Goal: Task Accomplishment & Management: Manage account settings

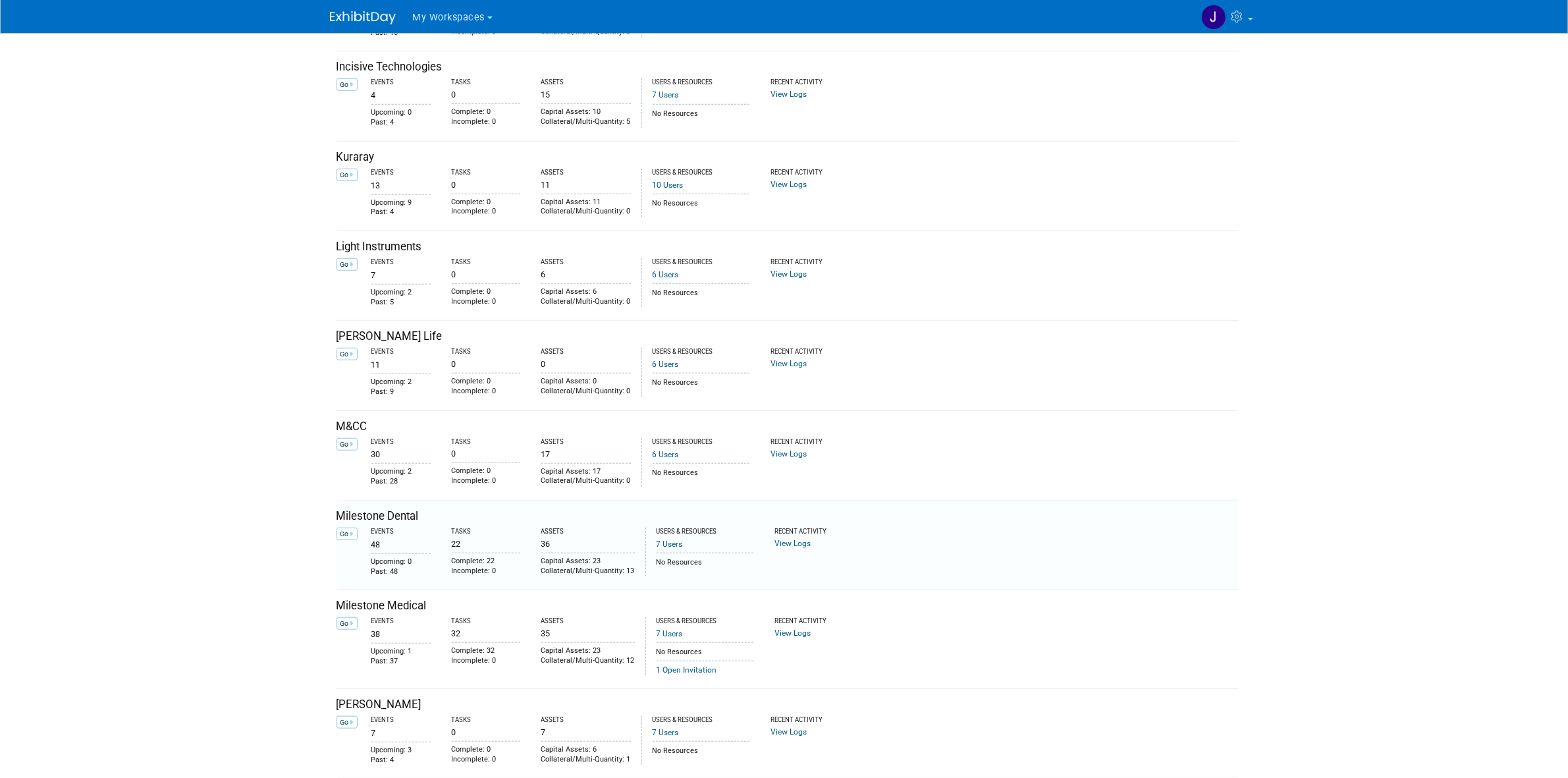
scroll to position [1317, 0]
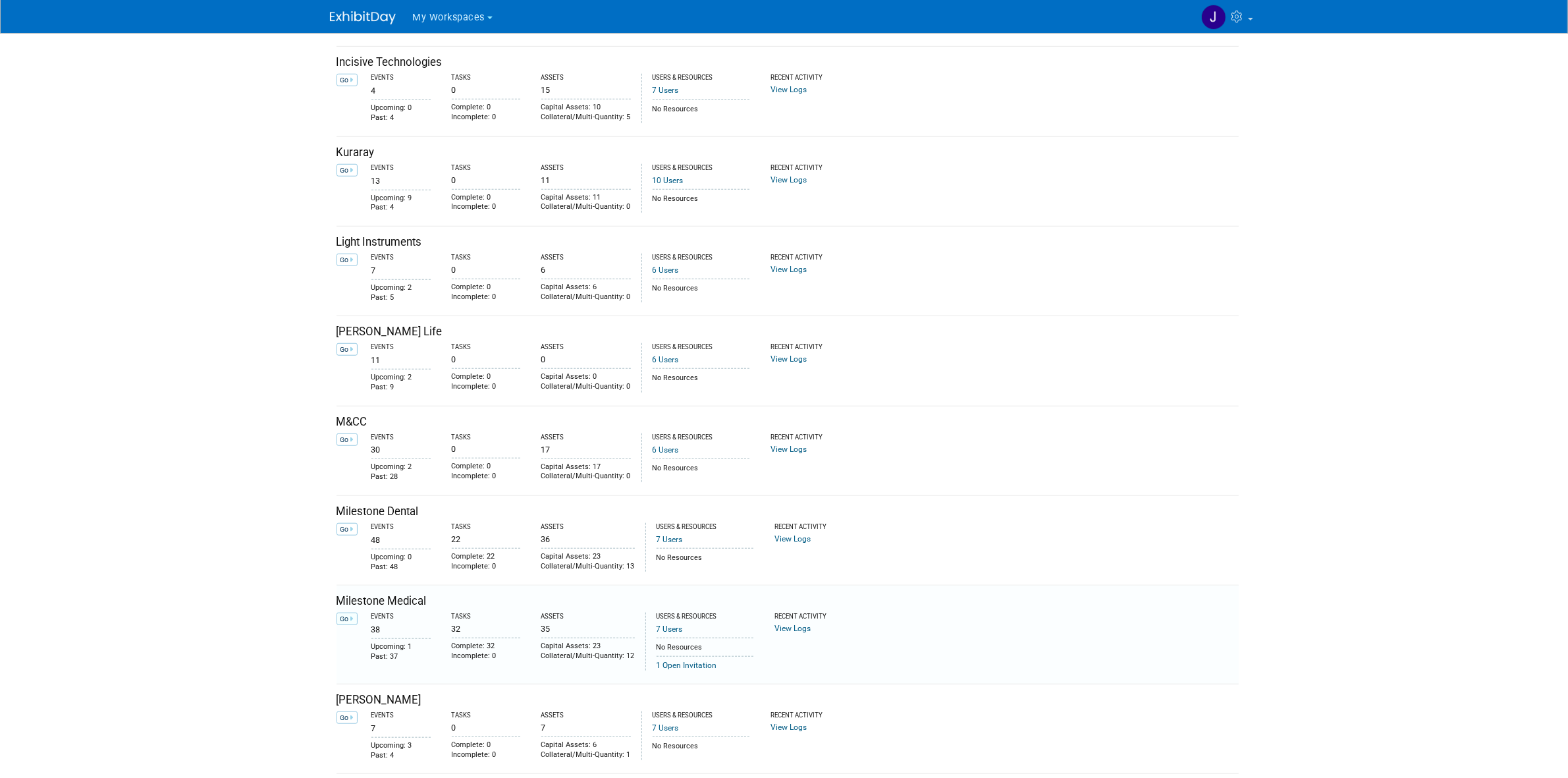
click at [352, 623] on icon at bounding box center [352, 619] width 3 height 7
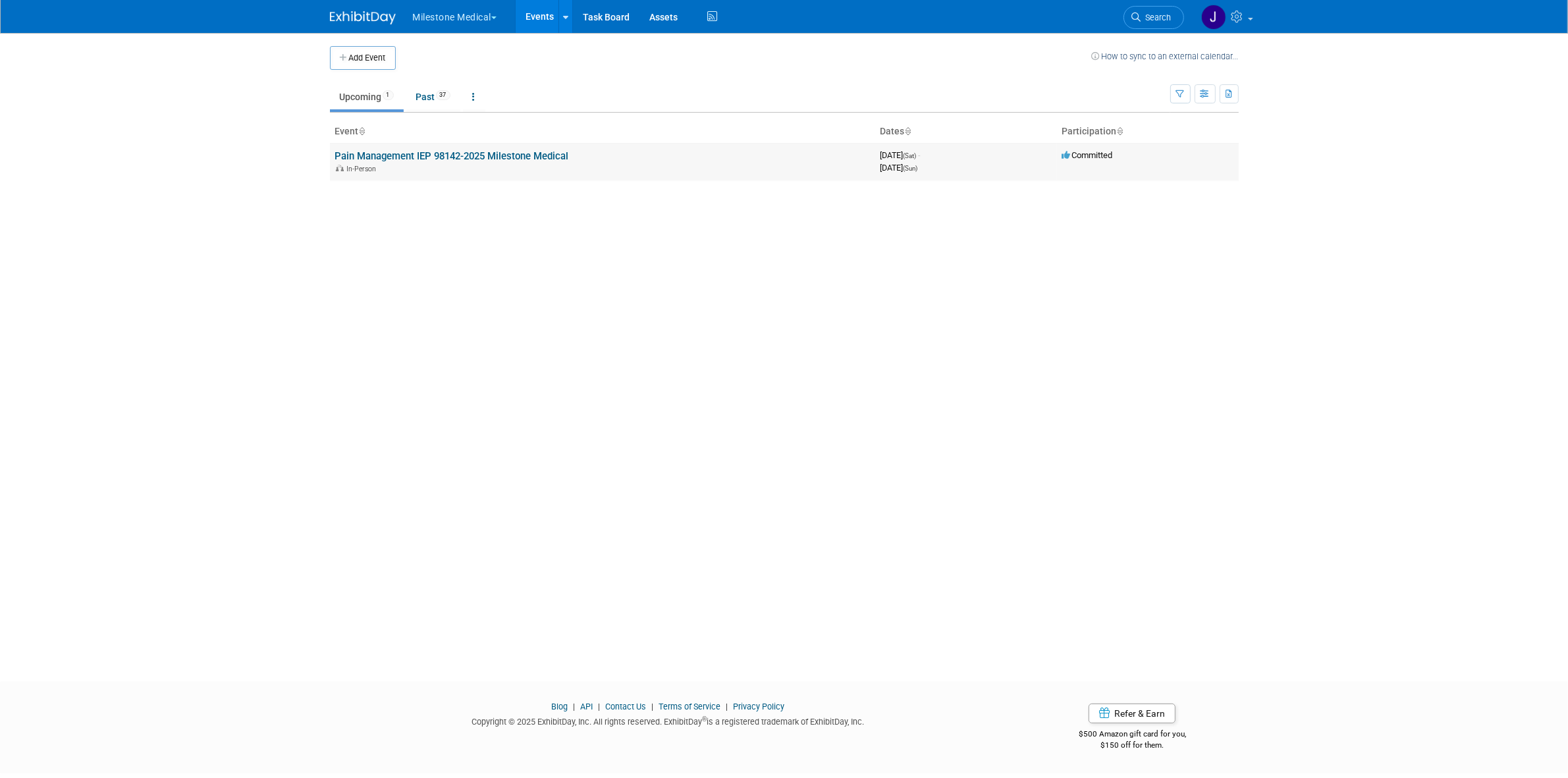
click at [449, 158] on link "Pain Management IEP 98142-2025 Milestone Medical" at bounding box center [452, 156] width 234 height 12
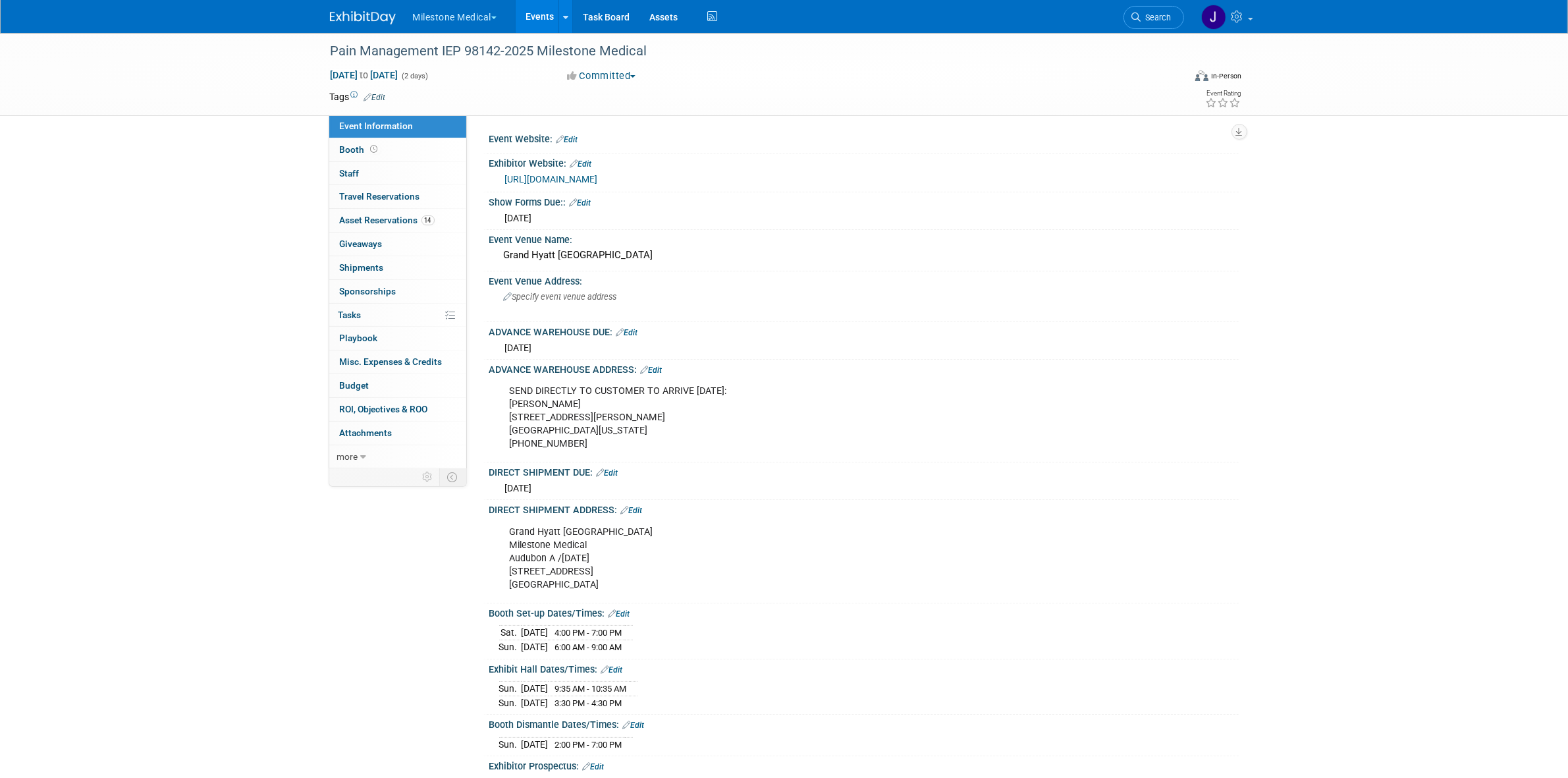
click at [531, 400] on div "SEND DIRECTLY TO CUSTOMER TO ARRIVE OCTOBER 15: Shelby Hickman 3030 Bryan Stree…" at bounding box center [797, 418] width 593 height 79
click at [537, 399] on div "SEND DIRECTLY TO CUSTOMER TO ARRIVE OCTOBER 15: Shelby Hickman 3030 Bryan Stree…" at bounding box center [797, 418] width 593 height 79
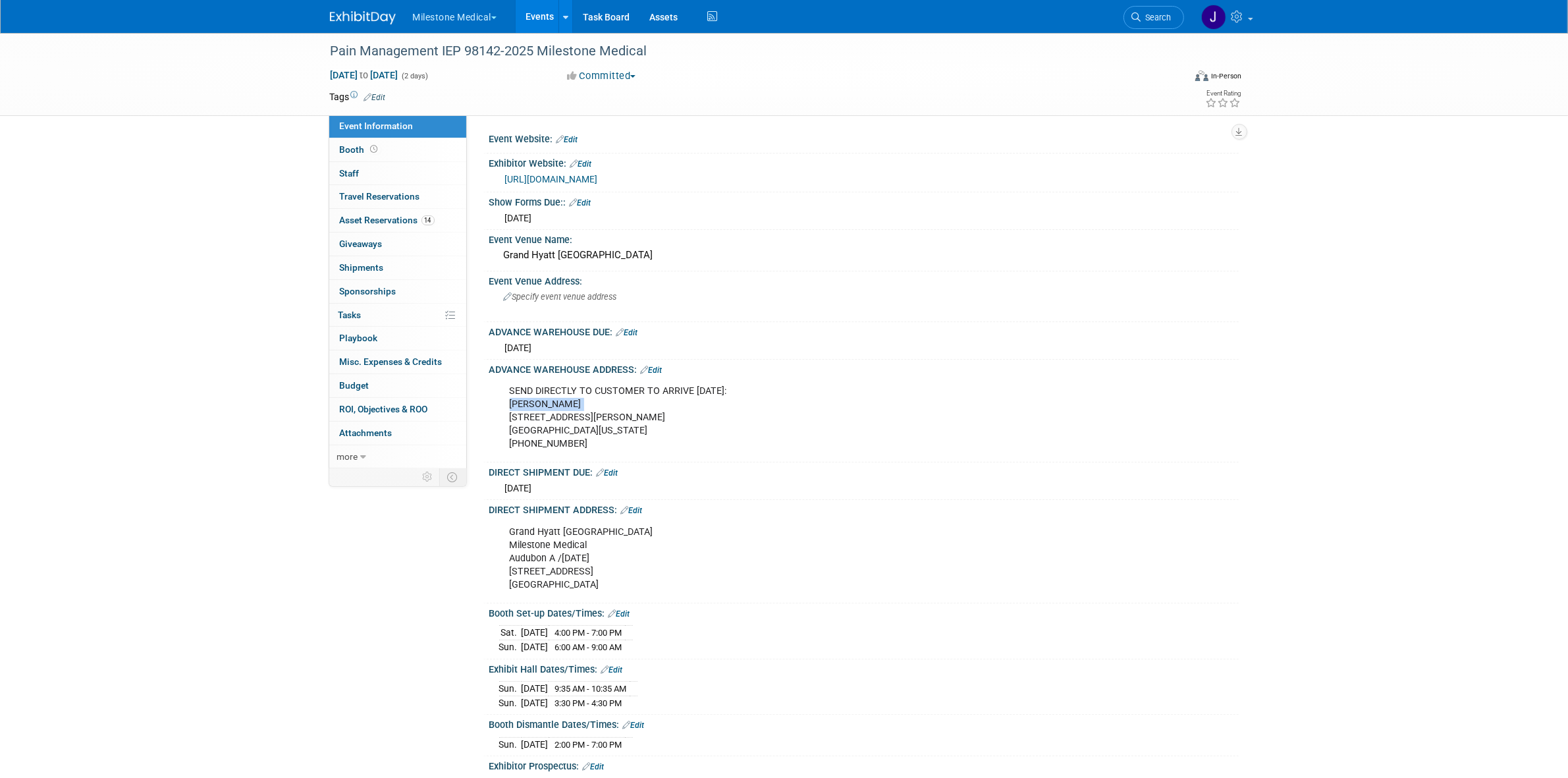
click at [537, 399] on div "SEND DIRECTLY TO CUSTOMER TO ARRIVE OCTOBER 15: Shelby Hickman 3030 Bryan Stree…" at bounding box center [797, 418] width 593 height 79
click at [547, 392] on div "SEND DIRECTLY TO CUSTOMER TO ARRIVE OCTOBER 15: Shelby Hickman 3030 Bryan Stree…" at bounding box center [797, 418] width 593 height 79
click at [575, 396] on div "SEND DIRECTLY TO CUSTOMER TO ARRIVE OCTOBER 15: Shelby Hickman 3030 Bryan Stree…" at bounding box center [797, 418] width 593 height 79
click at [565, 397] on div "SEND DIRECTLY TO CUSTOMER TO ARRIVE OCTOBER 15: Shelby Hickman 3030 Bryan Stree…" at bounding box center [797, 418] width 593 height 79
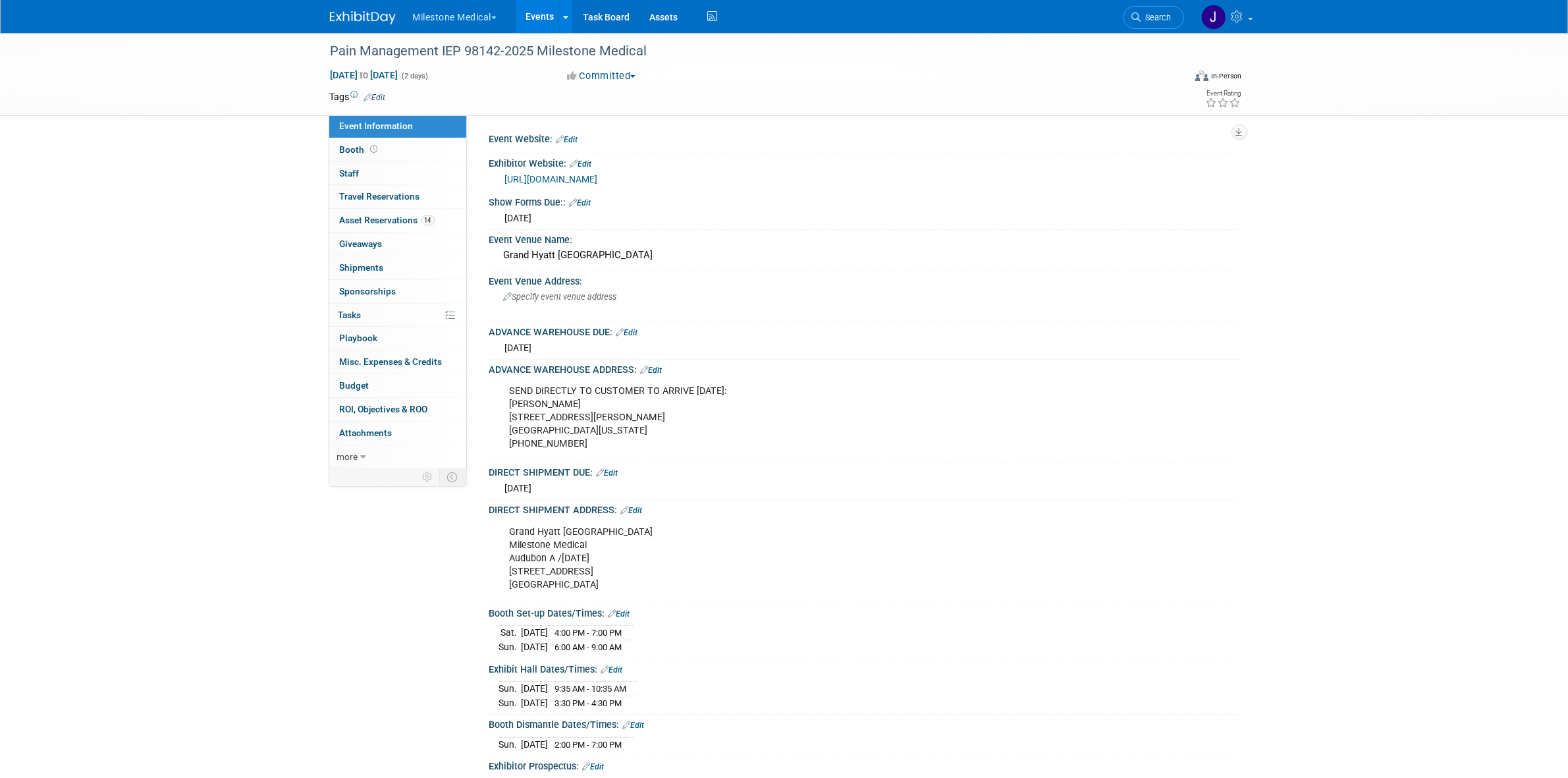
click at [565, 397] on div "SEND DIRECTLY TO CUSTOMER TO ARRIVE OCTOBER 15: Shelby Hickman 3030 Bryan Stree…" at bounding box center [797, 418] width 593 height 79
copy div "Shelby Hickman"
click at [558, 445] on div "SEND DIRECTLY TO CUSTOMER TO ARRIVE OCTOBER 15: Shelby Hickman 3030 Bryan Stree…" at bounding box center [797, 418] width 593 height 79
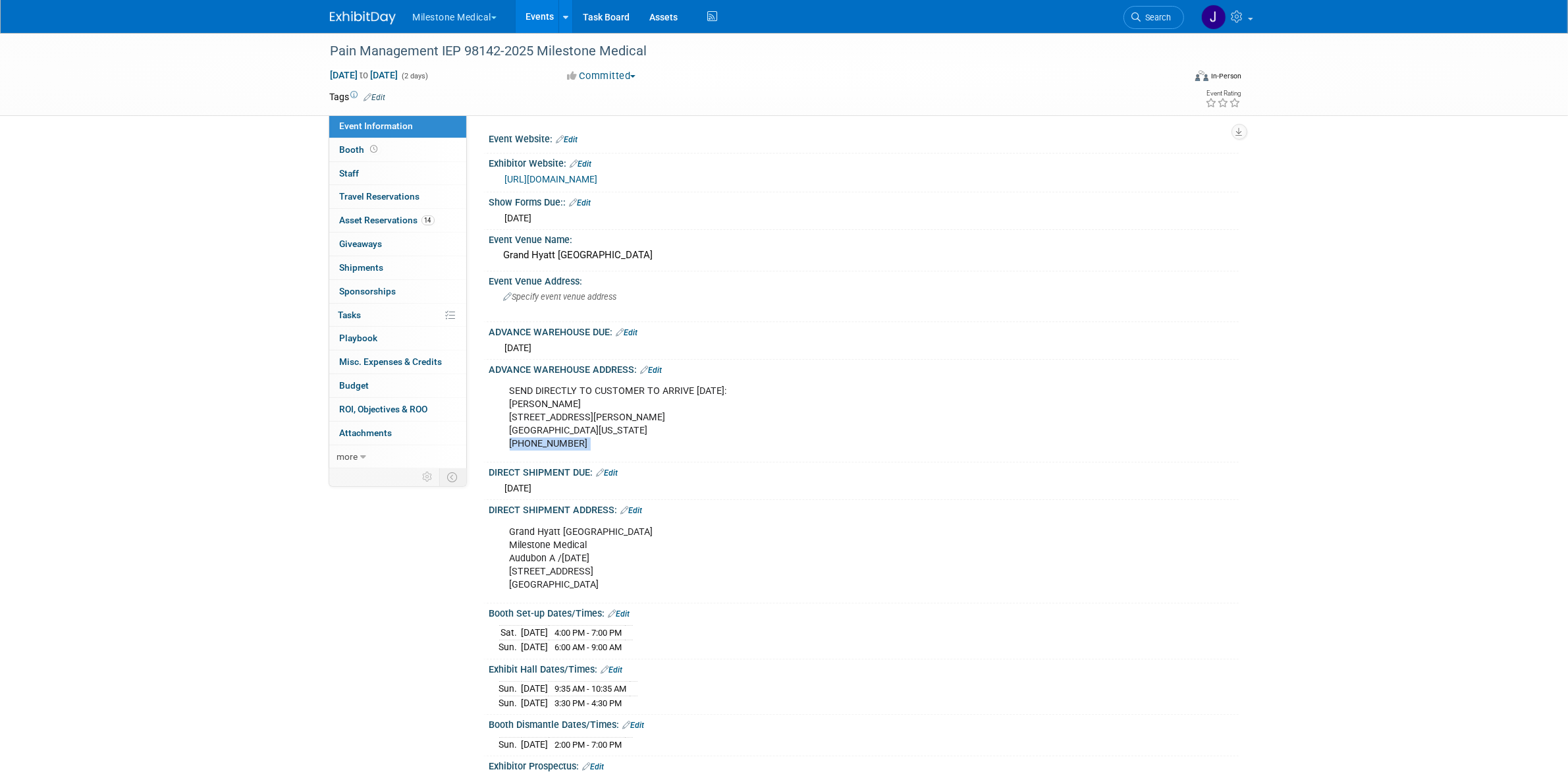
click at [558, 445] on div "SEND DIRECTLY TO CUSTOMER TO ARRIVE OCTOBER 15: Shelby Hickman 3030 Bryan Stree…" at bounding box center [797, 418] width 593 height 79
copy div "214-738-6888"
click at [547, 417] on div "SEND DIRECTLY TO CUSTOMER TO ARRIVE OCTOBER 15: Shelby Hickman 3030 Bryan Stree…" at bounding box center [797, 418] width 593 height 79
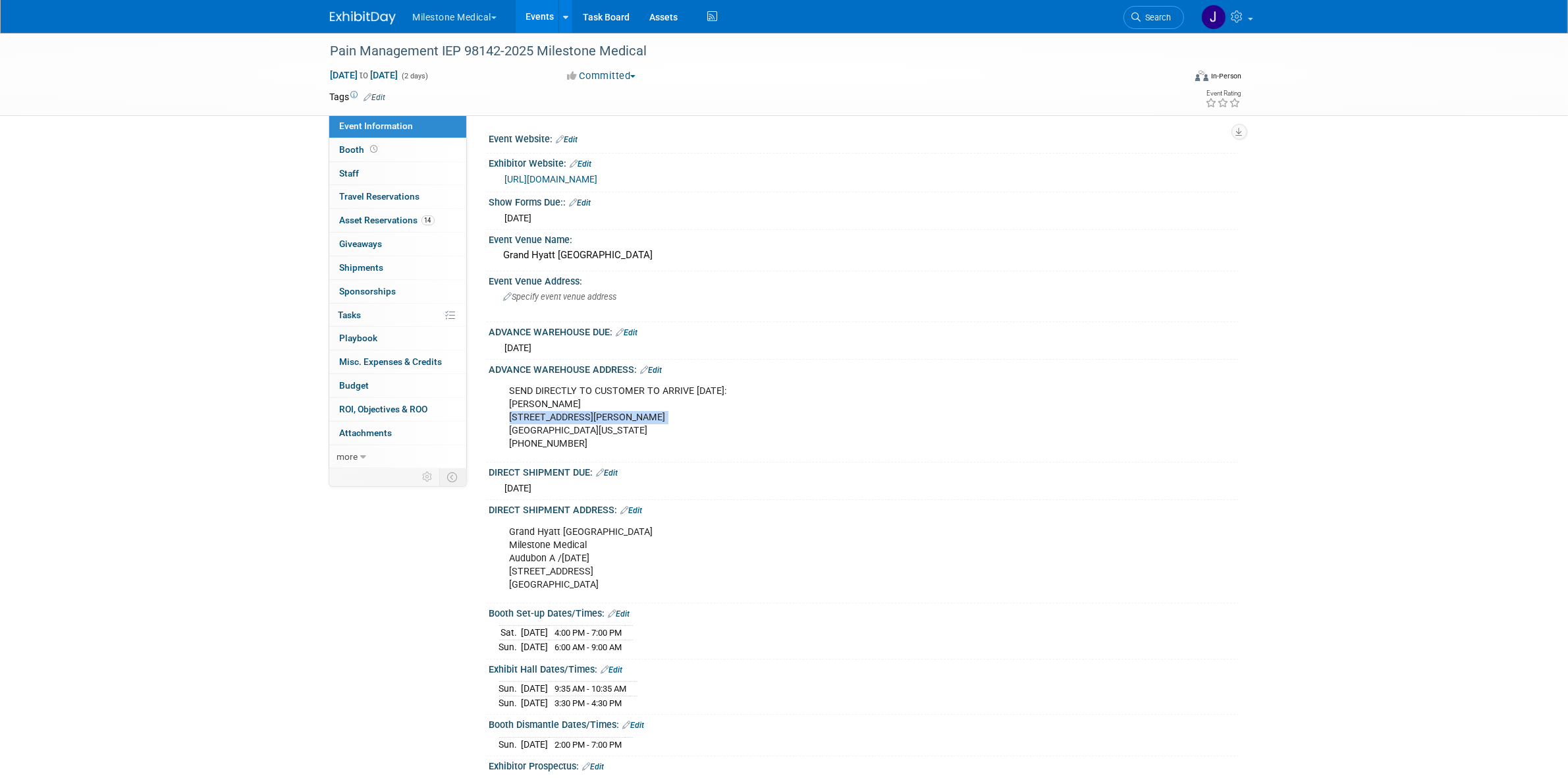
copy div "3030 Bryan Street, #404"
click at [587, 425] on div "SEND DIRECTLY TO CUSTOMER TO ARRIVE OCTOBER 15: Shelby Hickman 3030 Bryan Stree…" at bounding box center [797, 418] width 593 height 79
click at [587, 425] on div "SEND DIRECTLY TO CUSTOMER TO ARRIVE OCTOBER 15: Shelby Hickman 3030 Bryan Stree…" at bounding box center [797, 418] width 593 height 79
click at [488, 51] on div "Pain Management IEP 98142-2025 Milestone Medical" at bounding box center [745, 51] width 838 height 24
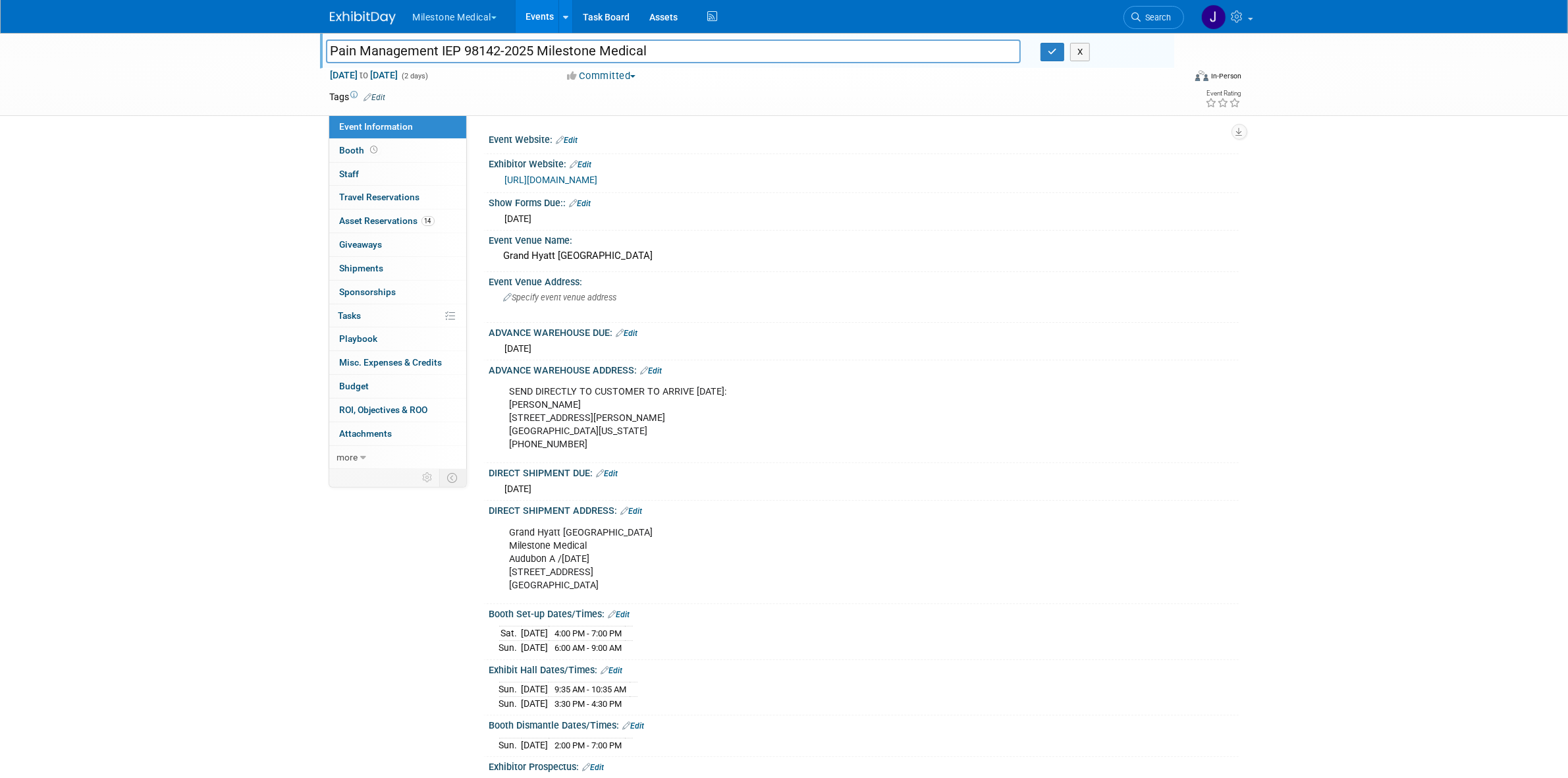
click at [488, 51] on input "Pain Management IEP 98142-2025 Milestone Medical" at bounding box center [673, 51] width 695 height 23
click at [529, 417] on div "SEND DIRECTLY TO CUSTOMER TO ARRIVE OCTOBER 15: Shelby Hickman 3030 Bryan Stree…" at bounding box center [797, 418] width 593 height 79
copy div "3030 Bryan Street, #404"
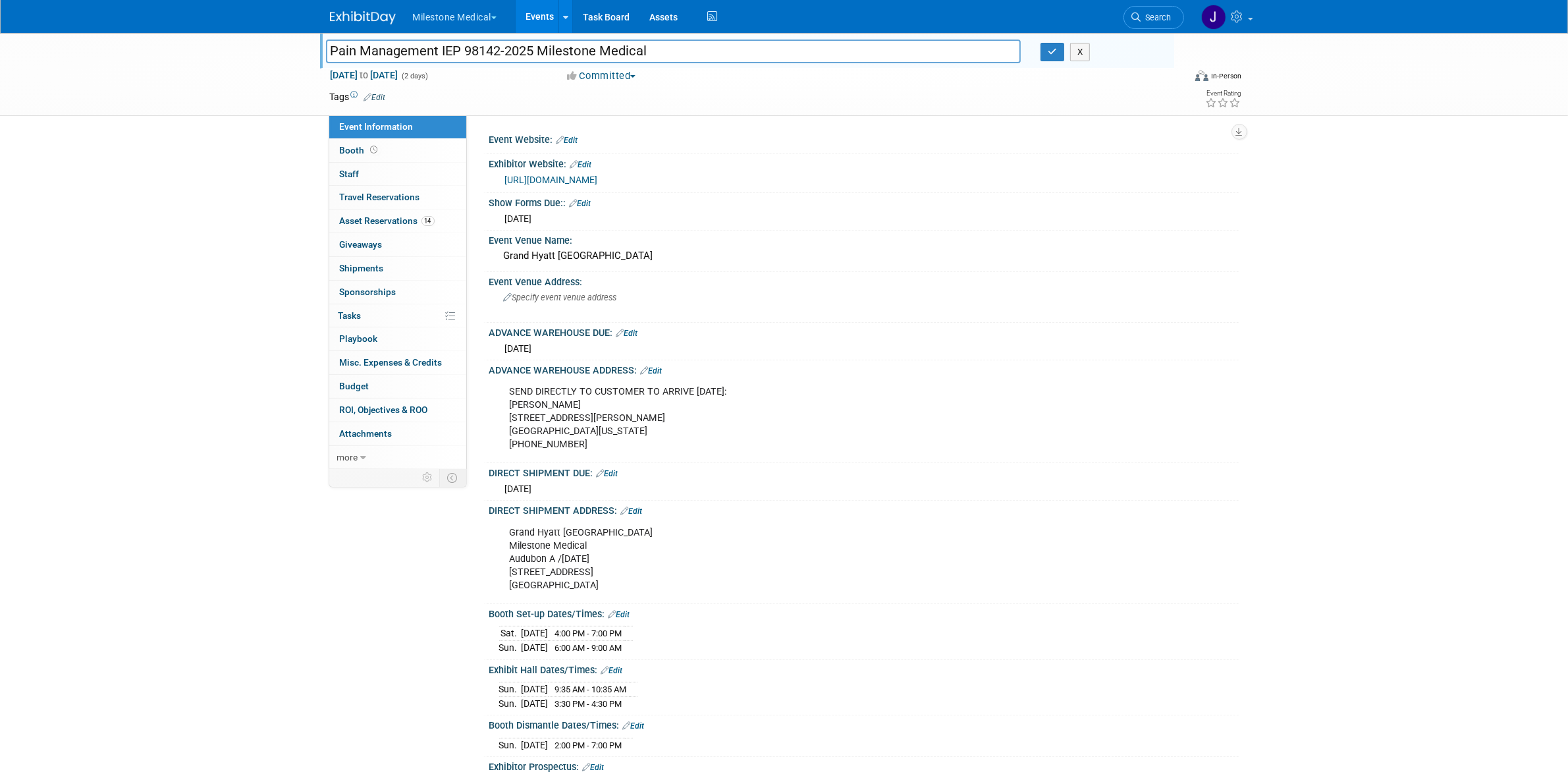
click at [561, 431] on div "SEND DIRECTLY TO CUSTOMER TO ARRIVE OCTOBER 15: Shelby Hickman 3030 Bryan Stree…" at bounding box center [797, 418] width 593 height 79
drag, startPoint x: 458, startPoint y: 46, endPoint x: 331, endPoint y: 58, distance: 127.6
click at [331, 58] on input "Pain Management IEP 98142-2025 Milestone Medical" at bounding box center [673, 51] width 695 height 23
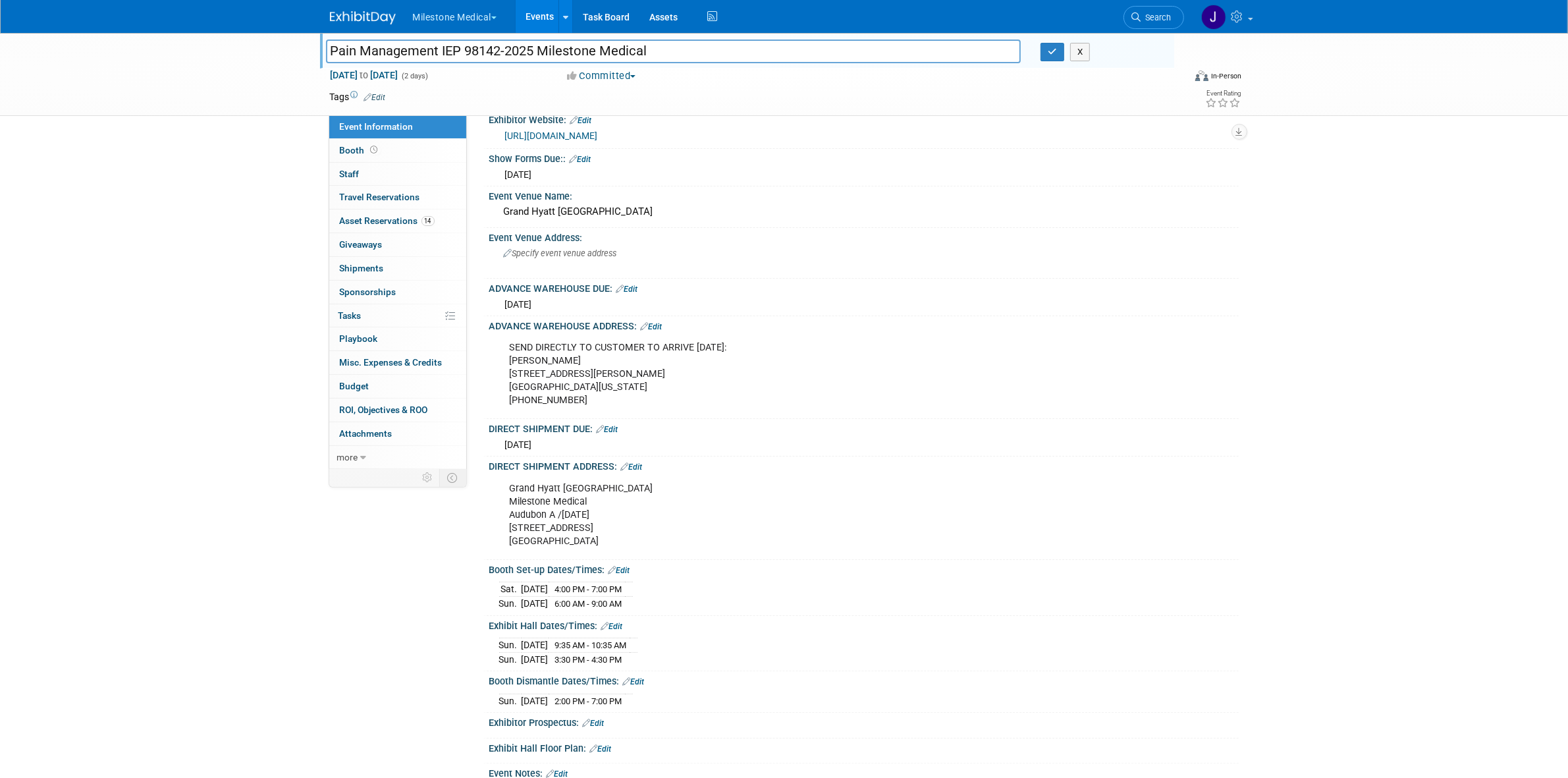
scroll to position [83, 0]
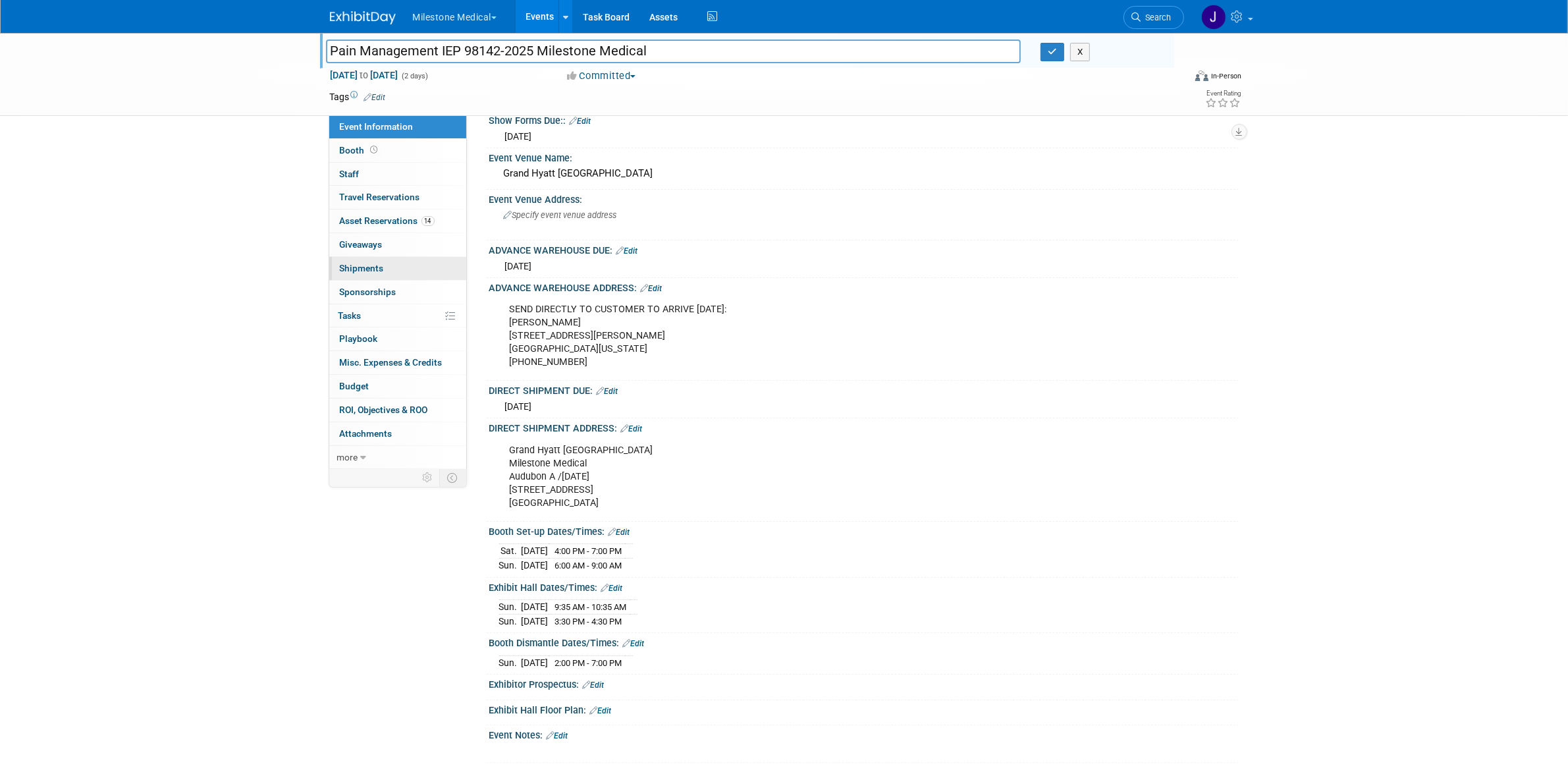
click at [399, 263] on link "0 Shipments 0" at bounding box center [398, 268] width 137 height 23
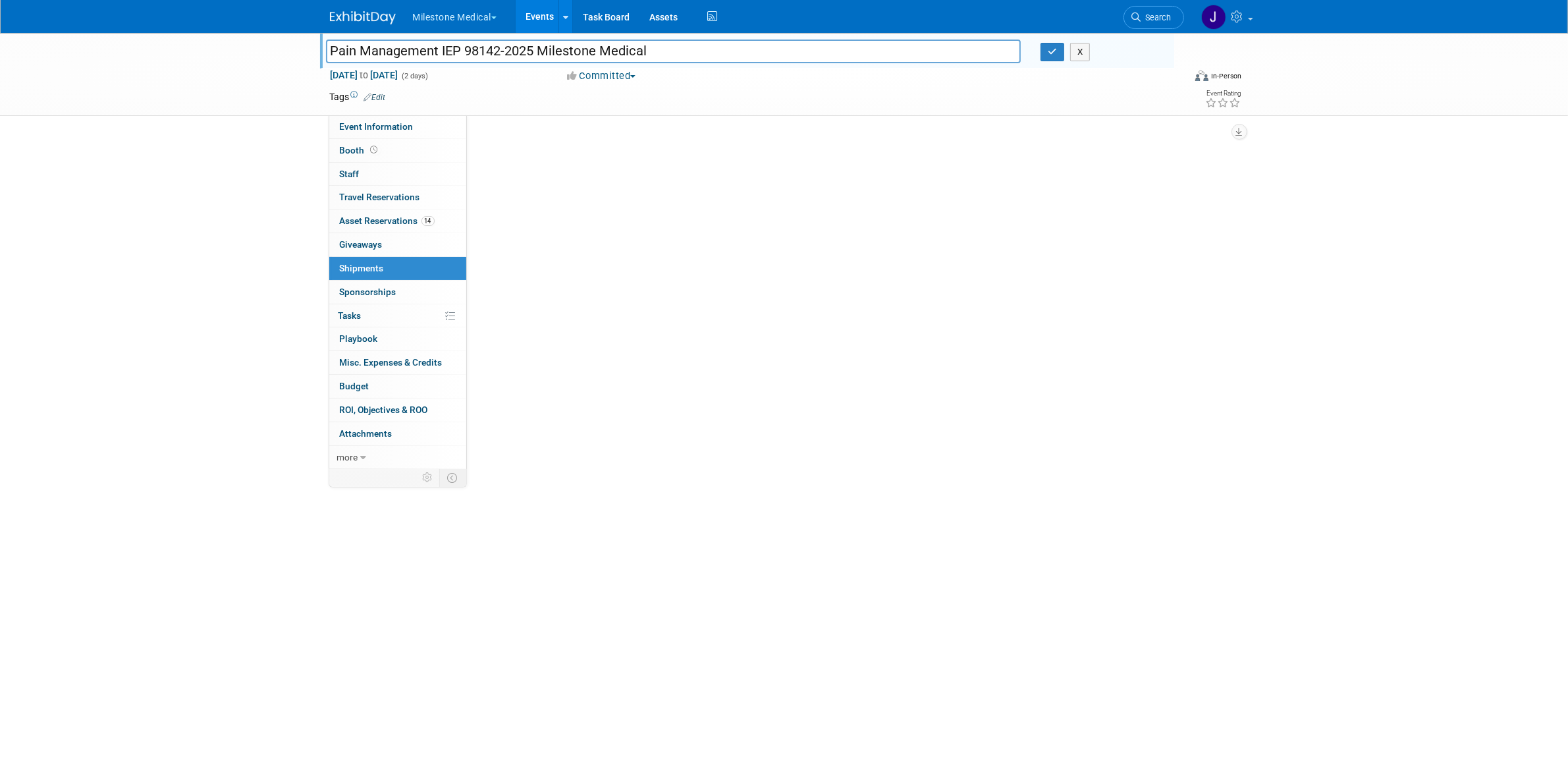
scroll to position [0, 0]
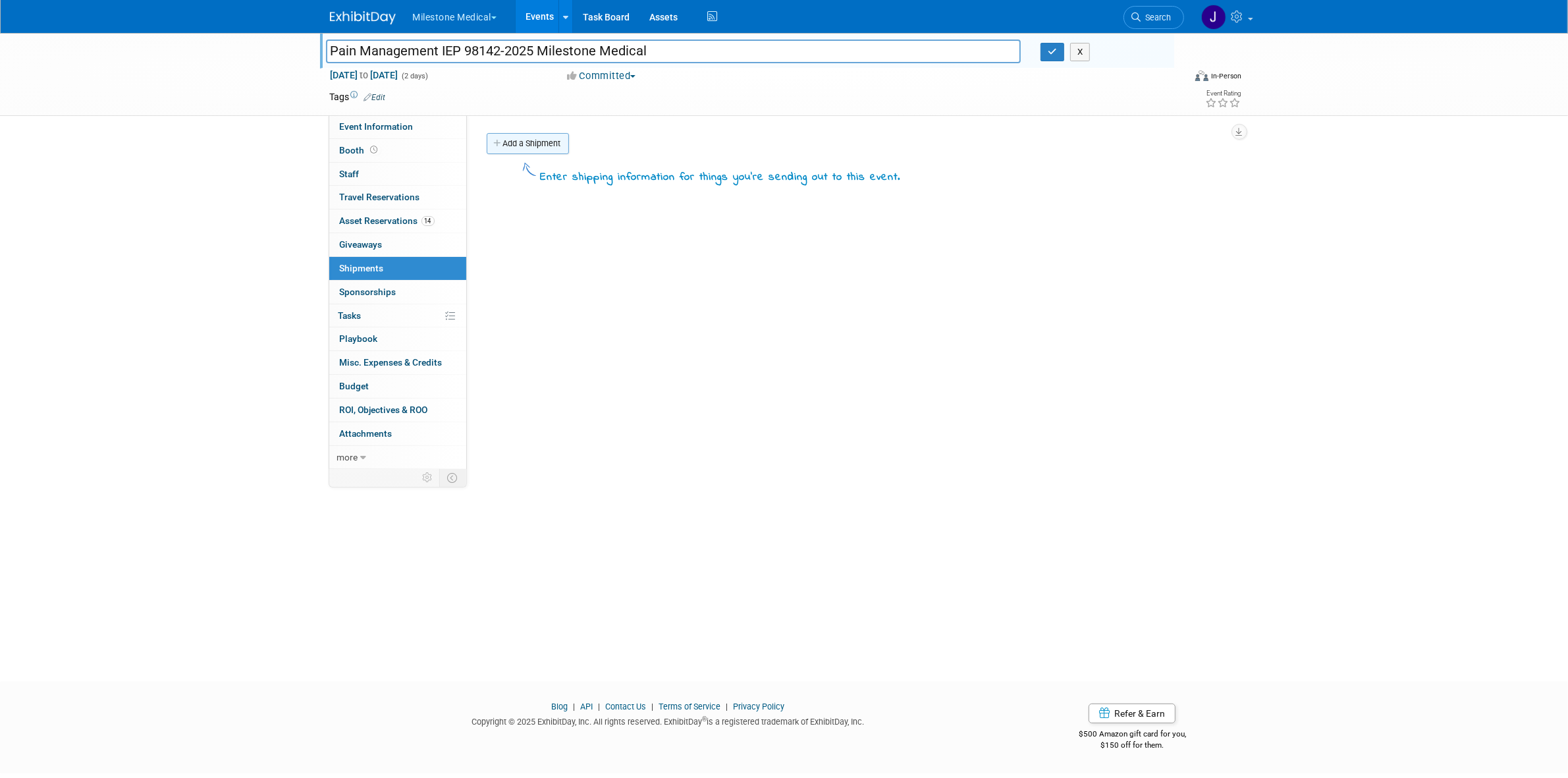
click at [495, 141] on icon at bounding box center [498, 144] width 9 height 8
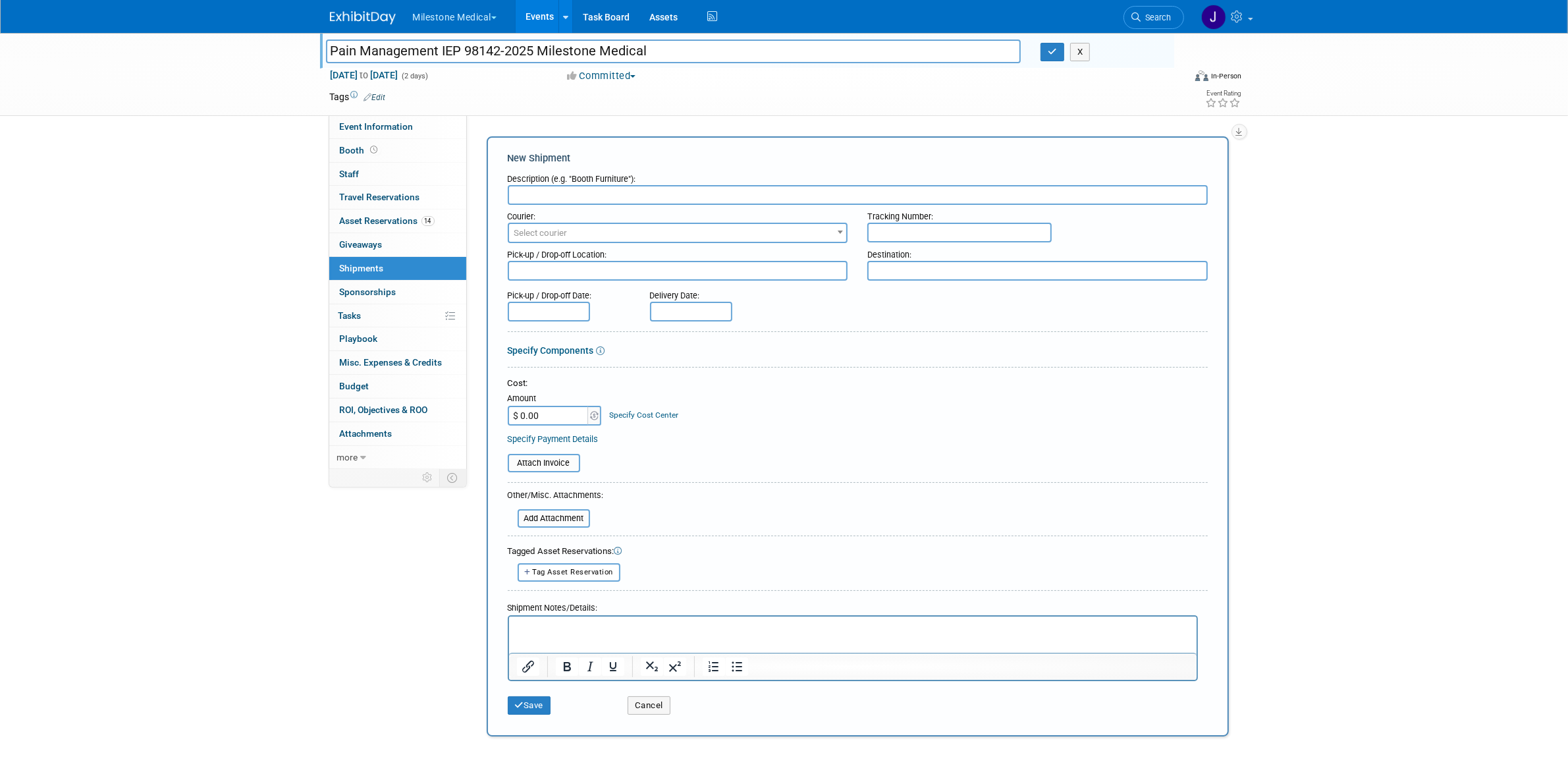
click at [894, 222] on input "text" at bounding box center [959, 232] width 185 height 20
paste input "1ZV57B290317529612"
type input "1ZV57B290317529612"
click at [812, 188] on input "text" at bounding box center [857, 194] width 700 height 20
click at [511, 195] on input "IEP to DCIM" at bounding box center [857, 194] width 700 height 20
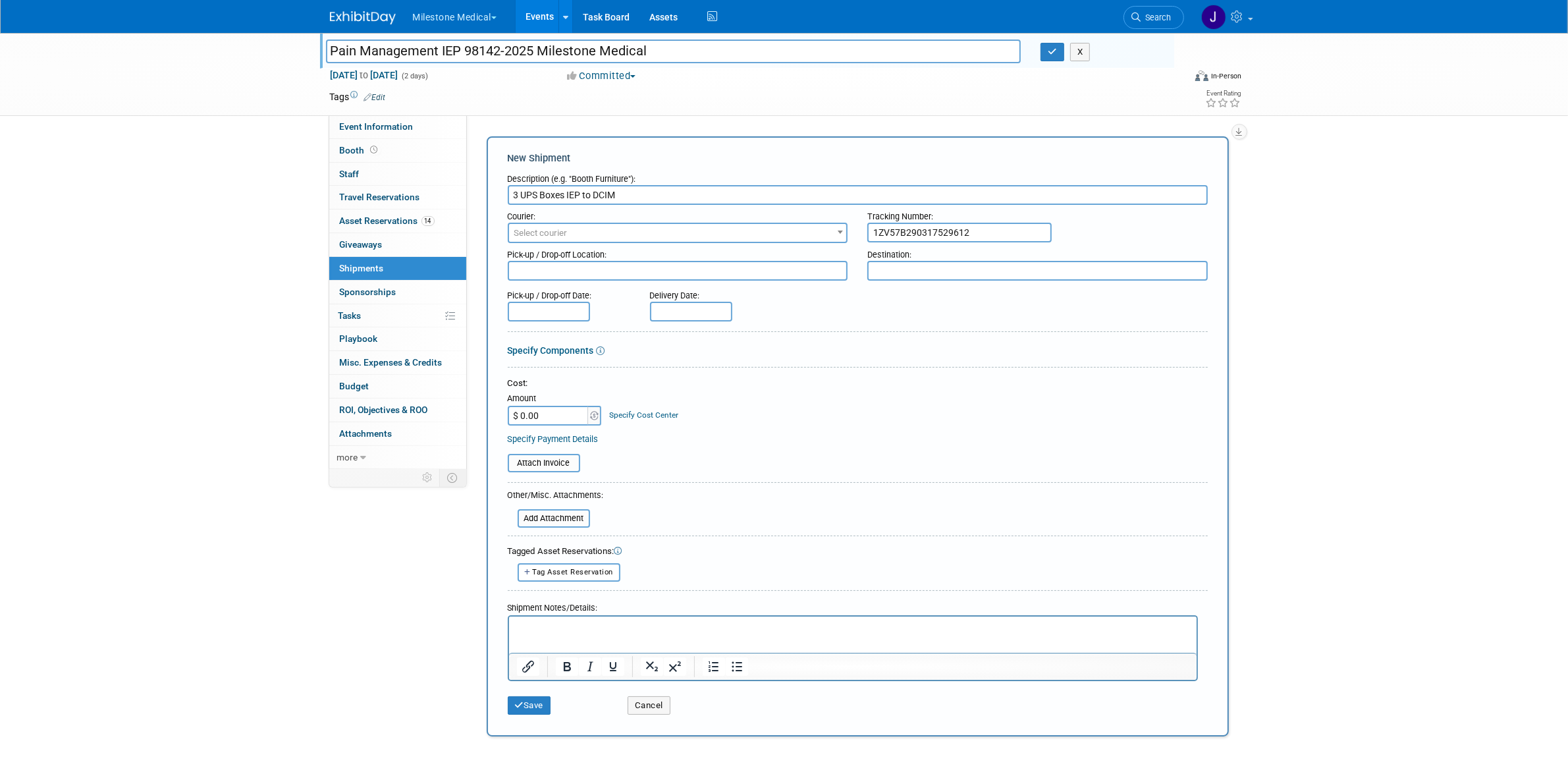
click at [564, 192] on input "3 UPS Boxes IEP to DCIM" at bounding box center [857, 194] width 700 height 20
type input "3 UPS Boxes IEP to DCIM"
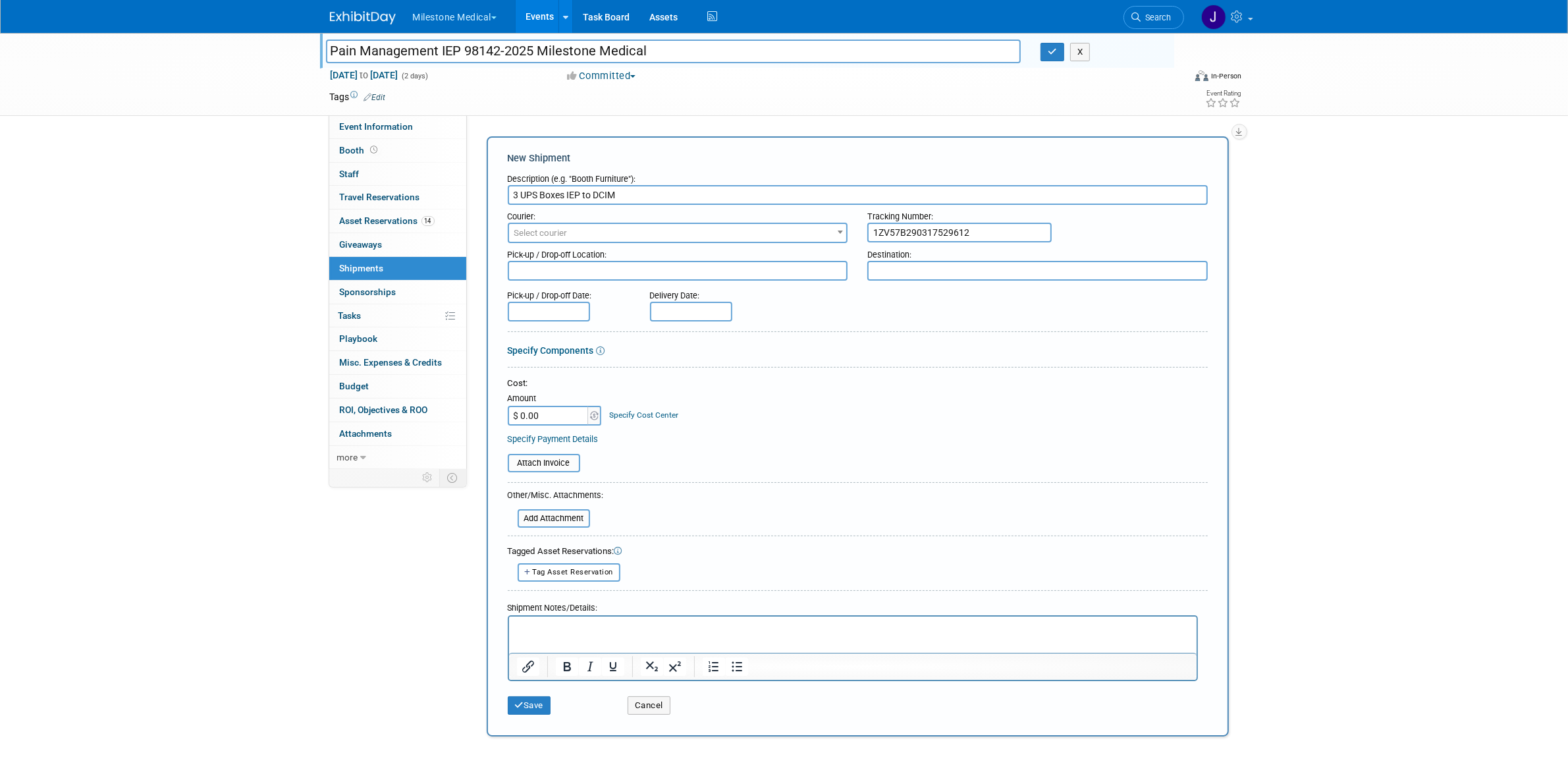
click at [610, 624] on p "Rich Text Area. Press ALT-0 for help." at bounding box center [852, 628] width 672 height 13
click at [670, 632] on p "3 UPS Boxes IEP to DCIM" at bounding box center [852, 628] width 672 height 13
click at [539, 628] on p "3 UPS Boxes IEP to DCIM" at bounding box center [852, 628] width 672 height 13
click at [571, 192] on input "3 UPS Boxes IEP to DCIM" at bounding box center [857, 194] width 700 height 20
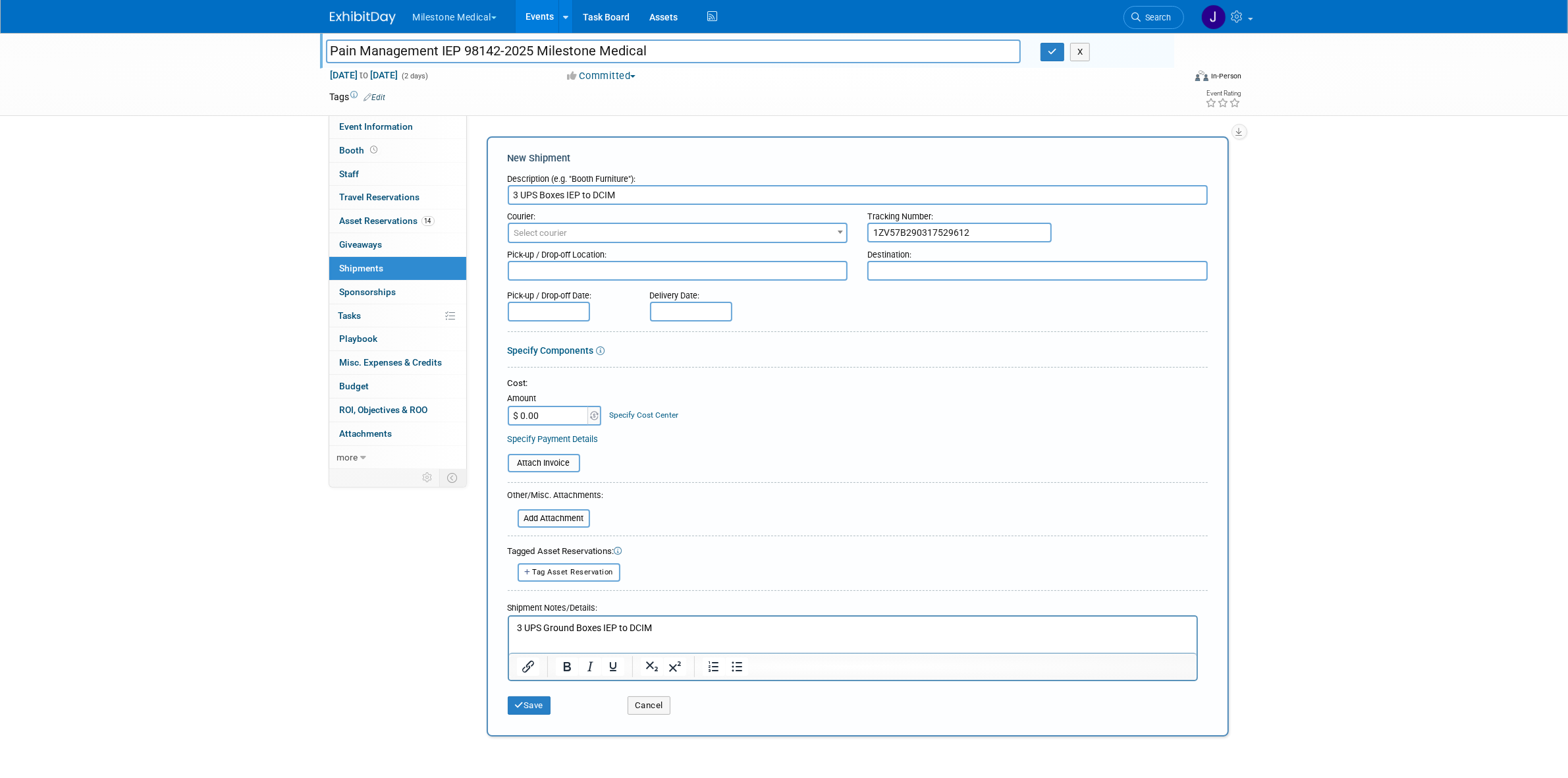
click at [558, 268] on textarea at bounding box center [677, 271] width 341 height 20
paste textarea "IEP"
type textarea "IEP"
click at [601, 192] on input "3 UPS Boxes IEP to DCIM" at bounding box center [857, 194] width 700 height 20
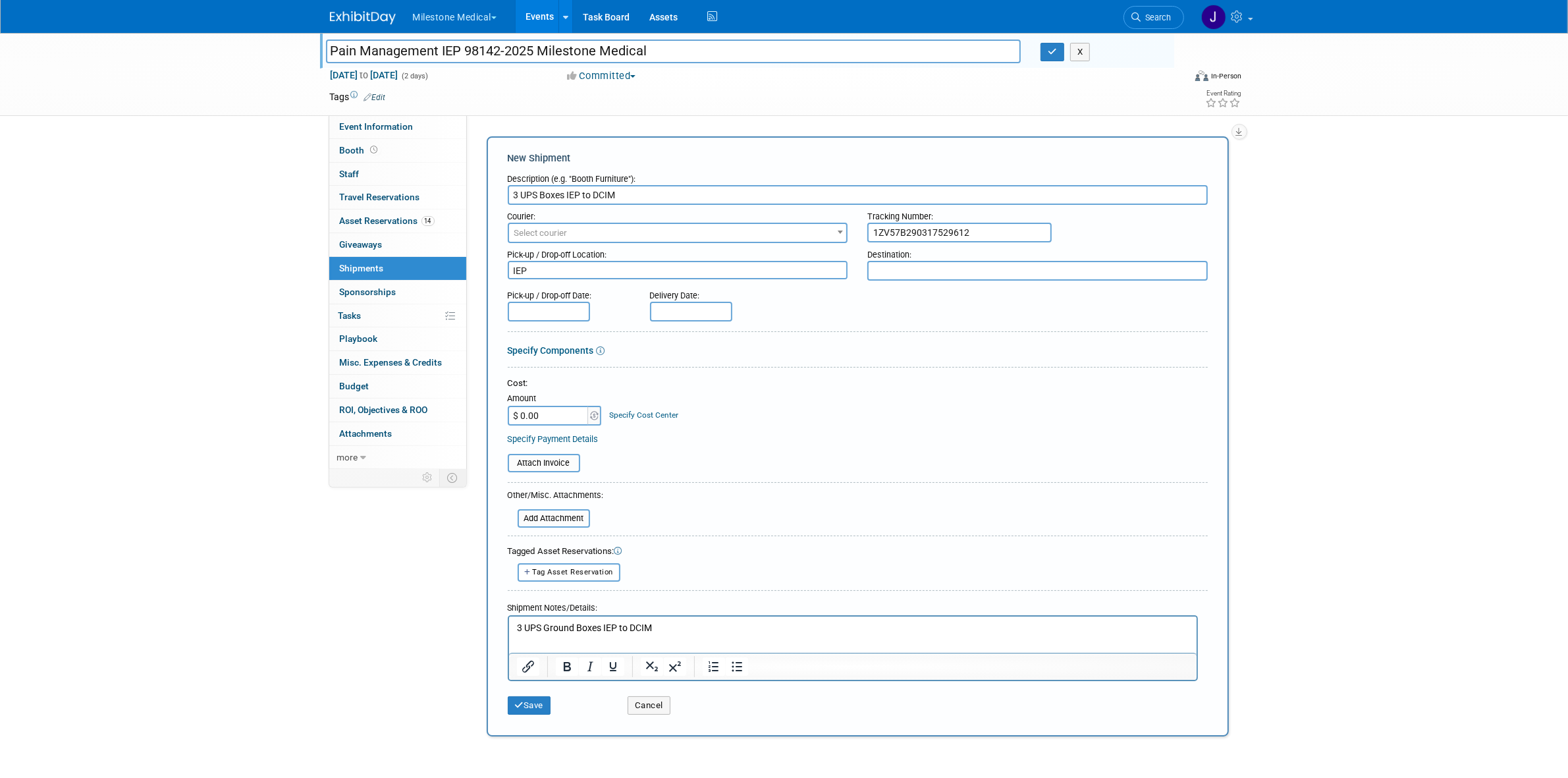
click at [949, 271] on textarea at bounding box center [1037, 271] width 341 height 20
paste textarea "DCIM"
type textarea "DCIM"
click at [565, 232] on span "Select courier" at bounding box center [540, 233] width 53 height 10
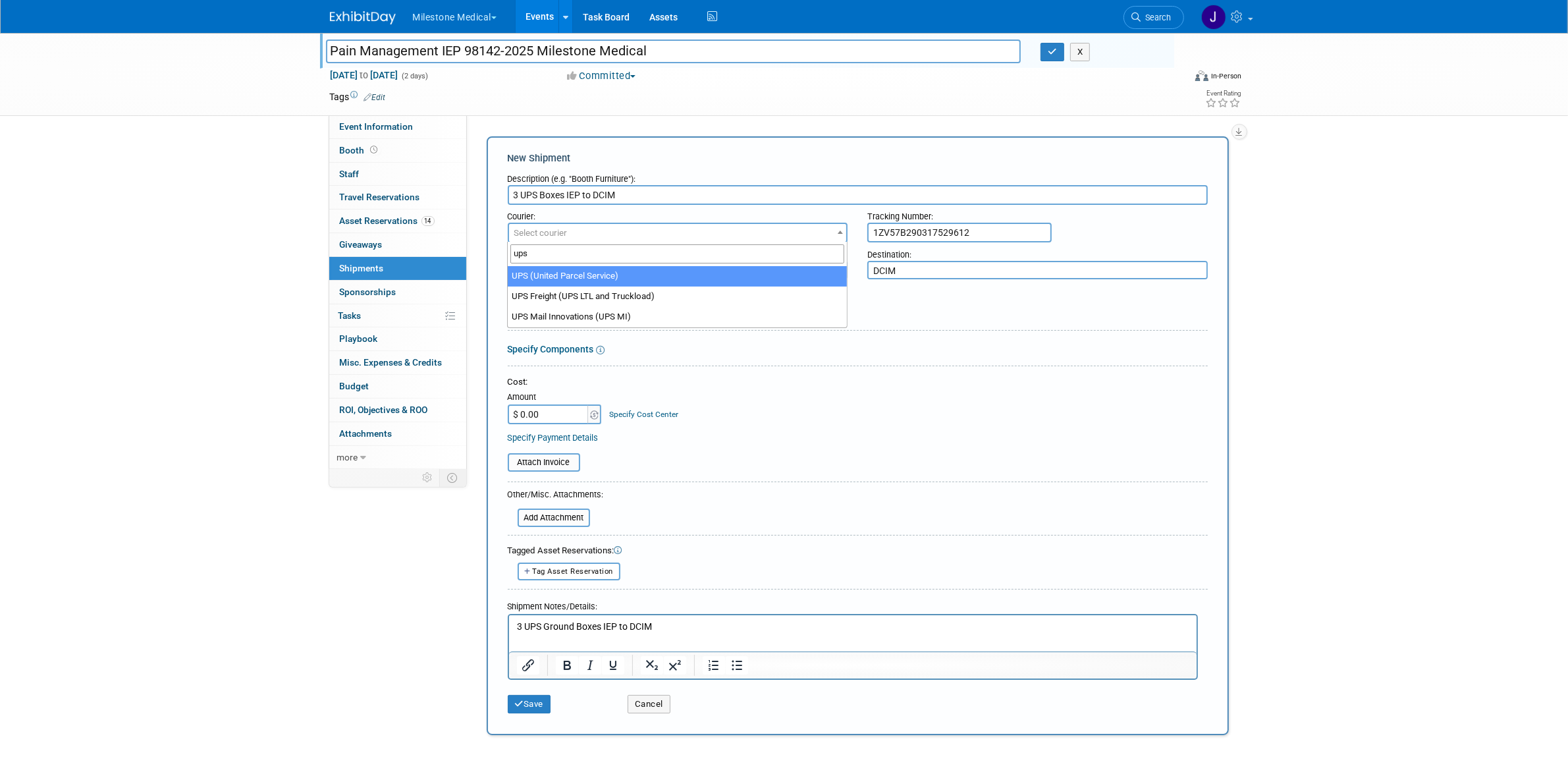
type input "ups"
select select "508"
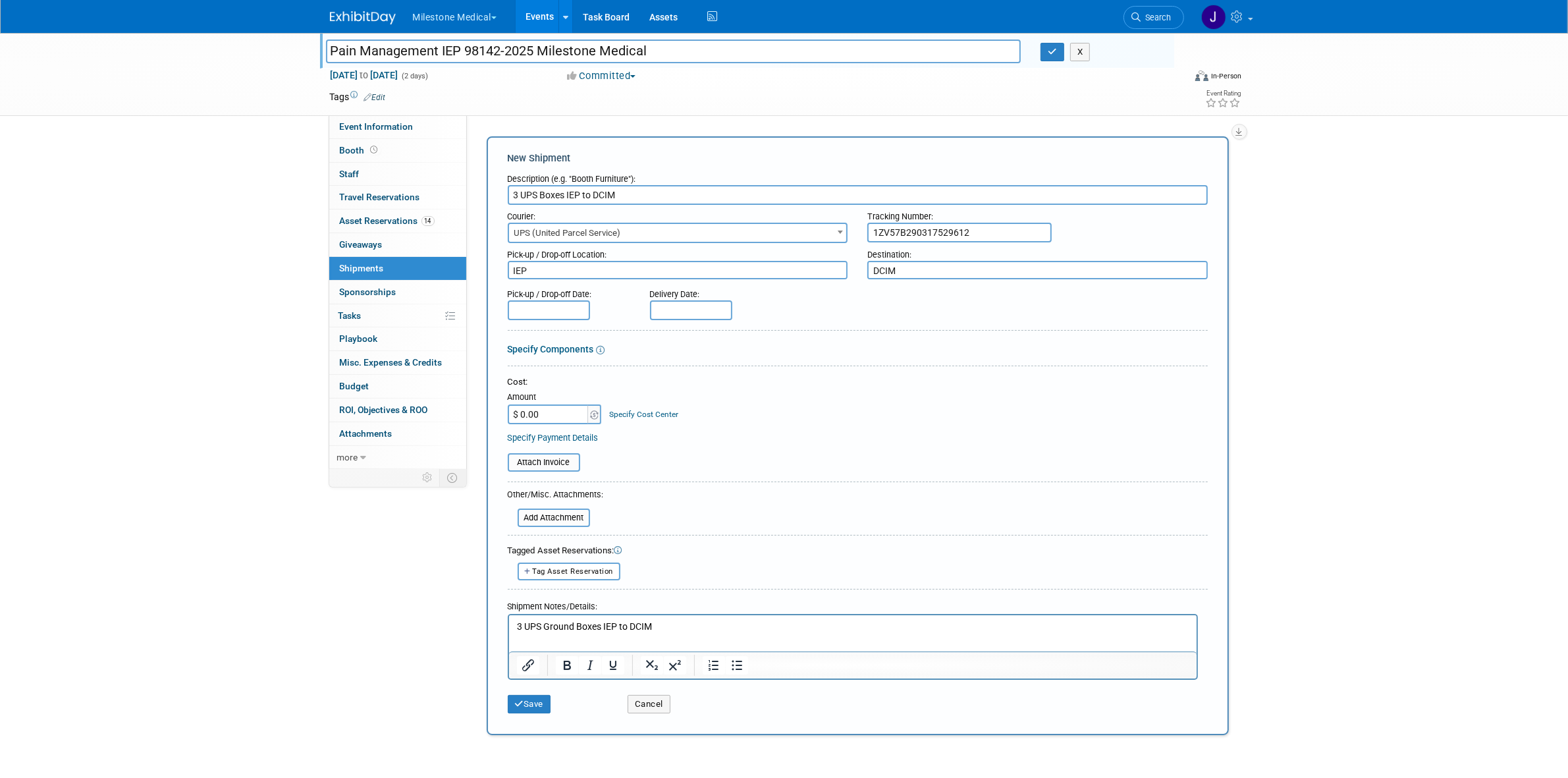
click at [552, 305] on input "text" at bounding box center [548, 310] width 83 height 20
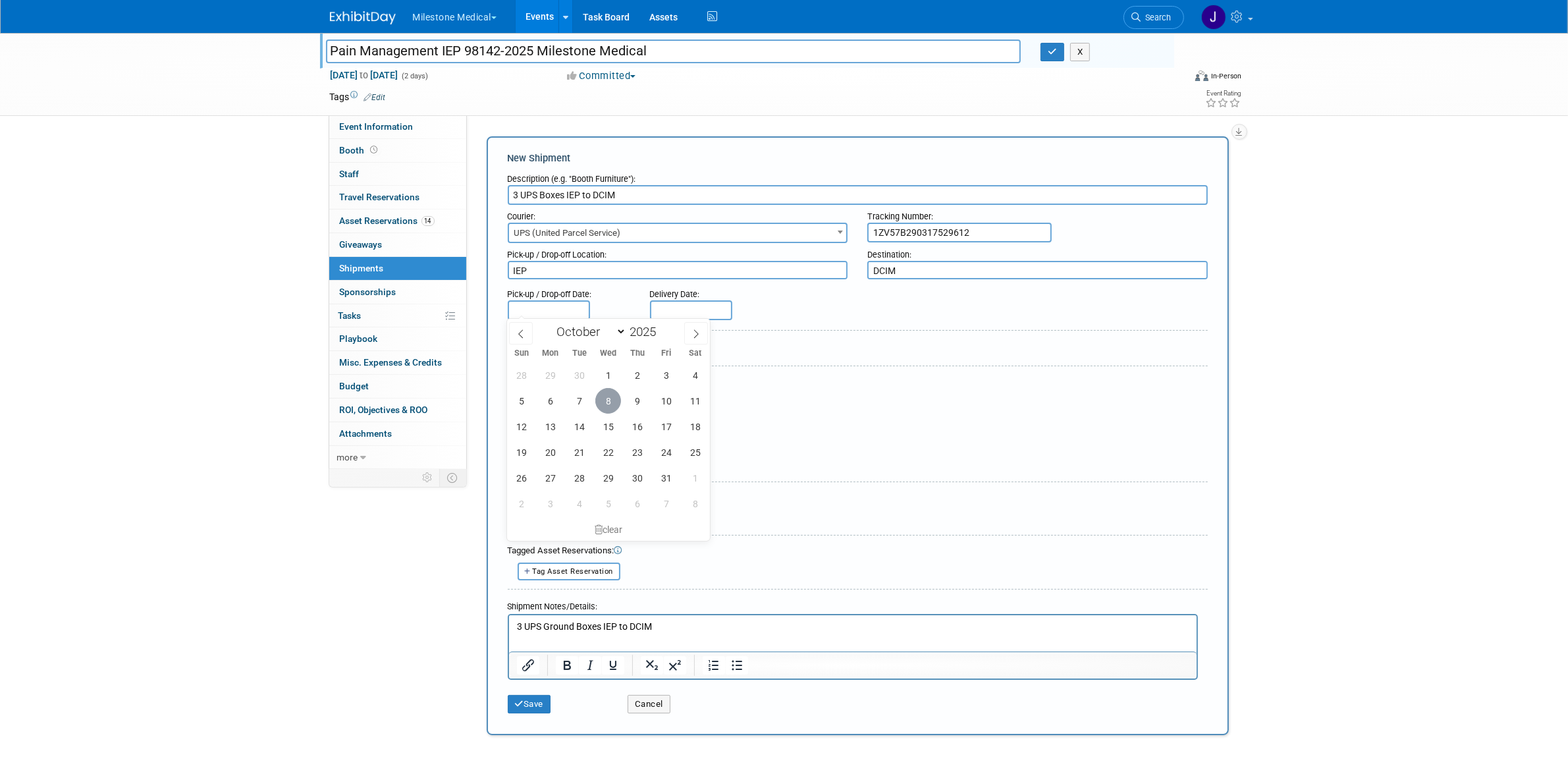
click at [618, 397] on span "8" at bounding box center [607, 400] width 25 height 25
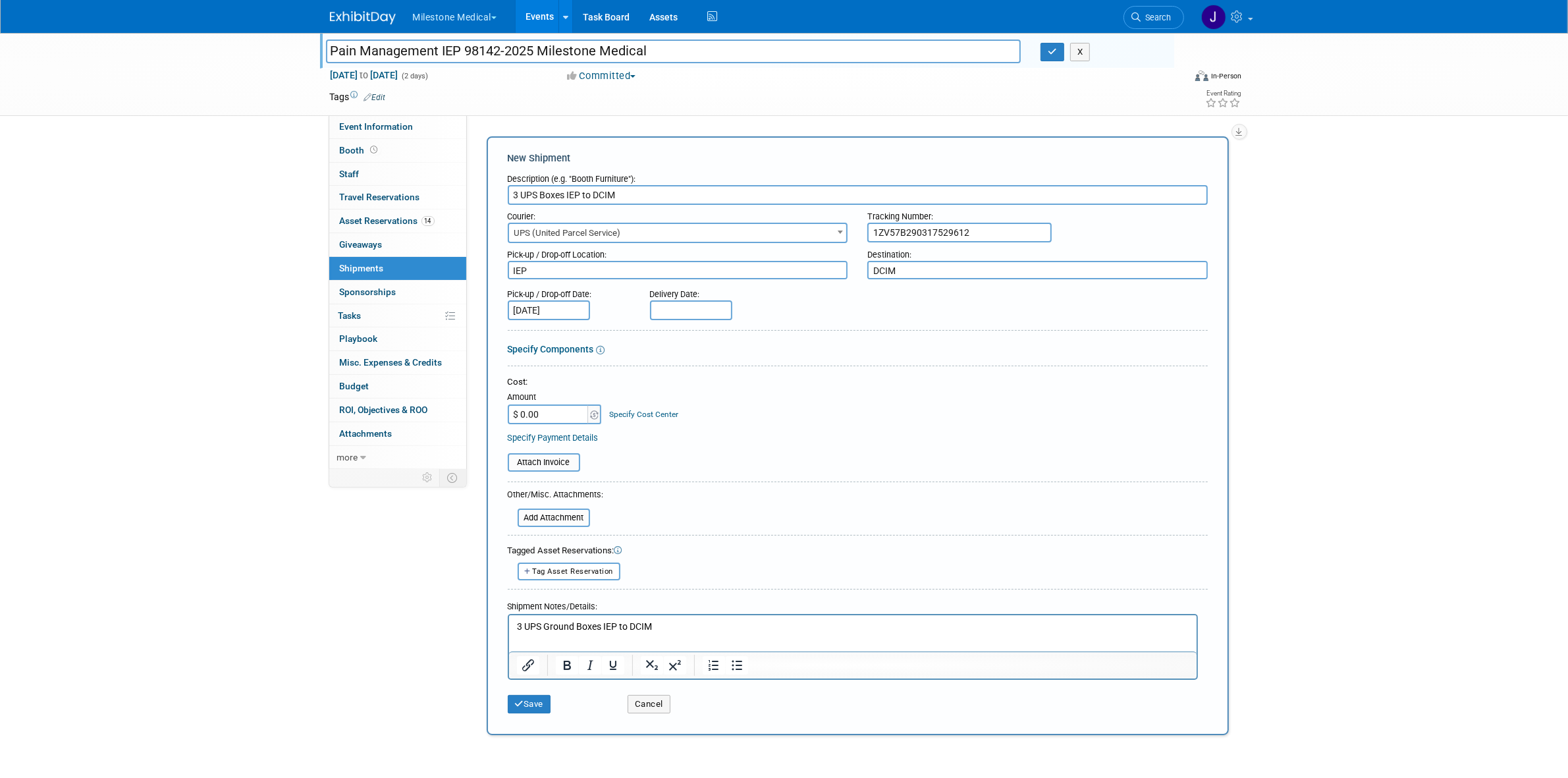
click at [574, 303] on input "Oct 8, 2025" at bounding box center [548, 310] width 83 height 20
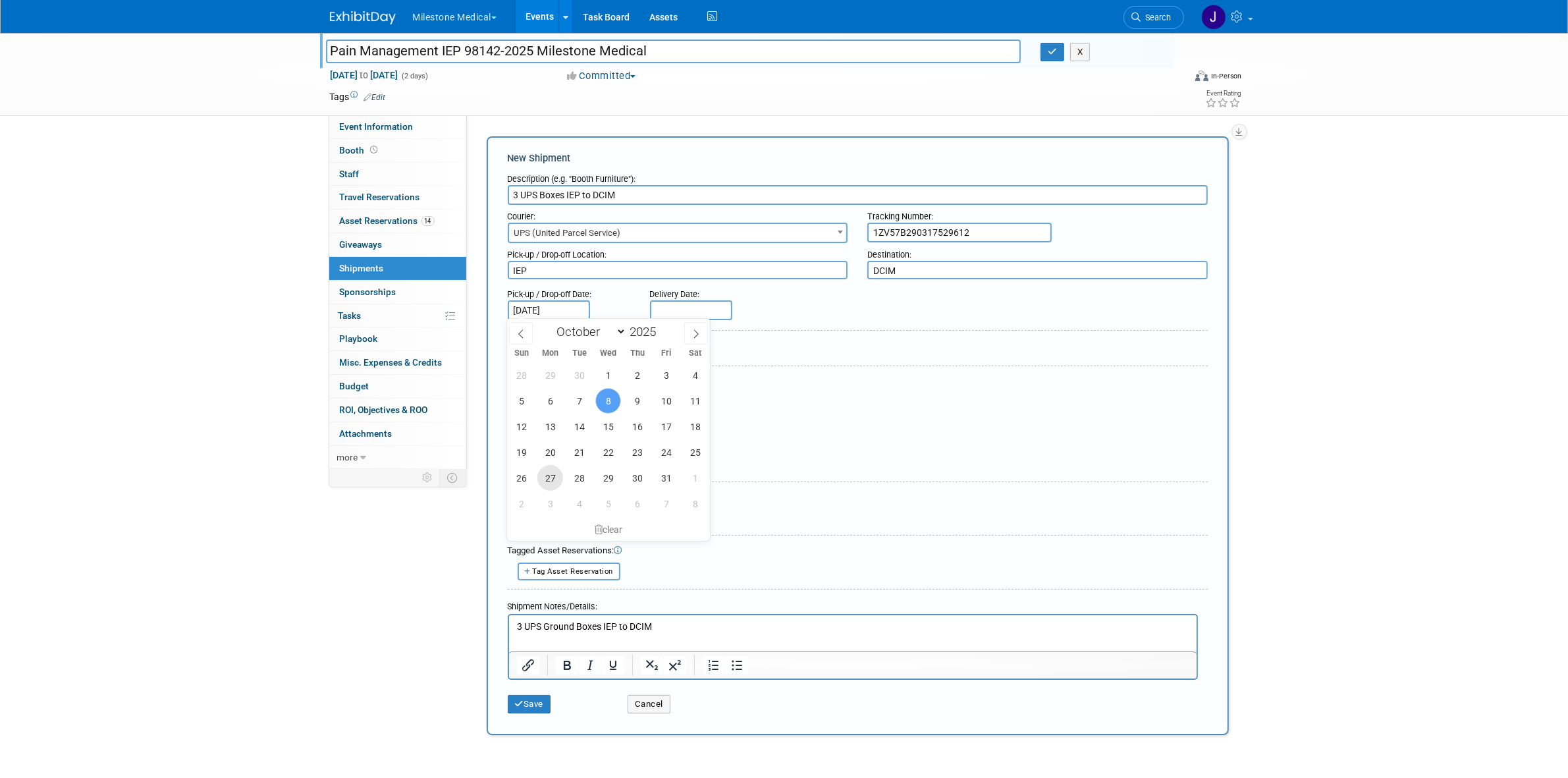
click at [560, 478] on span "27" at bounding box center [550, 477] width 25 height 25
type input "Oct 27, 2025"
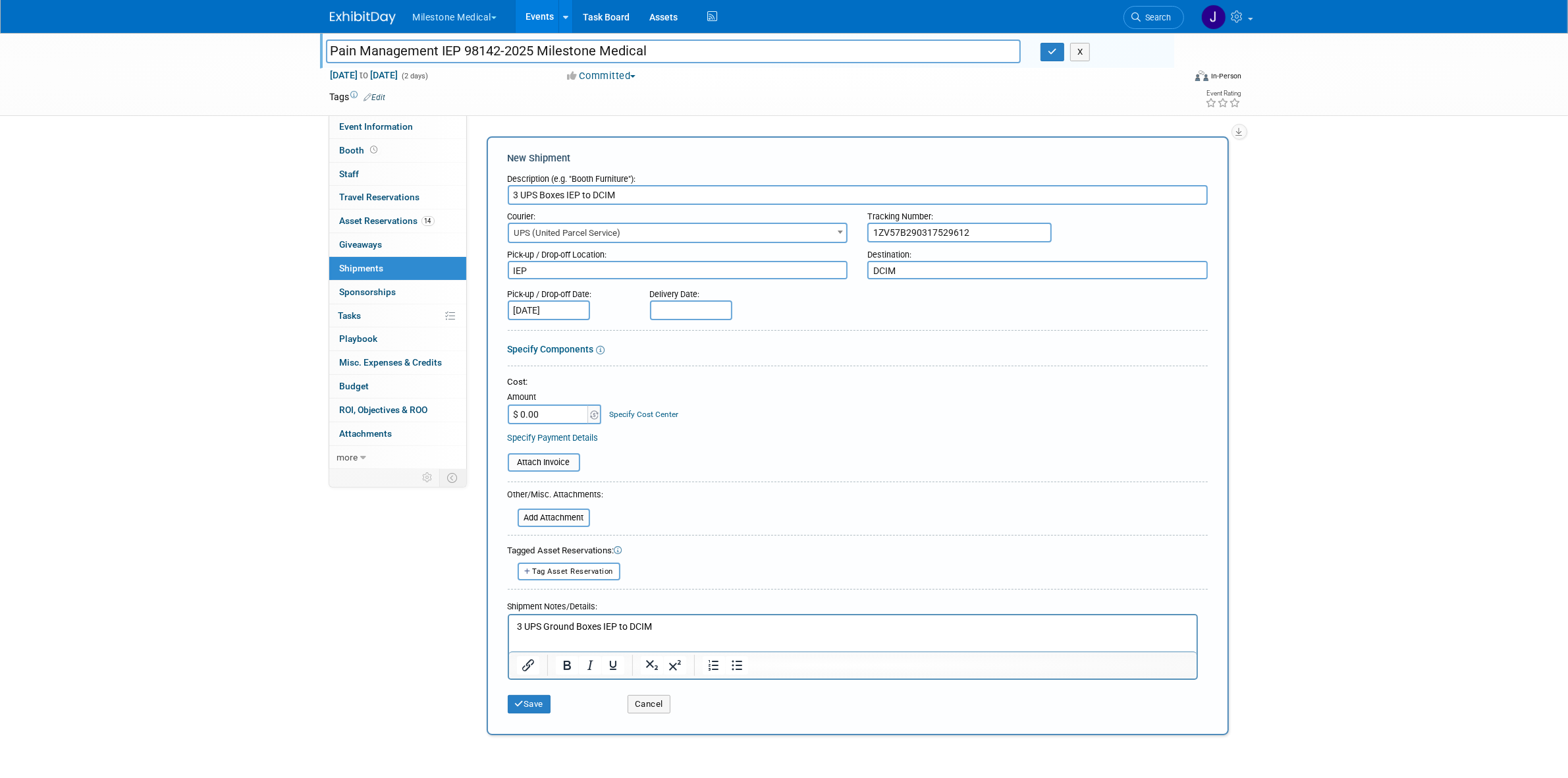
click at [699, 308] on input "text" at bounding box center [690, 310] width 83 height 20
click at [767, 477] on span "30" at bounding box center [779, 477] width 25 height 25
type input "Oct 30, 2025"
click at [519, 695] on button "Save" at bounding box center [529, 704] width 43 height 19
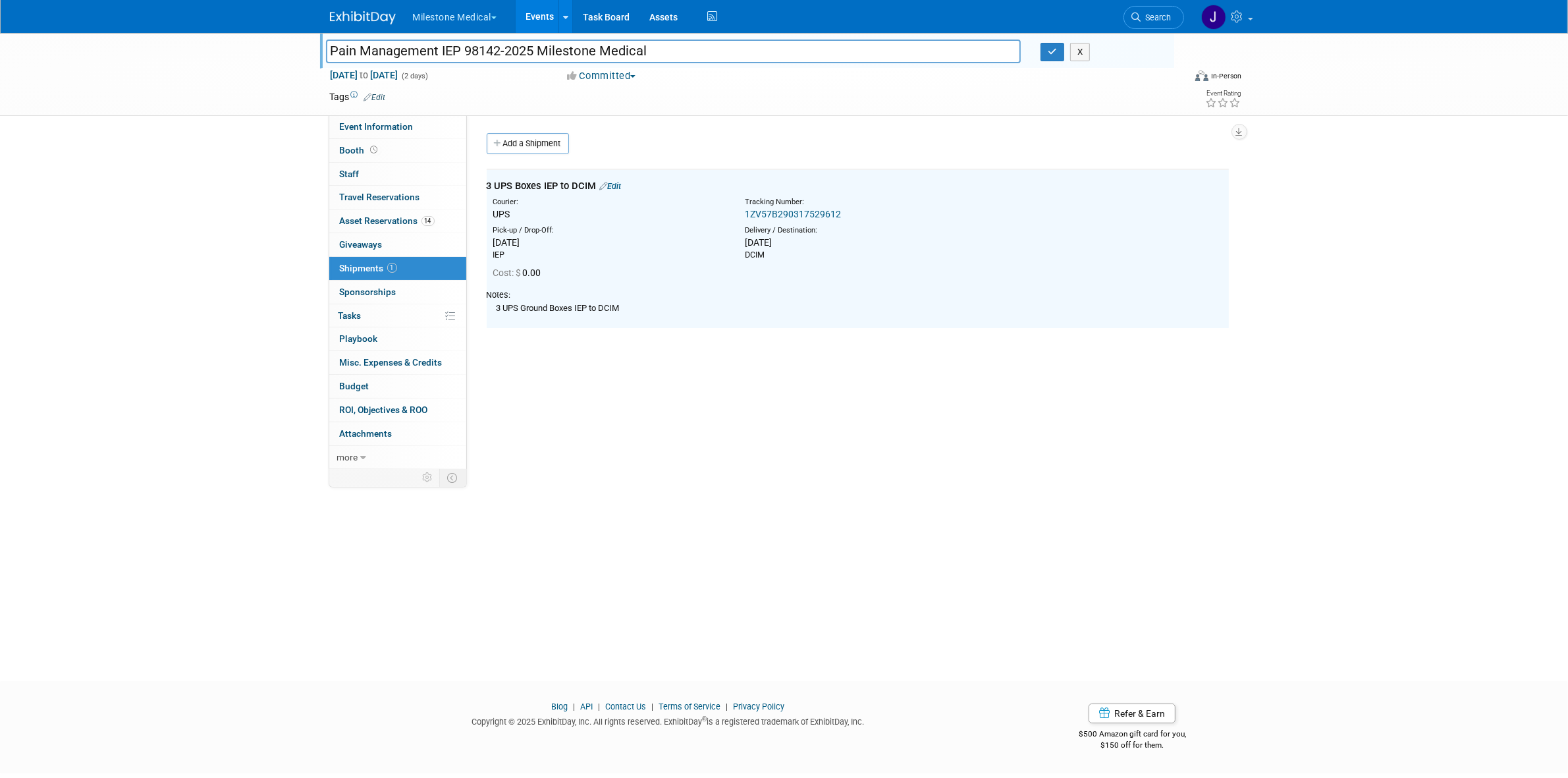
click at [614, 186] on link "Edit" at bounding box center [610, 186] width 22 height 10
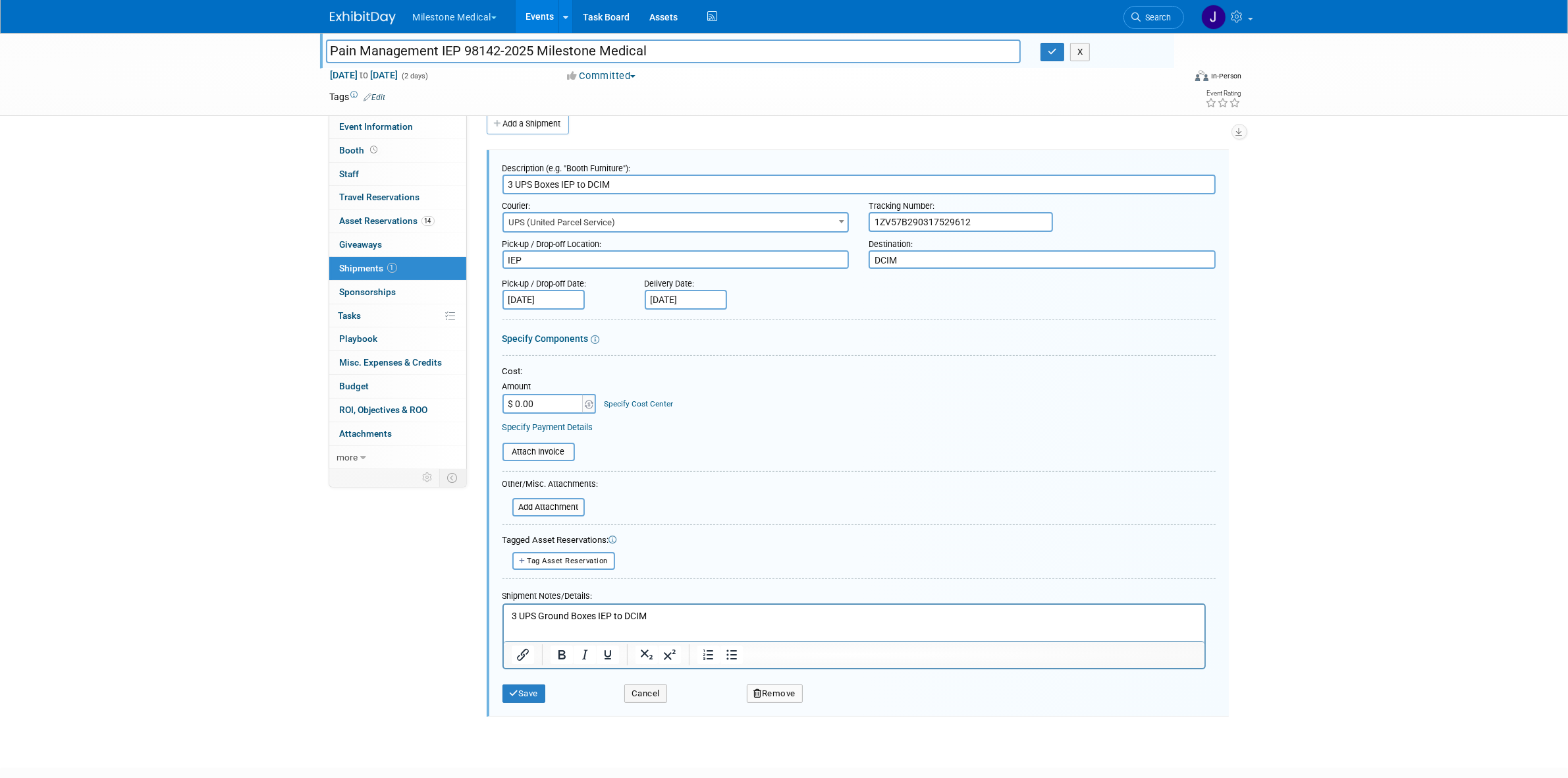
click at [667, 617] on p "3 UPS Ground Boxes IEP to DCIM" at bounding box center [853, 615] width 686 height 13
drag, startPoint x: 785, startPoint y: 619, endPoint x: 735, endPoint y: 634, distance: 52.2
drag, startPoint x: 232, startPoint y: 30, endPoint x: 525, endPoint y: 691, distance: 723.0
click at [525, 691] on button "Save" at bounding box center [524, 693] width 43 height 19
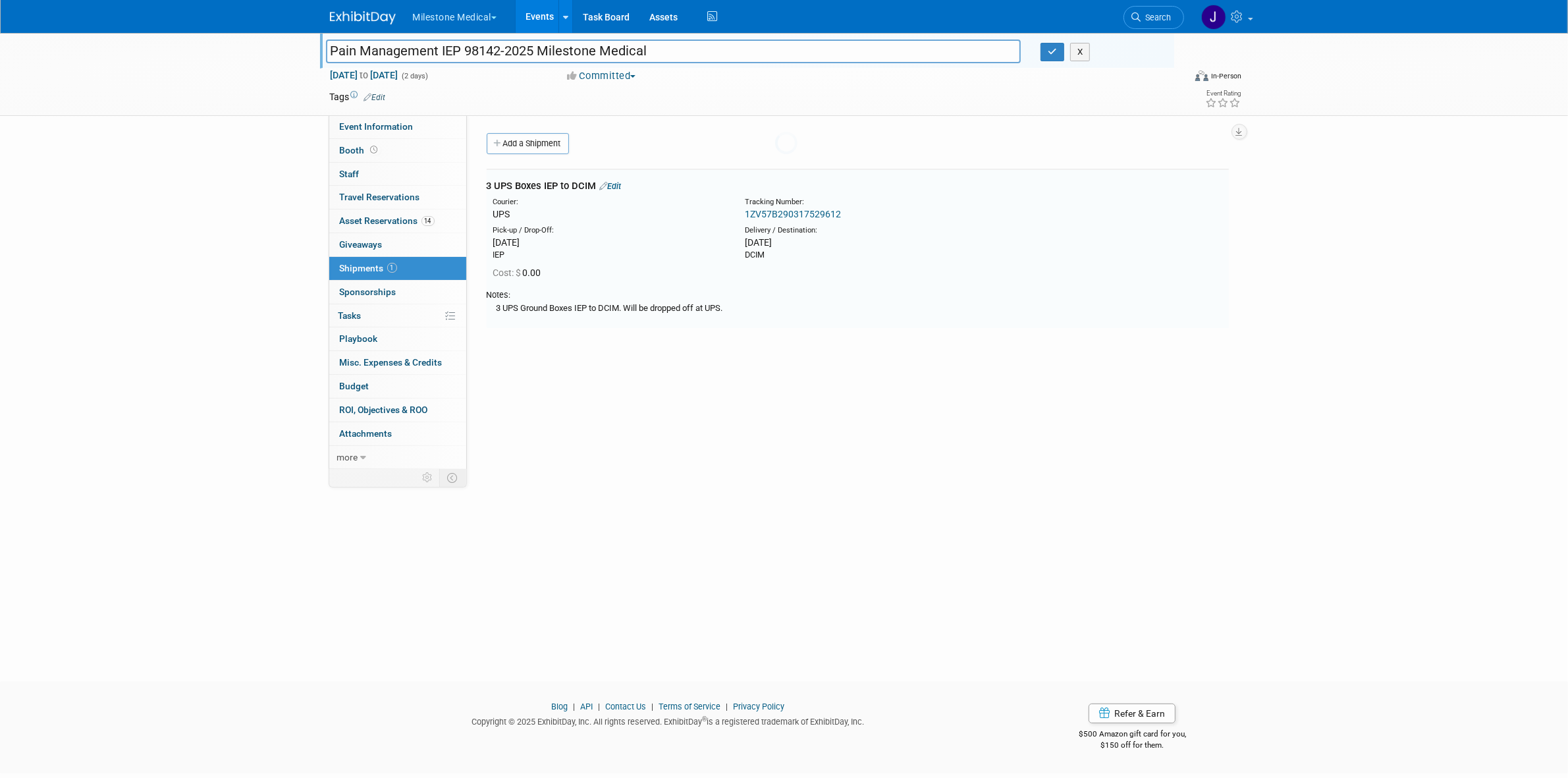
click at [775, 691] on div at bounding box center [784, 389] width 19 height 778
click at [565, 145] on link "Add a Shipment" at bounding box center [528, 144] width 83 height 21
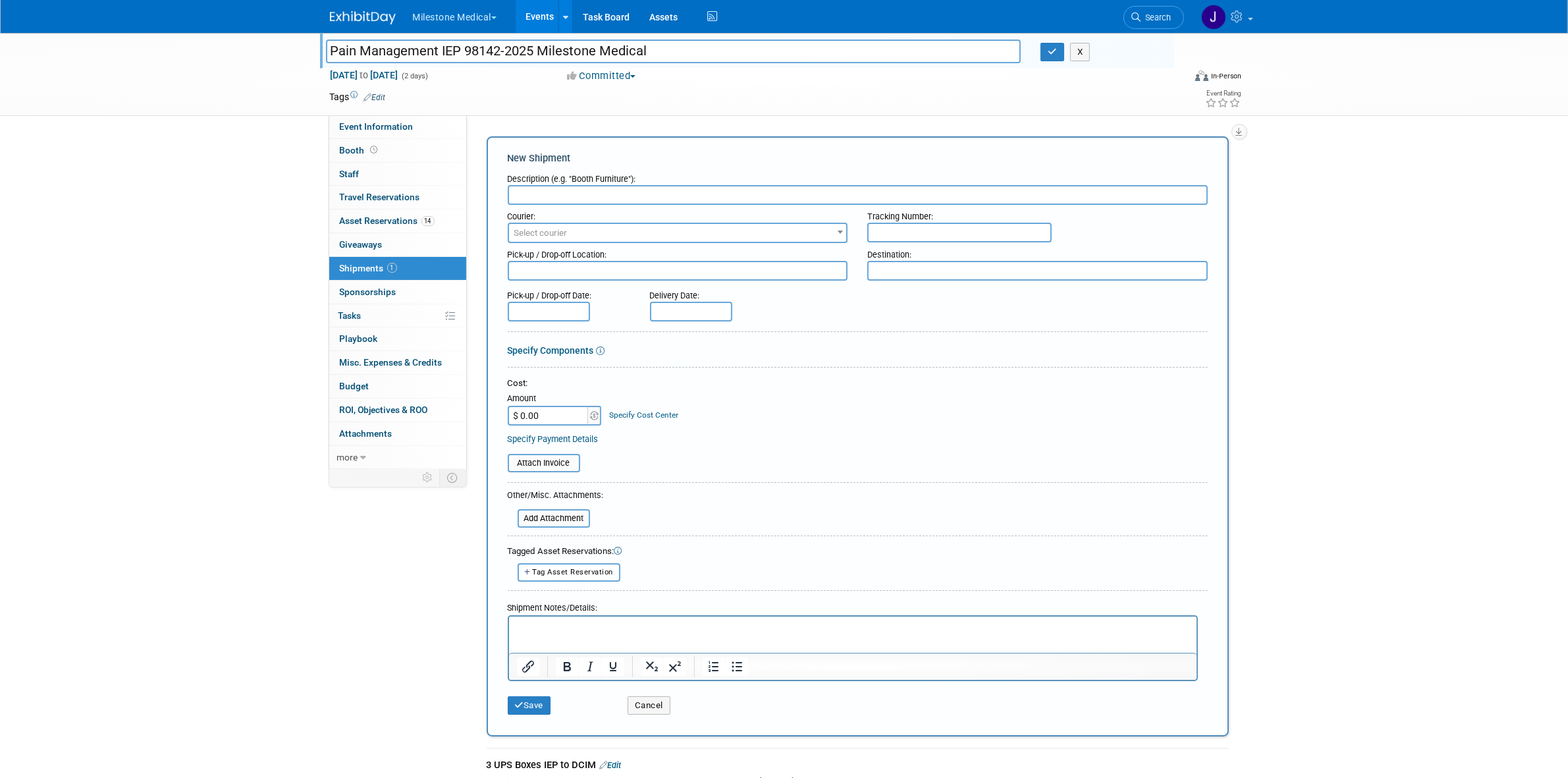
click at [975, 222] on input "text" at bounding box center [959, 232] width 185 height 20
paste input "1ZV57B290318240583"
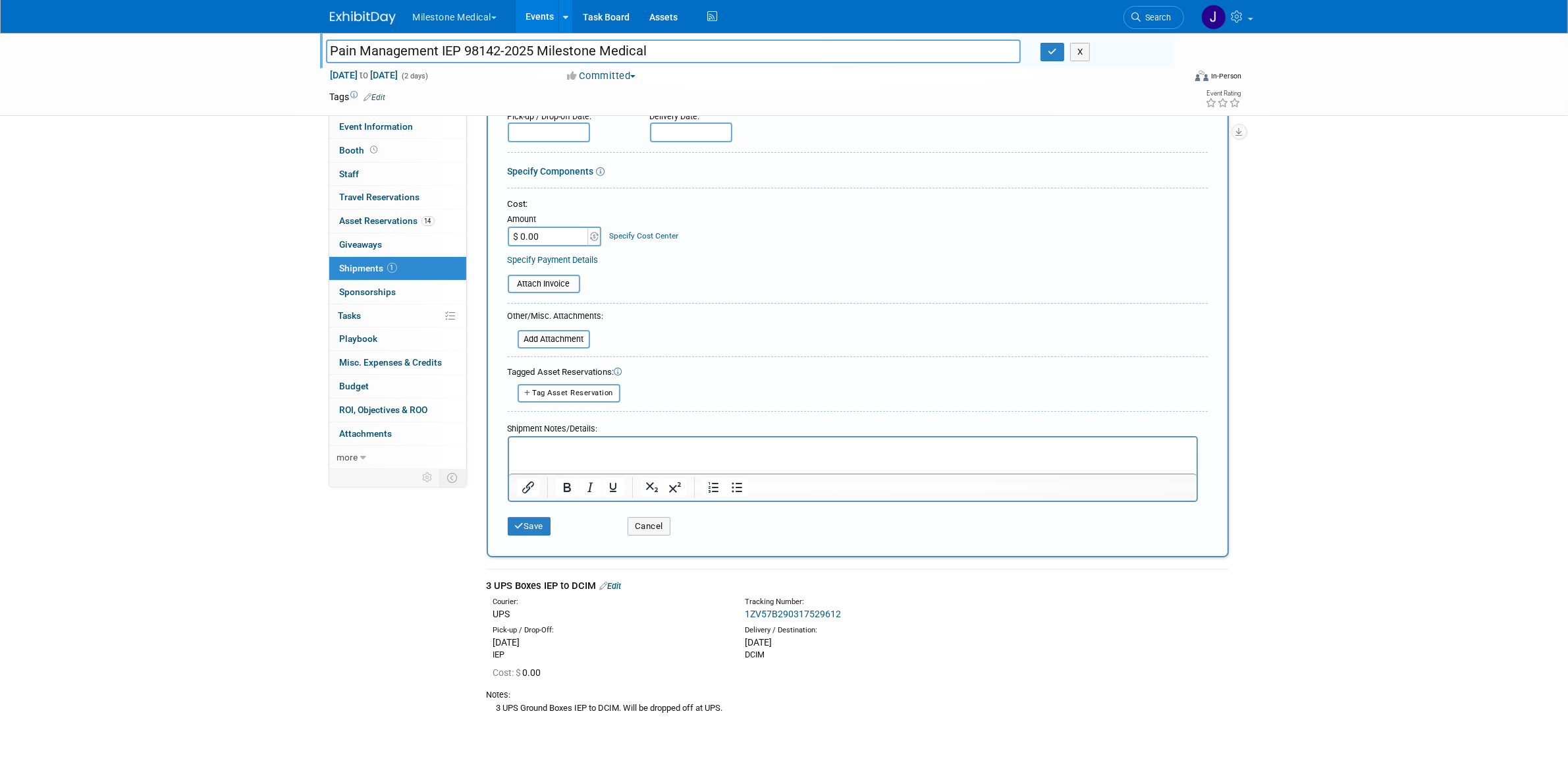
scroll to position [266, 0]
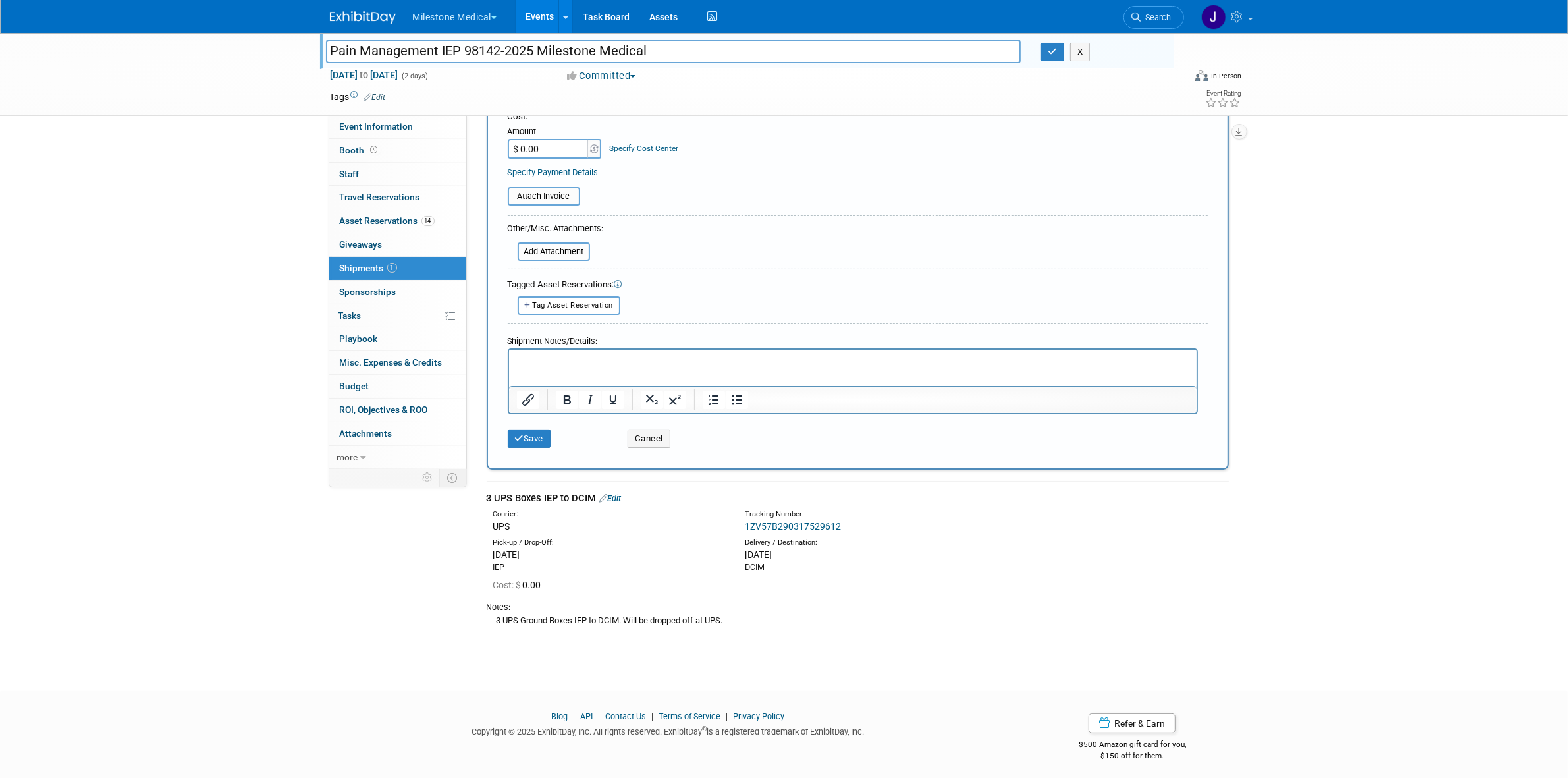
type input "1ZV57B290318240583"
click at [564, 494] on div "3 UPS Boxes IEP to DCIM Edit" at bounding box center [858, 498] width 742 height 14
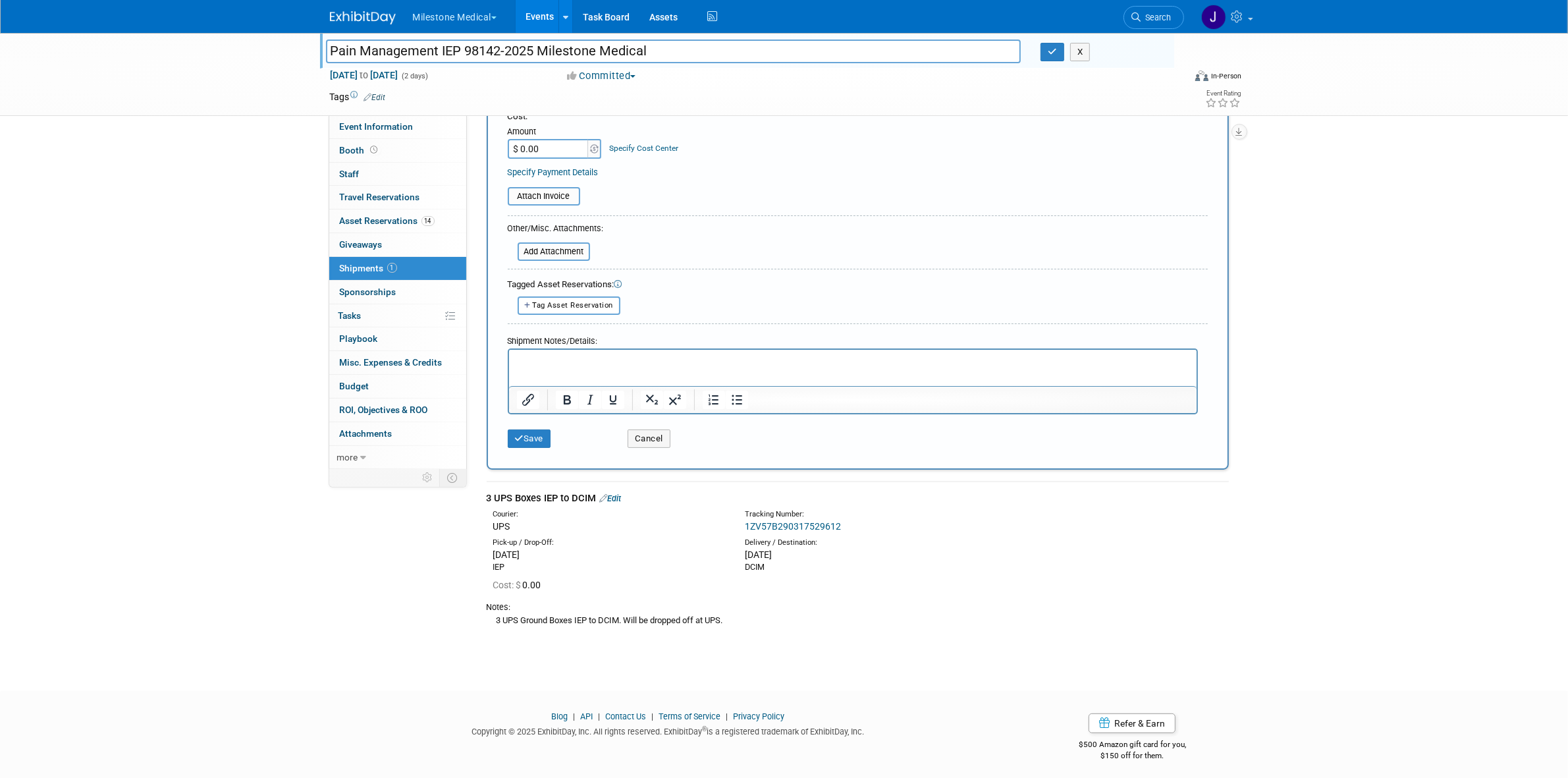
copy div "3 UPS Boxes IEP to DCIM"
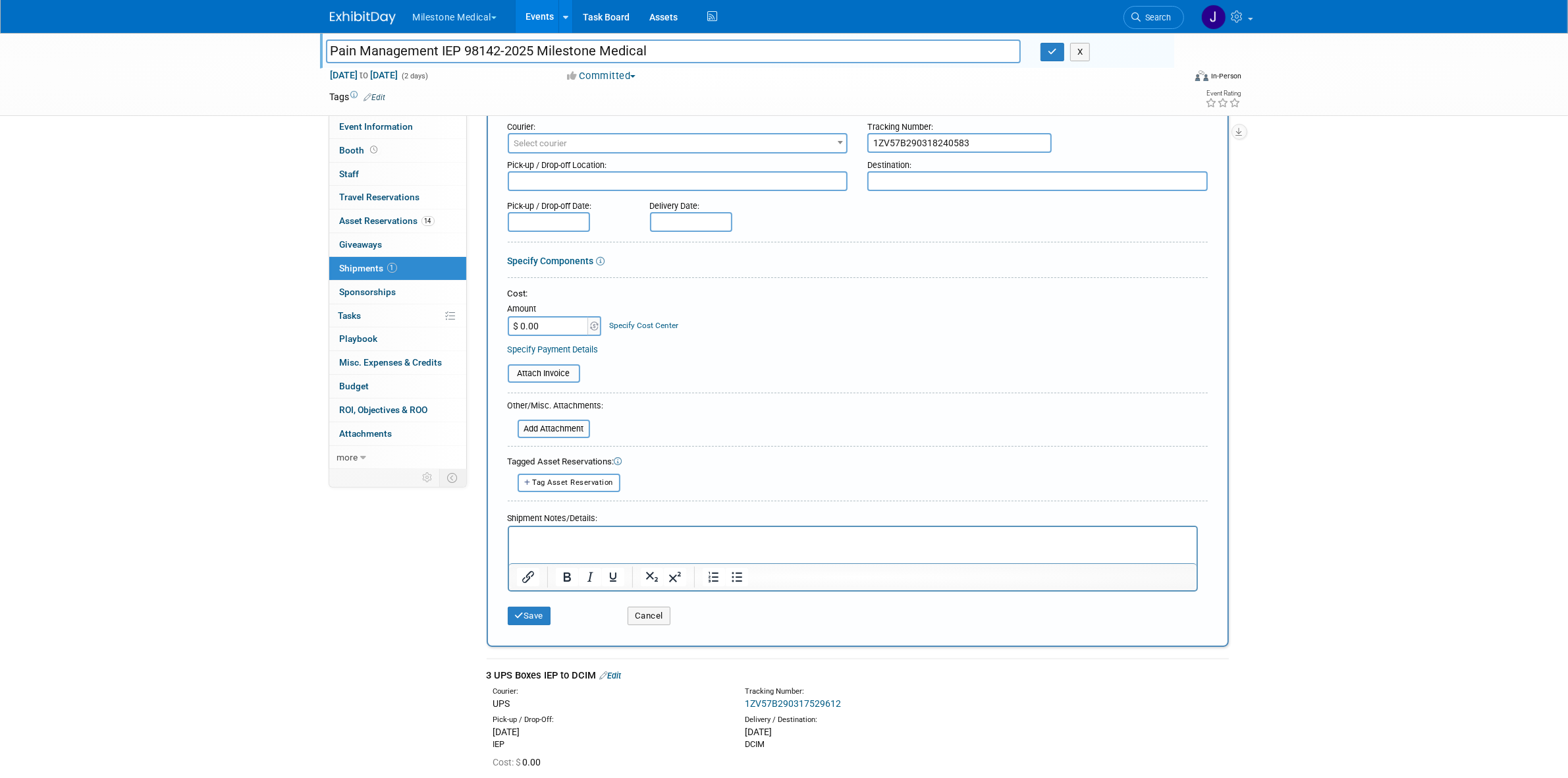
scroll to position [0, 0]
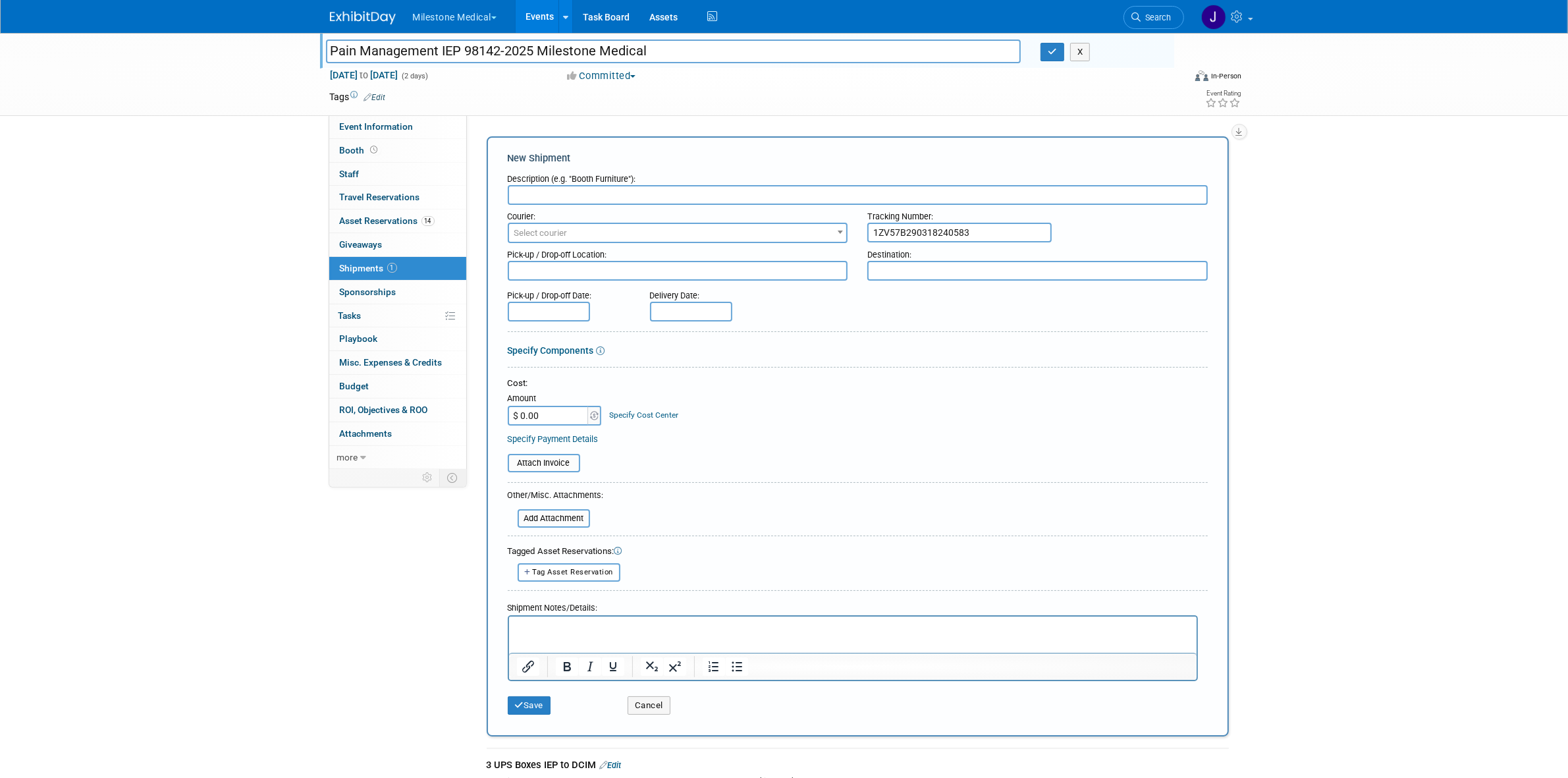
click at [608, 188] on input "text" at bounding box center [857, 194] width 700 height 20
paste input "3 UPS Boxes IEP to DCIM"
click at [574, 198] on input "3 UPS Boxes IEP to DCIM" at bounding box center [857, 194] width 700 height 20
click at [609, 194] on input "3 UPS Boxes DCIM" at bounding box center [857, 194] width 700 height 20
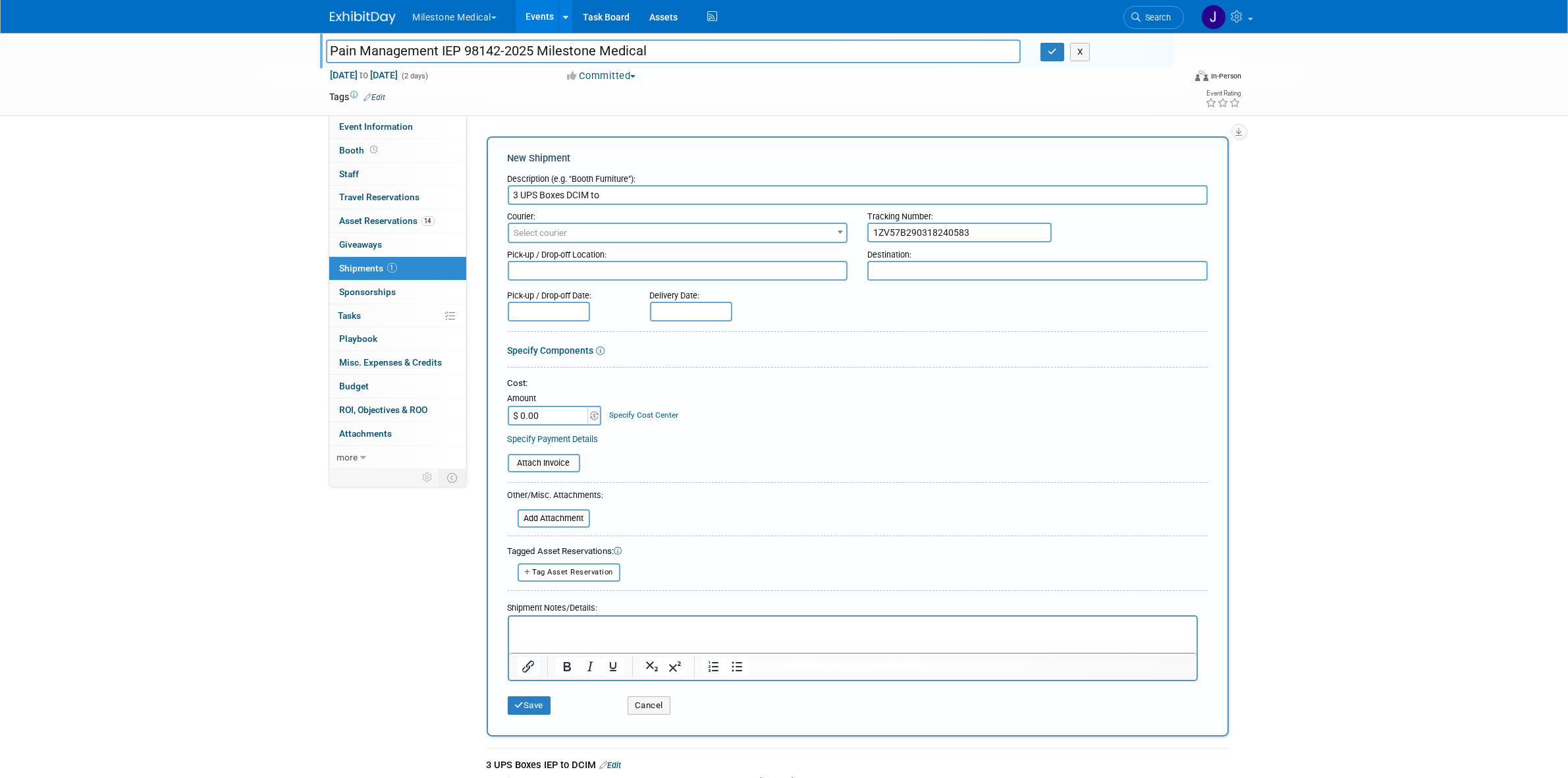
paste input "IEP"
click at [579, 196] on input "3 UPS Boxes DCIM to IEP" at bounding box center [857, 194] width 700 height 20
type input "3 UPS Boxes DCIM to IEP"
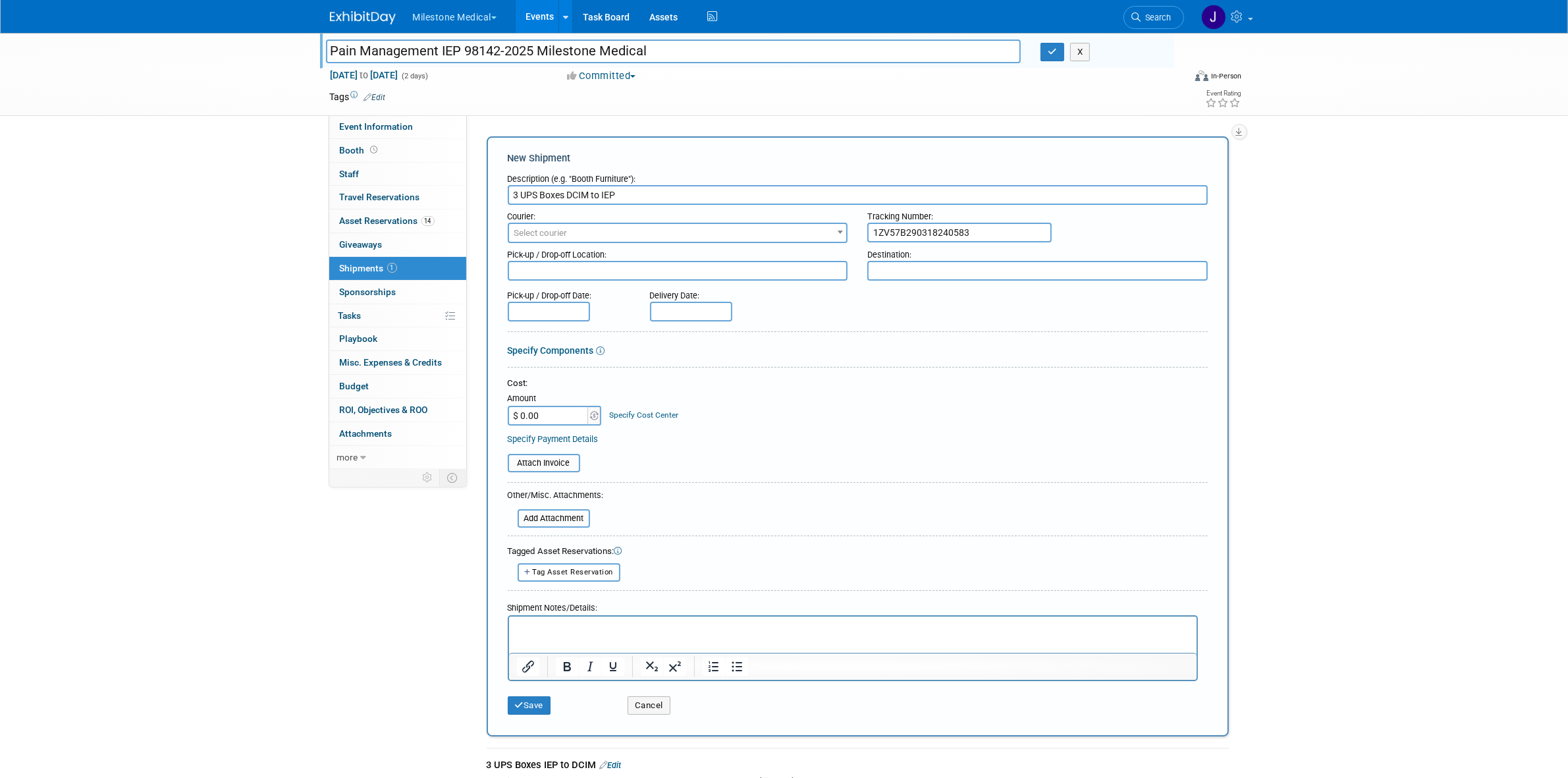
click at [897, 266] on textarea at bounding box center [1037, 271] width 341 height 20
paste textarea "IEP"
type textarea "IEP"
click at [582, 194] on input "3 UPS Boxes DCIM to IEP" at bounding box center [857, 194] width 700 height 20
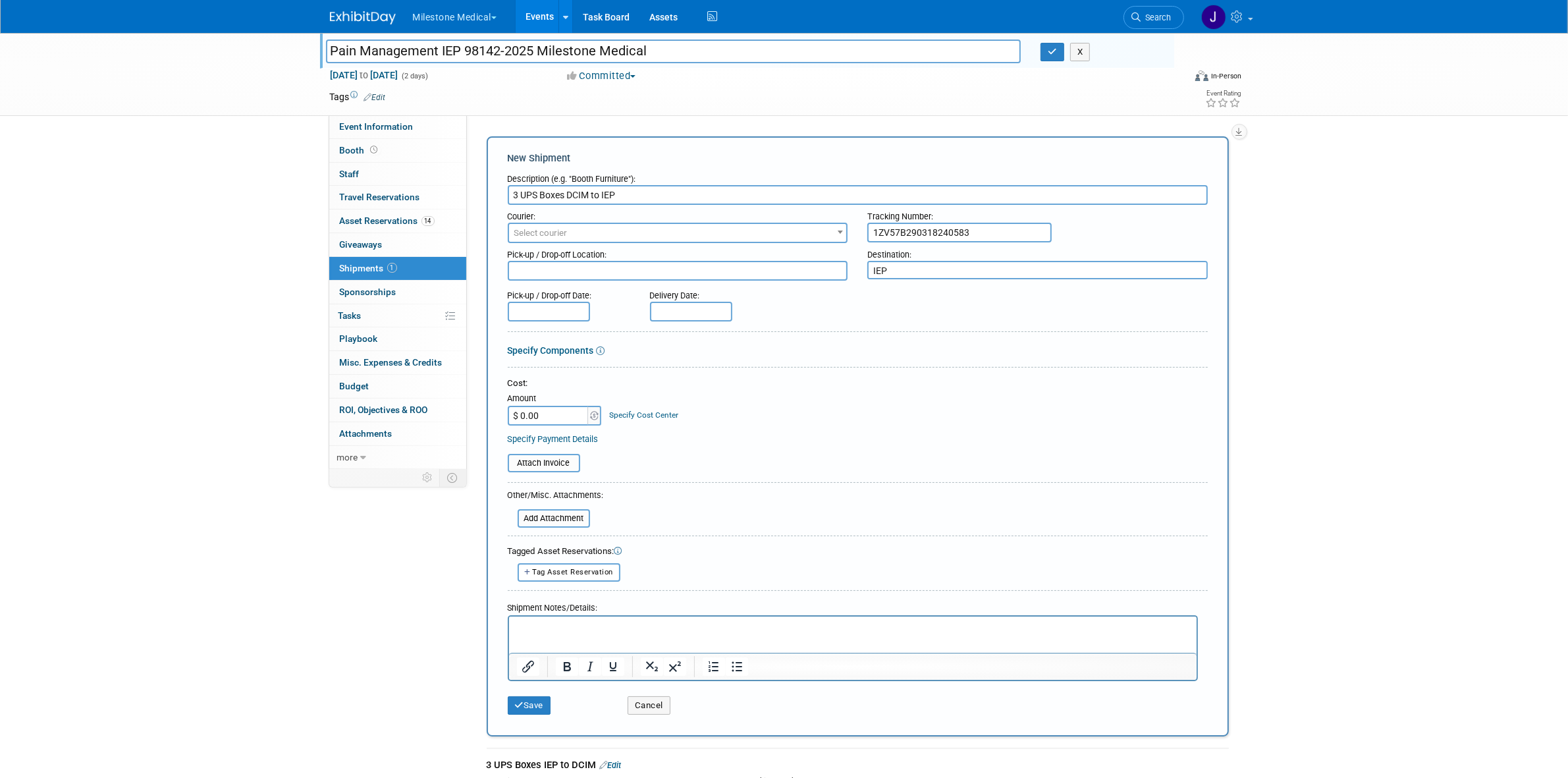
click at [553, 263] on textarea at bounding box center [677, 271] width 341 height 20
paste textarea "DCIM"
type textarea "DCIM"
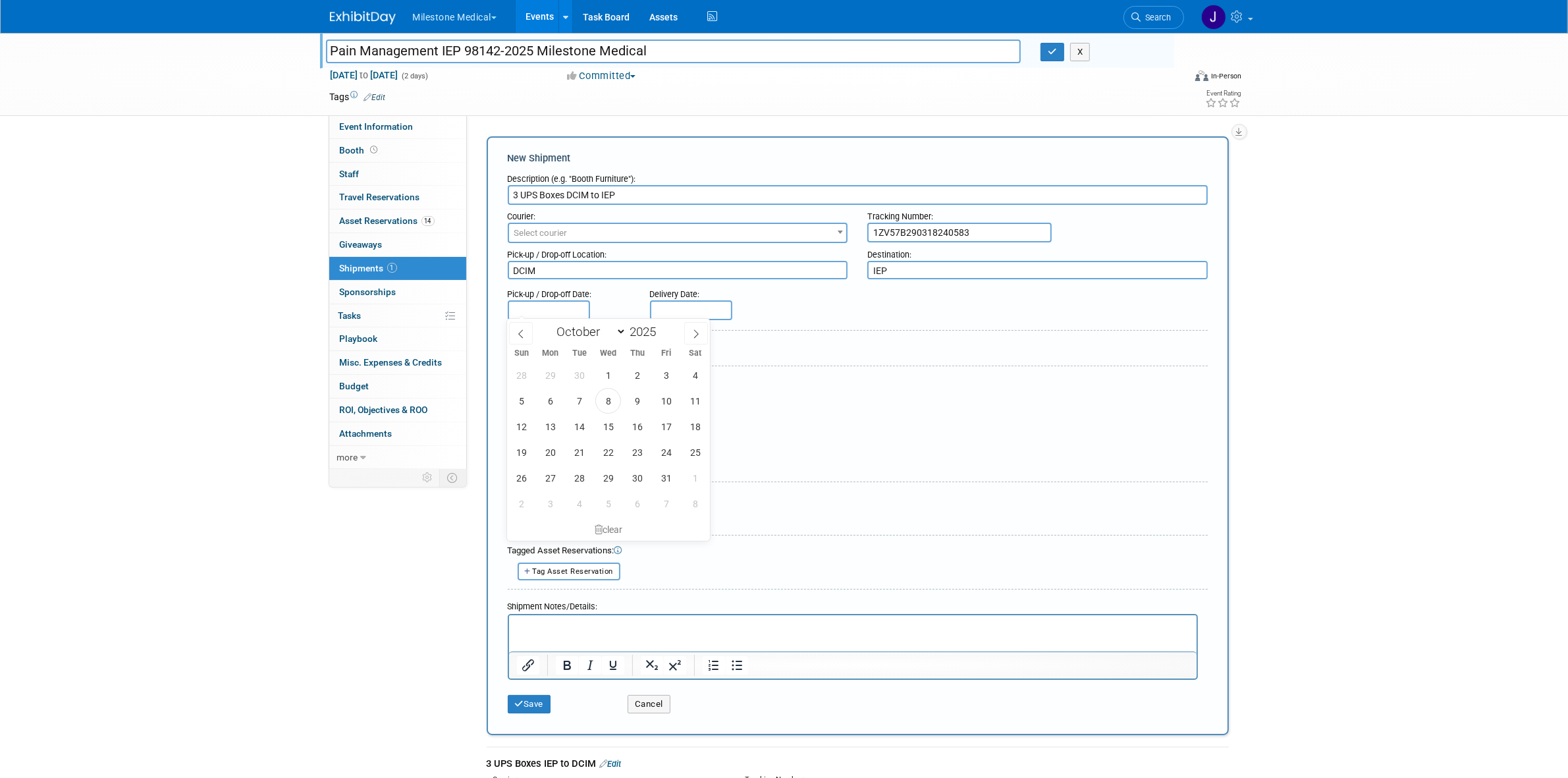
click at [554, 311] on input "text" at bounding box center [548, 310] width 83 height 20
click at [605, 402] on span "8" at bounding box center [607, 400] width 25 height 25
type input "Oct 8, 2025"
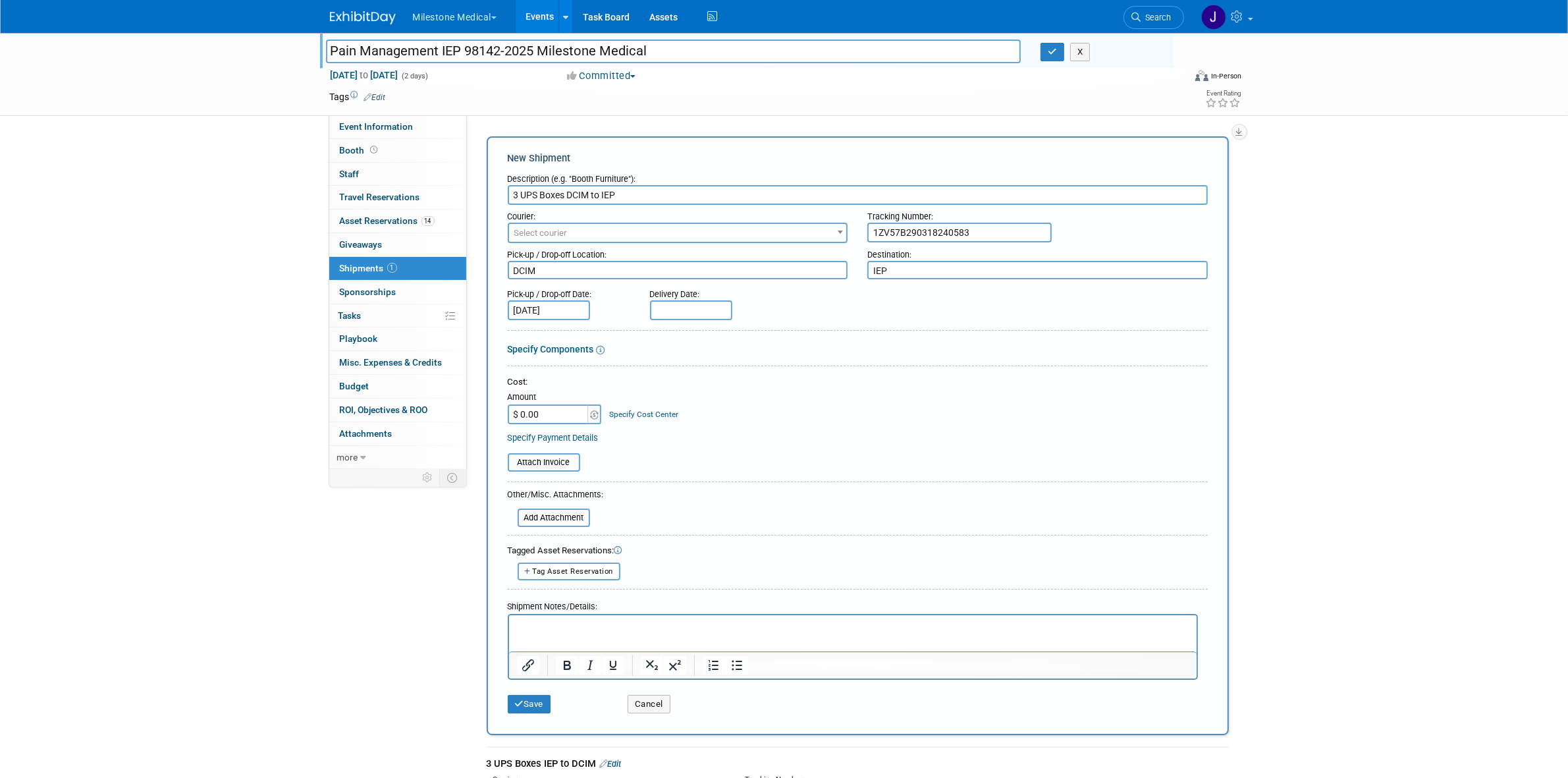
click at [665, 305] on input "text" at bounding box center [690, 310] width 83 height 20
click at [683, 425] on span "13" at bounding box center [692, 426] width 25 height 25
type input "Oct 13, 2025"
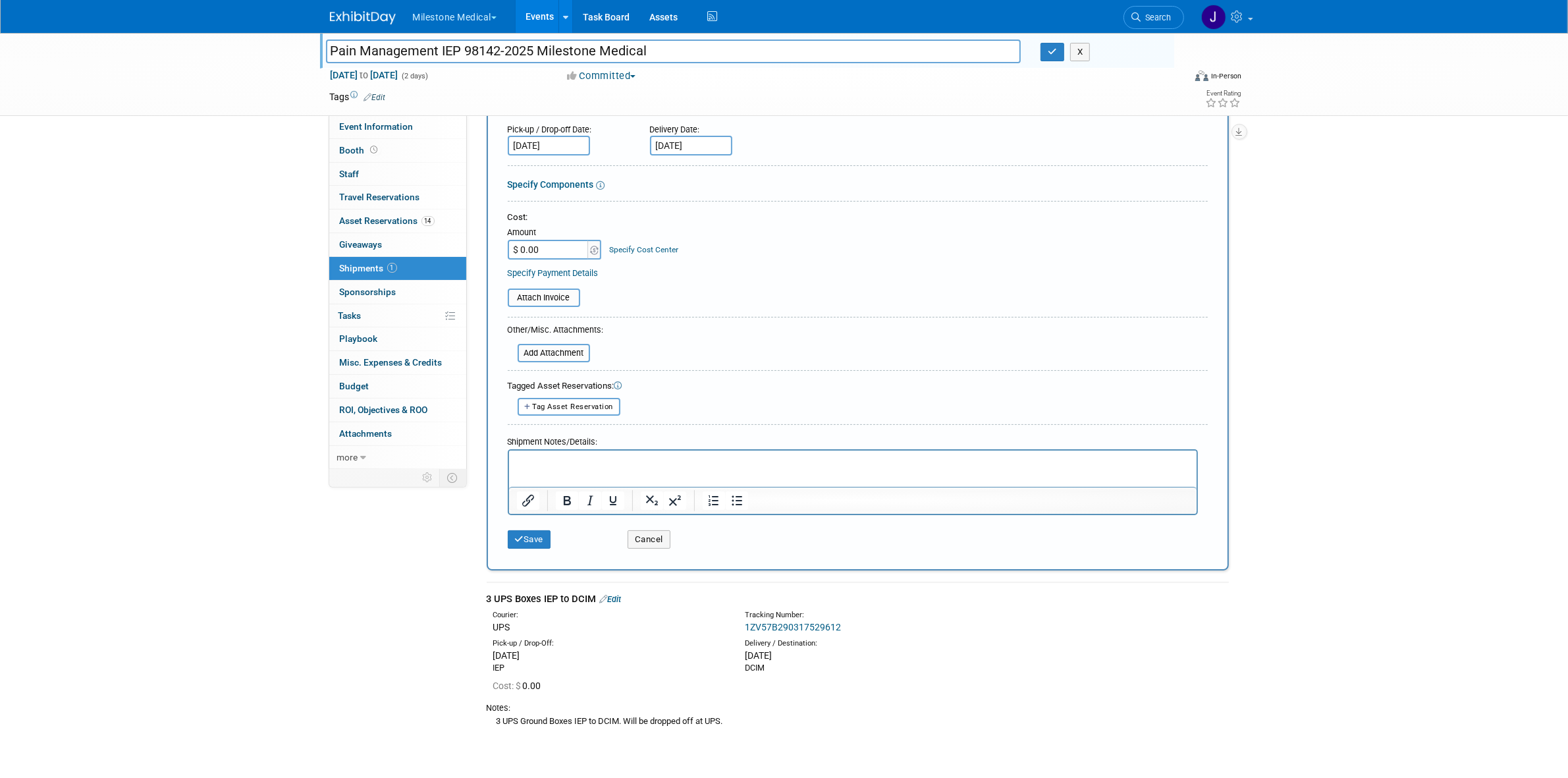
scroll to position [266, 0]
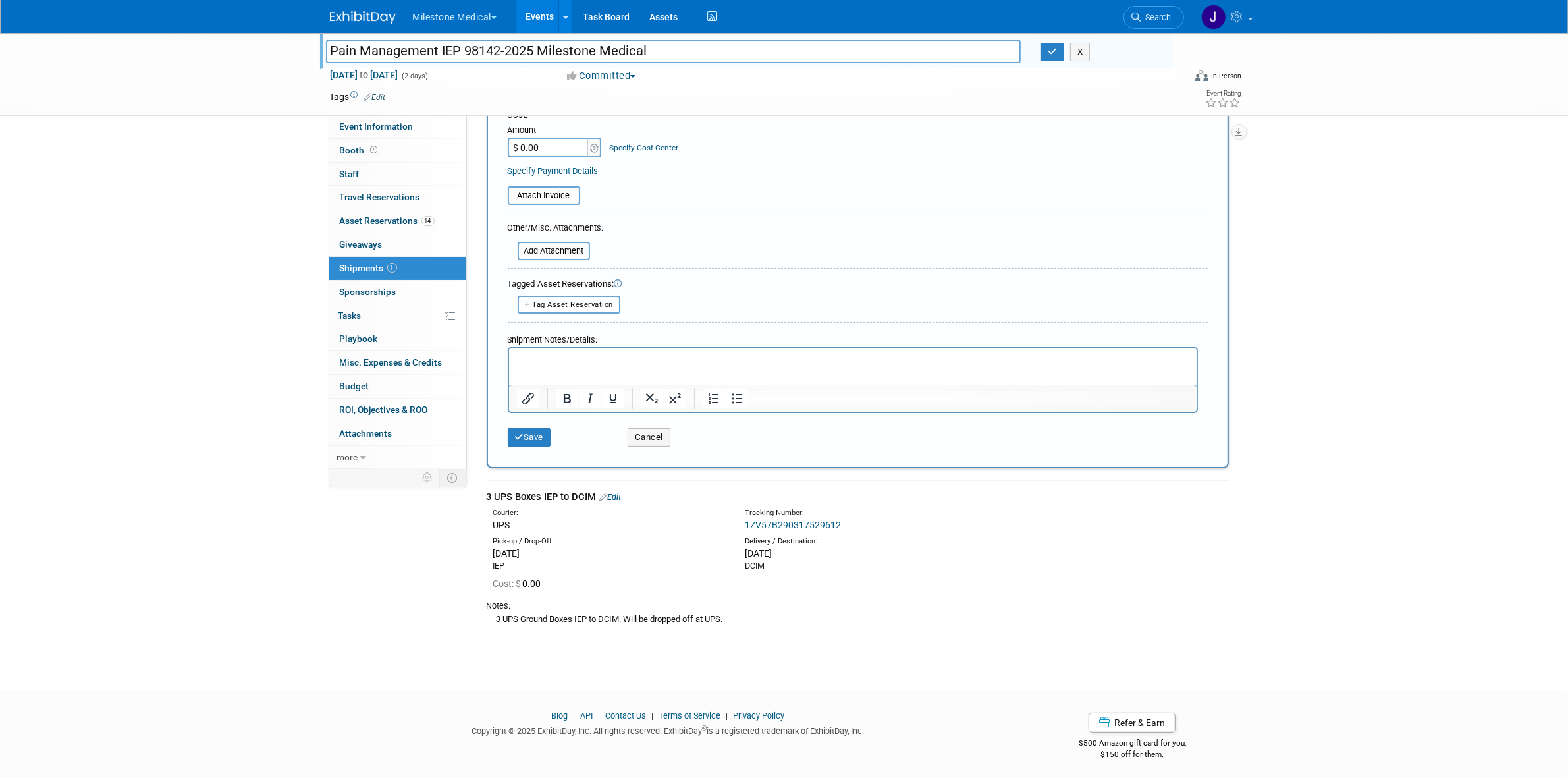
click at [592, 612] on div "3 UPS Ground Boxes IEP to DCIM. Will be dropped off at UPS." at bounding box center [858, 619] width 742 height 14
copy div "3 UPS Ground Boxes IEP to DCIM. Will be dropped off at UPS. Type Bag Bin Box Bu…"
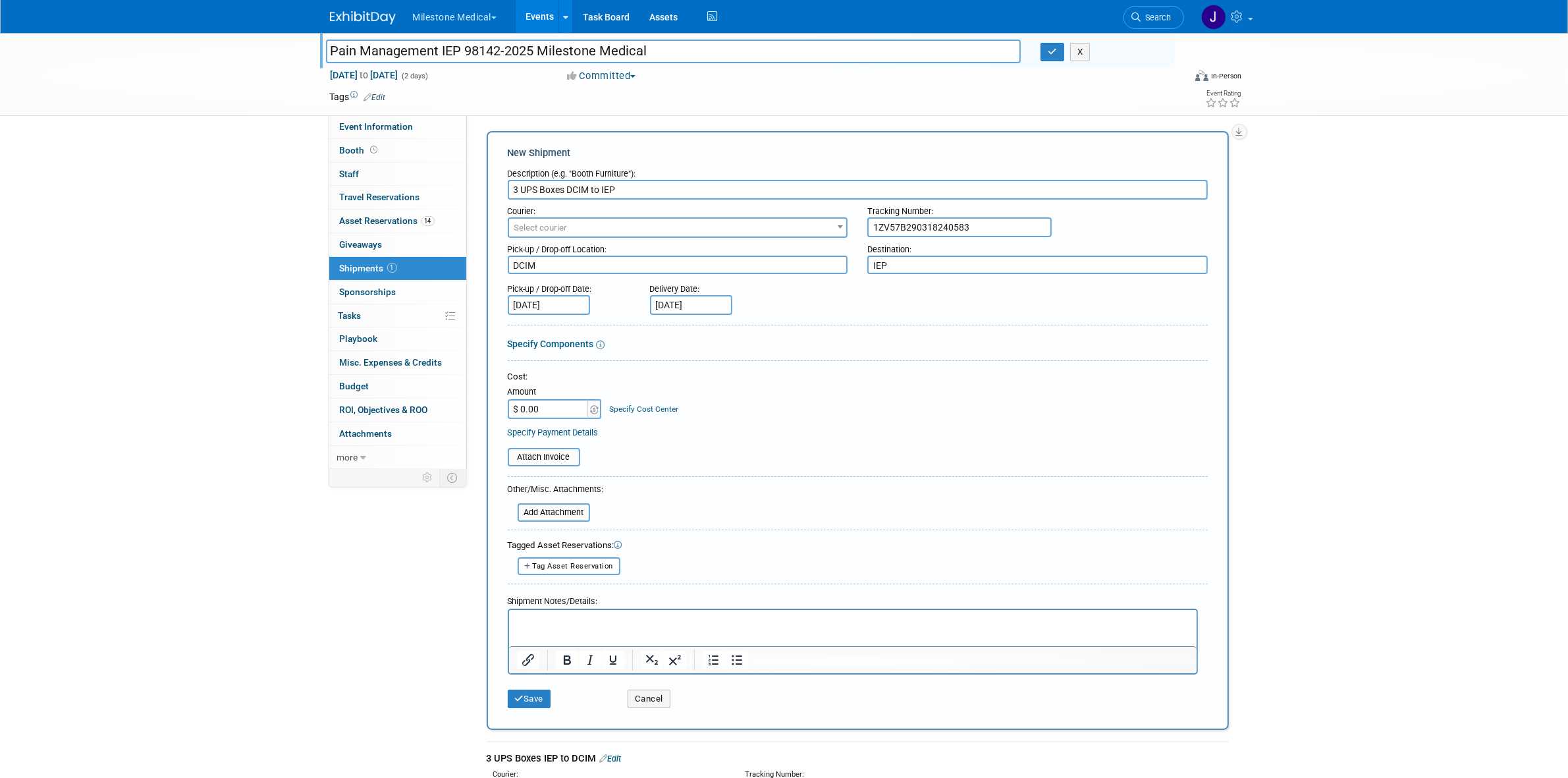
scroll to position [0, 0]
click at [605, 625] on p "Rich Text Area. Press ALT-0 for help." at bounding box center [852, 627] width 672 height 13
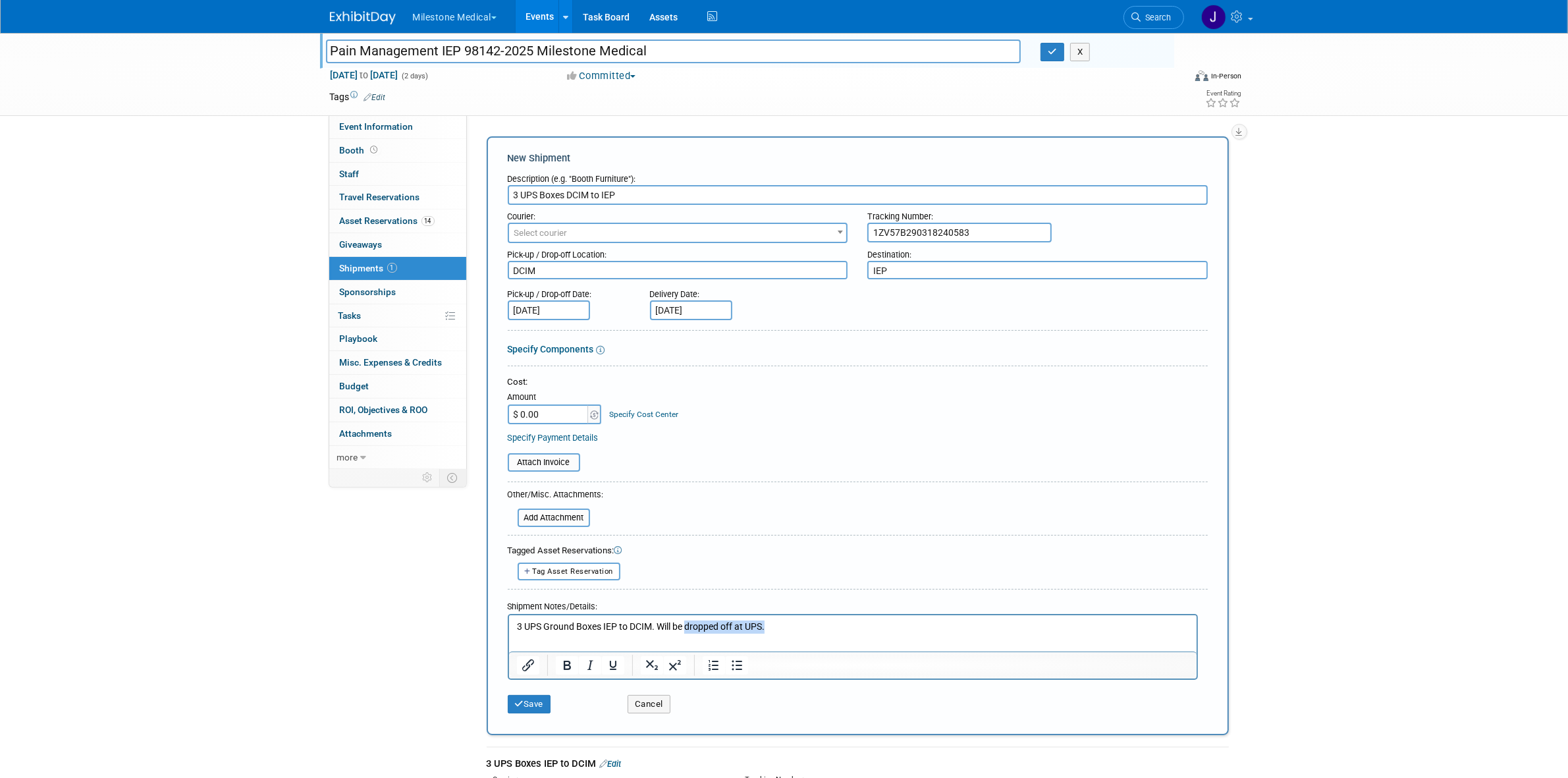
drag, startPoint x: 687, startPoint y: 623, endPoint x: 795, endPoint y: 630, distance: 108.2
click at [795, 630] on p "3 UPS Ground Boxes IEP to DCIM. Will be dropped off at UPS." at bounding box center [852, 627] width 672 height 13
drag, startPoint x: 565, startPoint y: 192, endPoint x: 615, endPoint y: 192, distance: 50.0
click at [615, 192] on input "3 UPS Boxes DCIM to IEP" at bounding box center [857, 194] width 700 height 20
drag, startPoint x: 602, startPoint y: 626, endPoint x: 652, endPoint y: 620, distance: 50.4
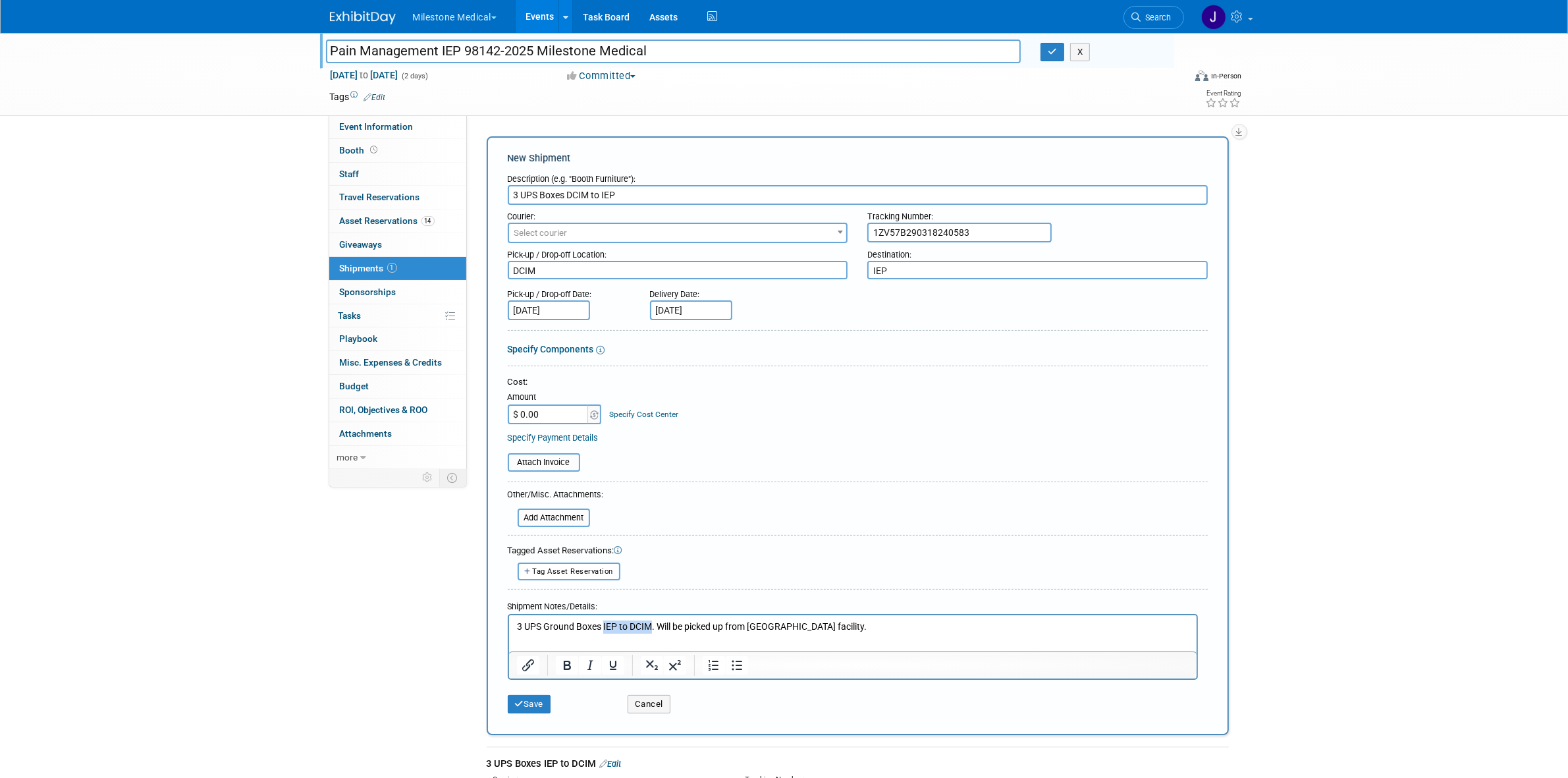
click at [652, 620] on p "3 UPS Ground Boxes IEP to DCIM. Will be picked up from DCIM facility." at bounding box center [852, 627] width 672 height 13
click at [607, 620] on p "3 UPS Ground Boxes DCIM to IEP. Will be picked up from DCIM facility." at bounding box center [852, 627] width 672 height 13
click at [528, 701] on button "Save" at bounding box center [529, 704] width 43 height 19
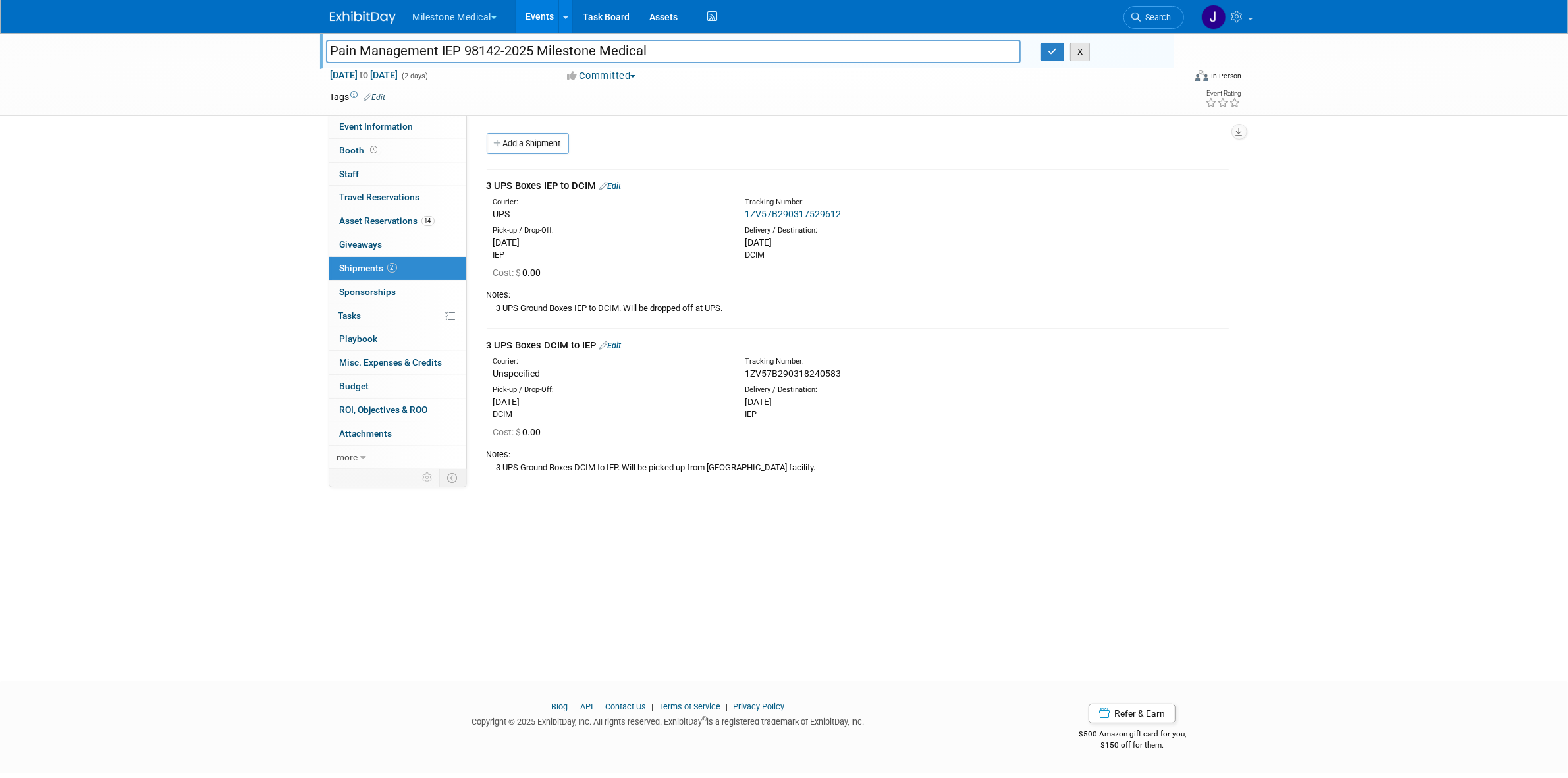
click at [1077, 56] on button "X" at bounding box center [1080, 51] width 20 height 19
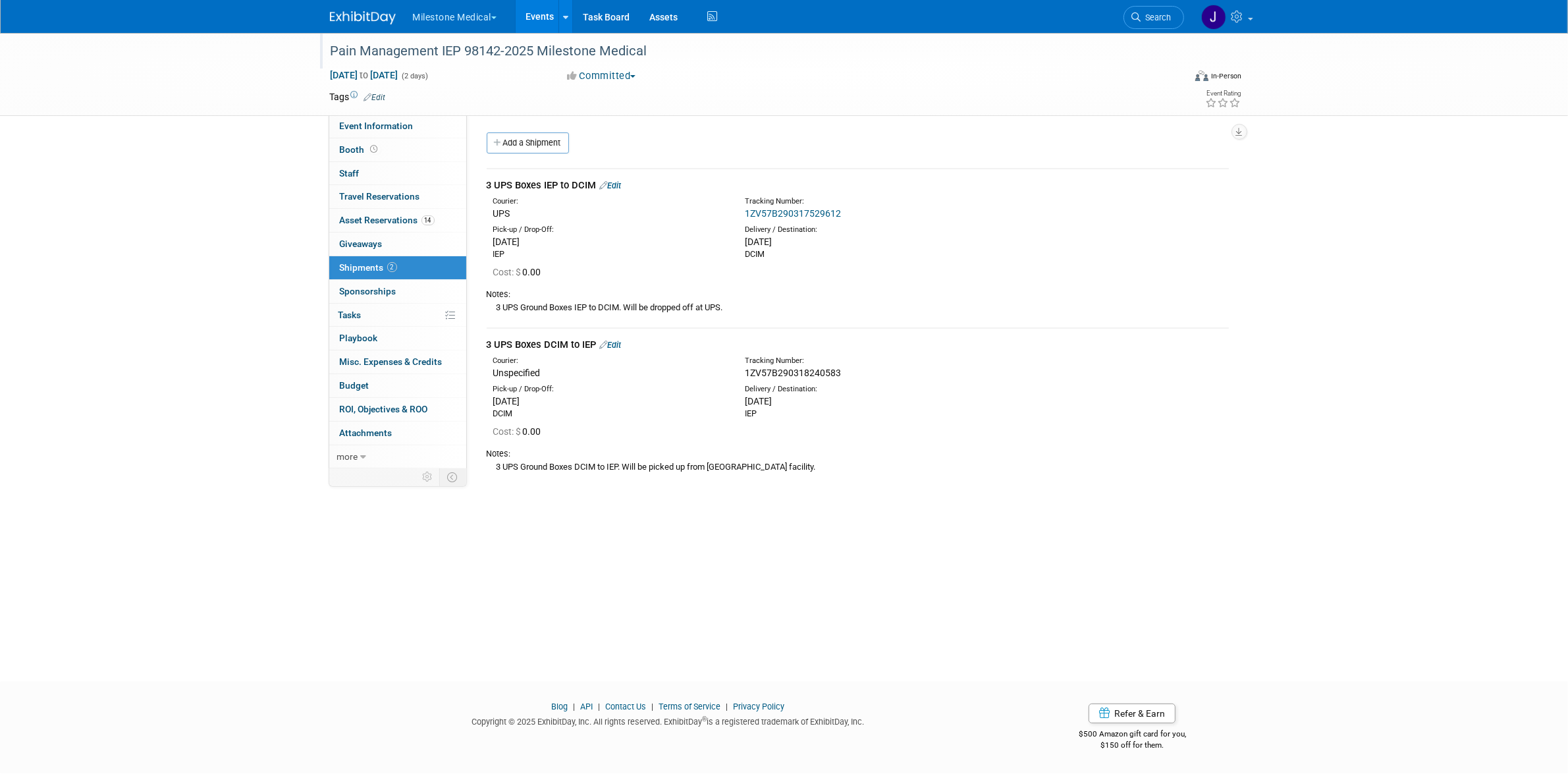
click at [499, 20] on button "Milestone Medical" at bounding box center [462, 14] width 102 height 29
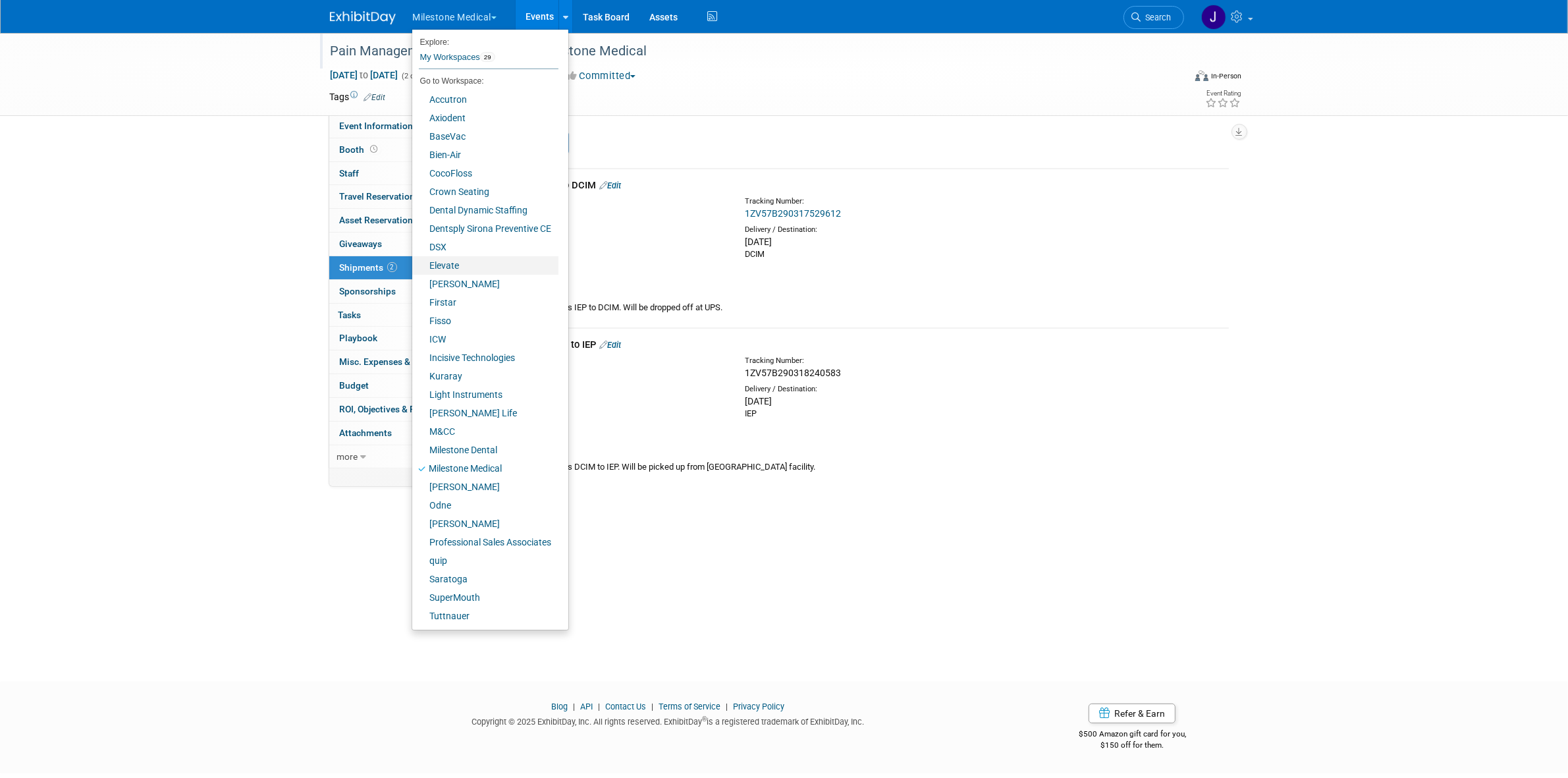
click at [472, 266] on link "Elevate" at bounding box center [485, 265] width 146 height 19
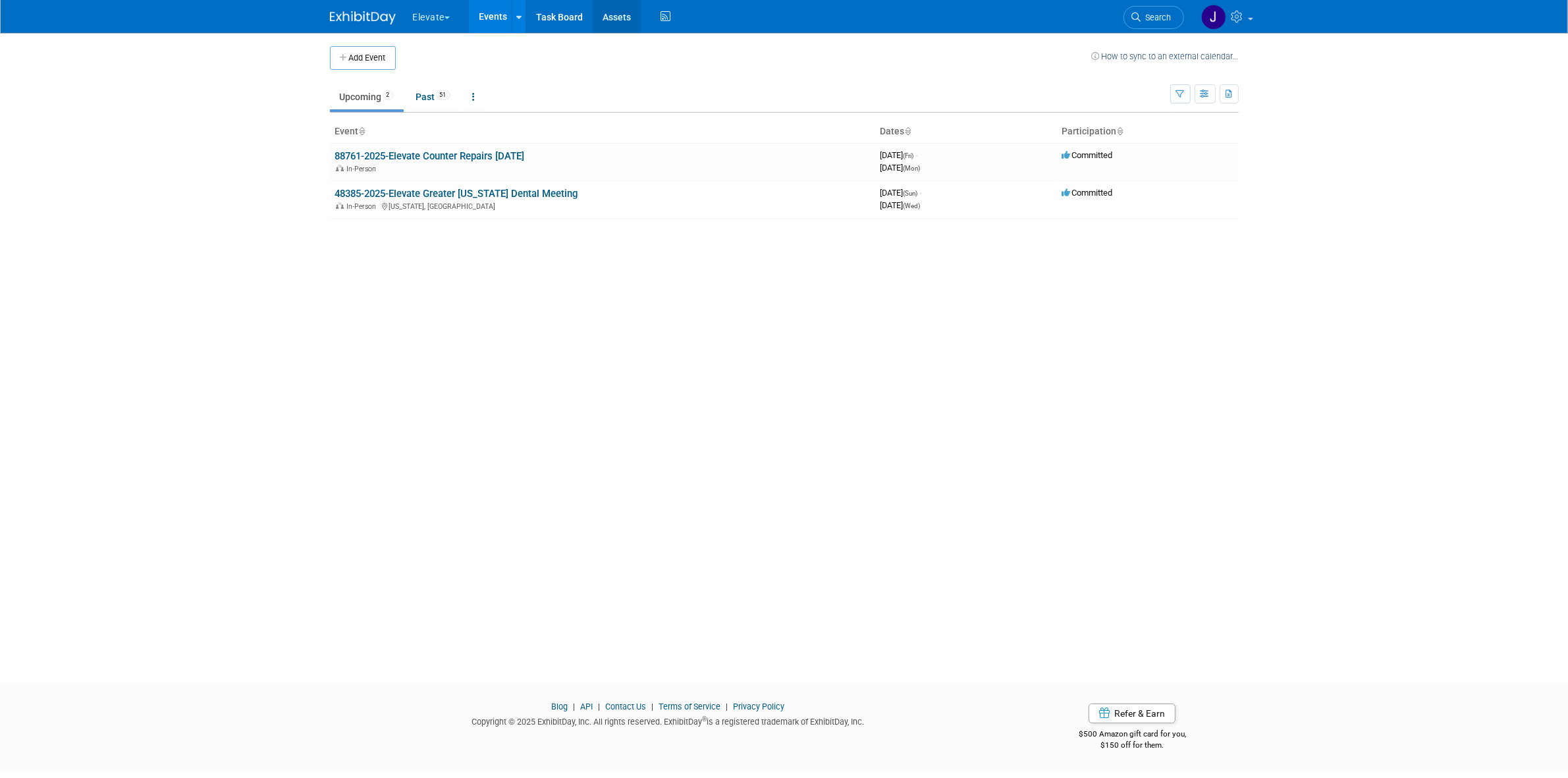
click at [598, 7] on link "Assets" at bounding box center [616, 16] width 48 height 33
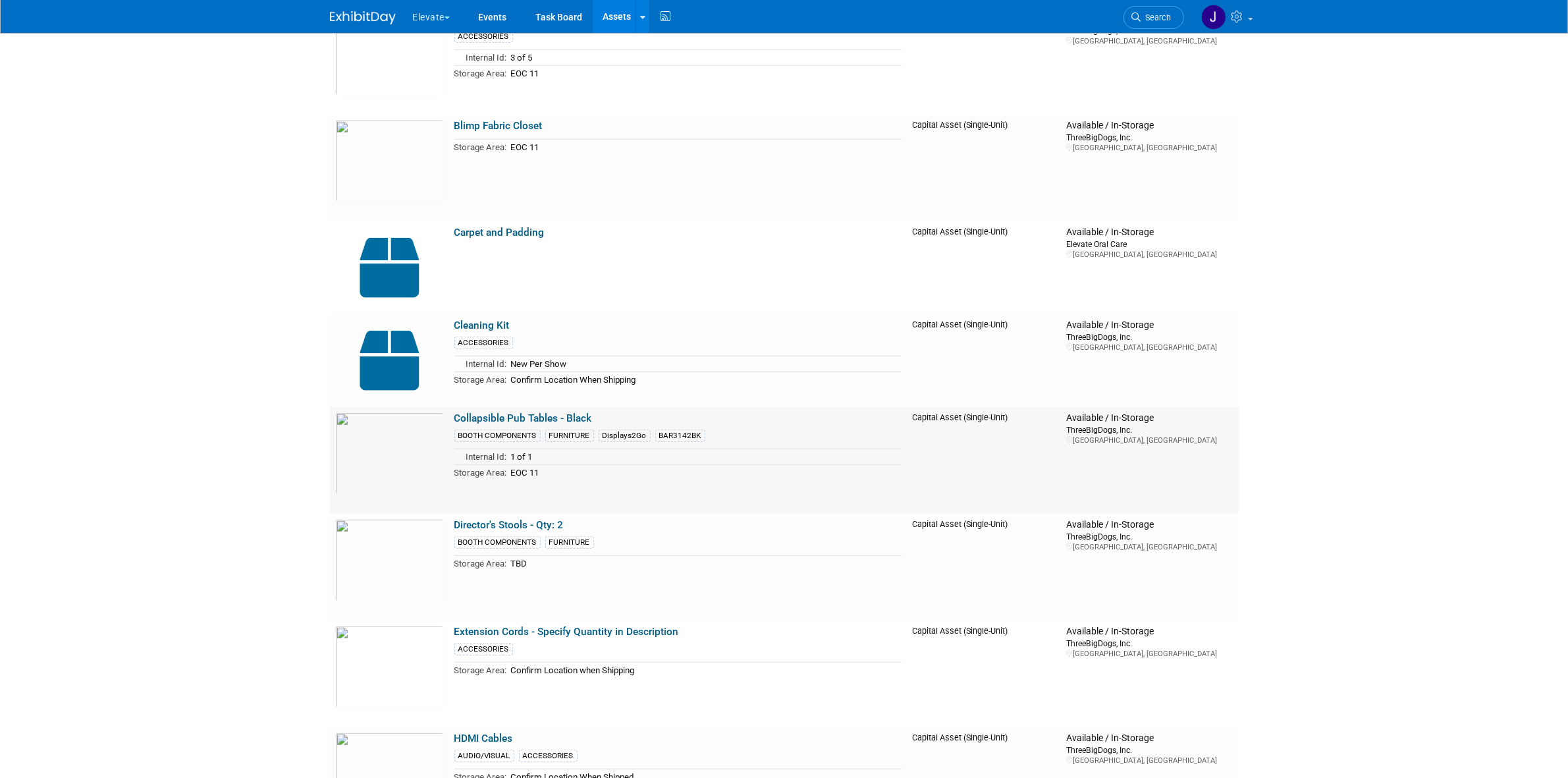
scroll to position [1317, 0]
click at [544, 522] on link "Director's Stools - Qty: 2" at bounding box center [509, 523] width 109 height 12
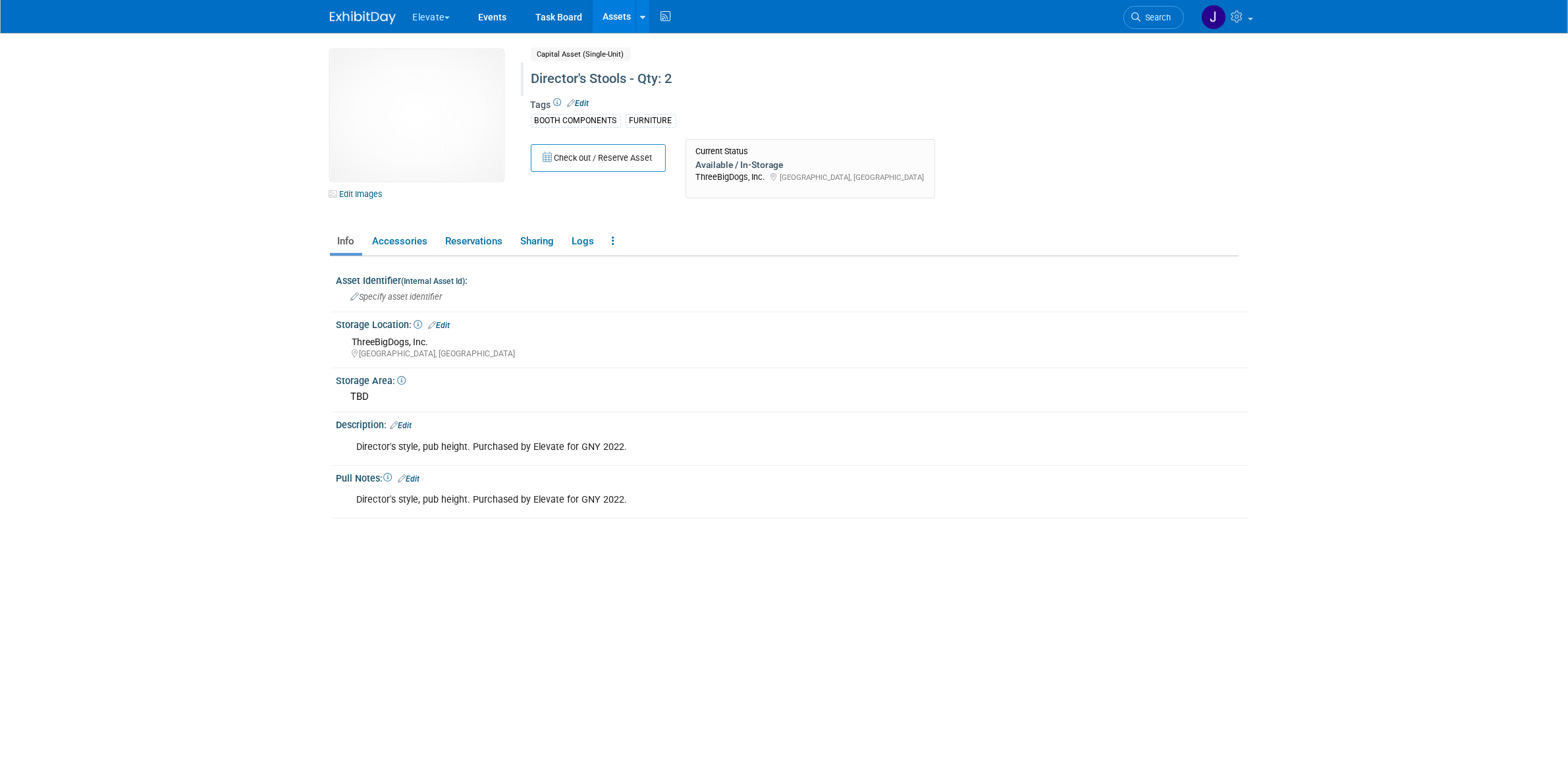
click at [673, 68] on div "Director's Stools - Qty: 2" at bounding box center [829, 78] width 603 height 24
type input "Director's Stools - Qty: 4"
click at [1077, 80] on button "X" at bounding box center [1084, 79] width 20 height 19
click at [630, 13] on link "Assets" at bounding box center [616, 16] width 48 height 33
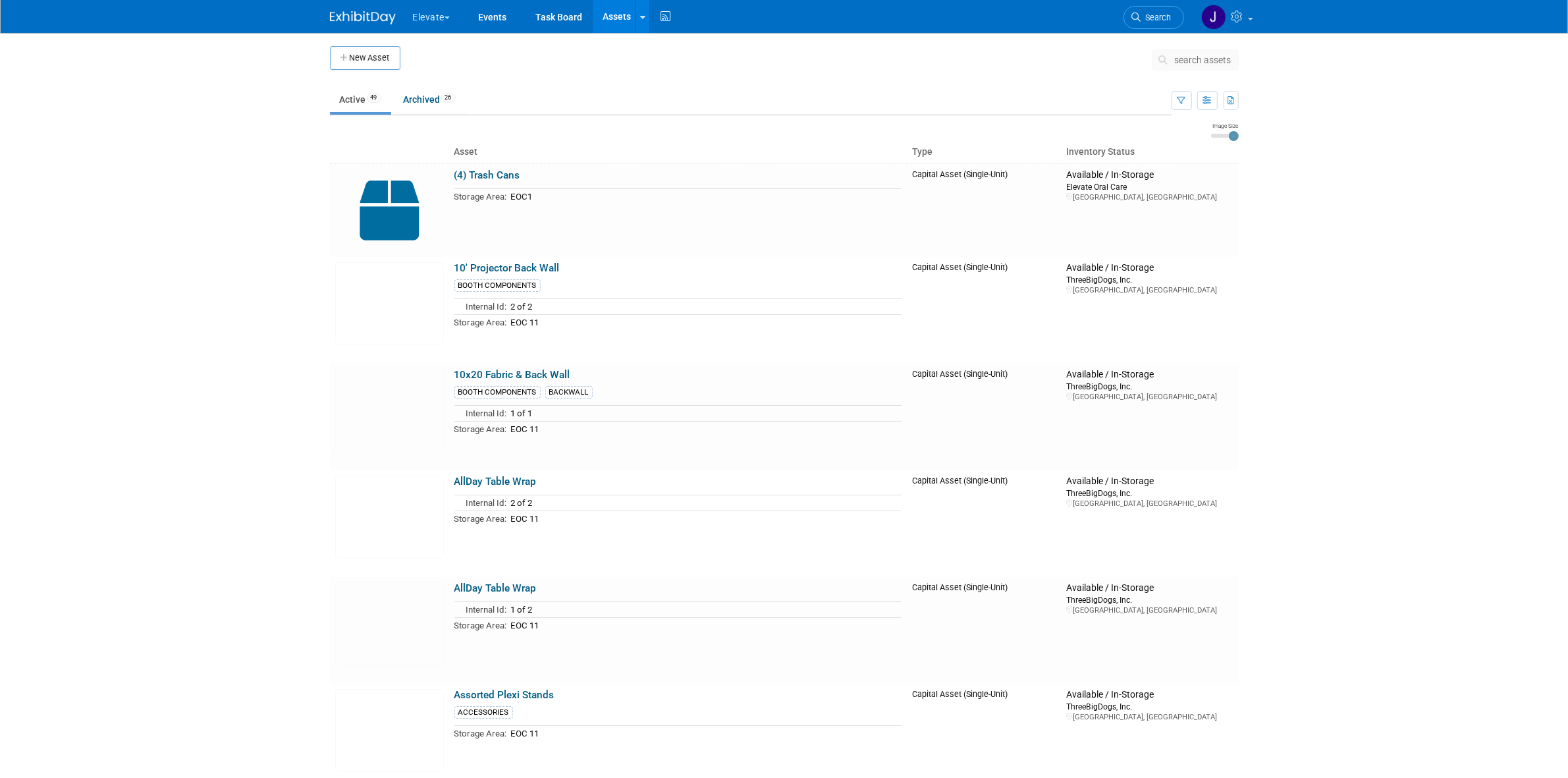
scroll to position [1160, 0]
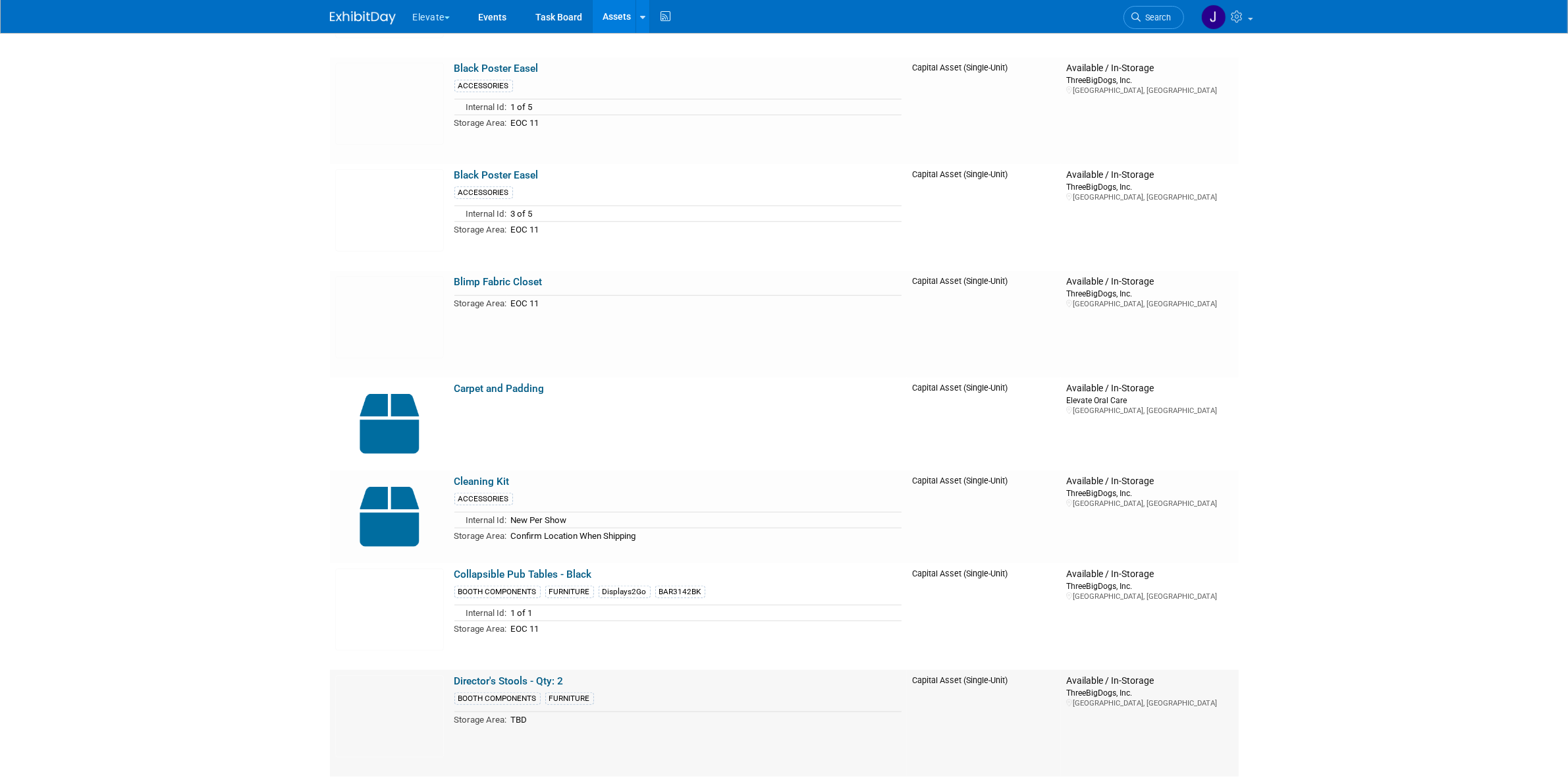
click at [552, 677] on link "Director's Stools - Qty: 2" at bounding box center [509, 681] width 109 height 12
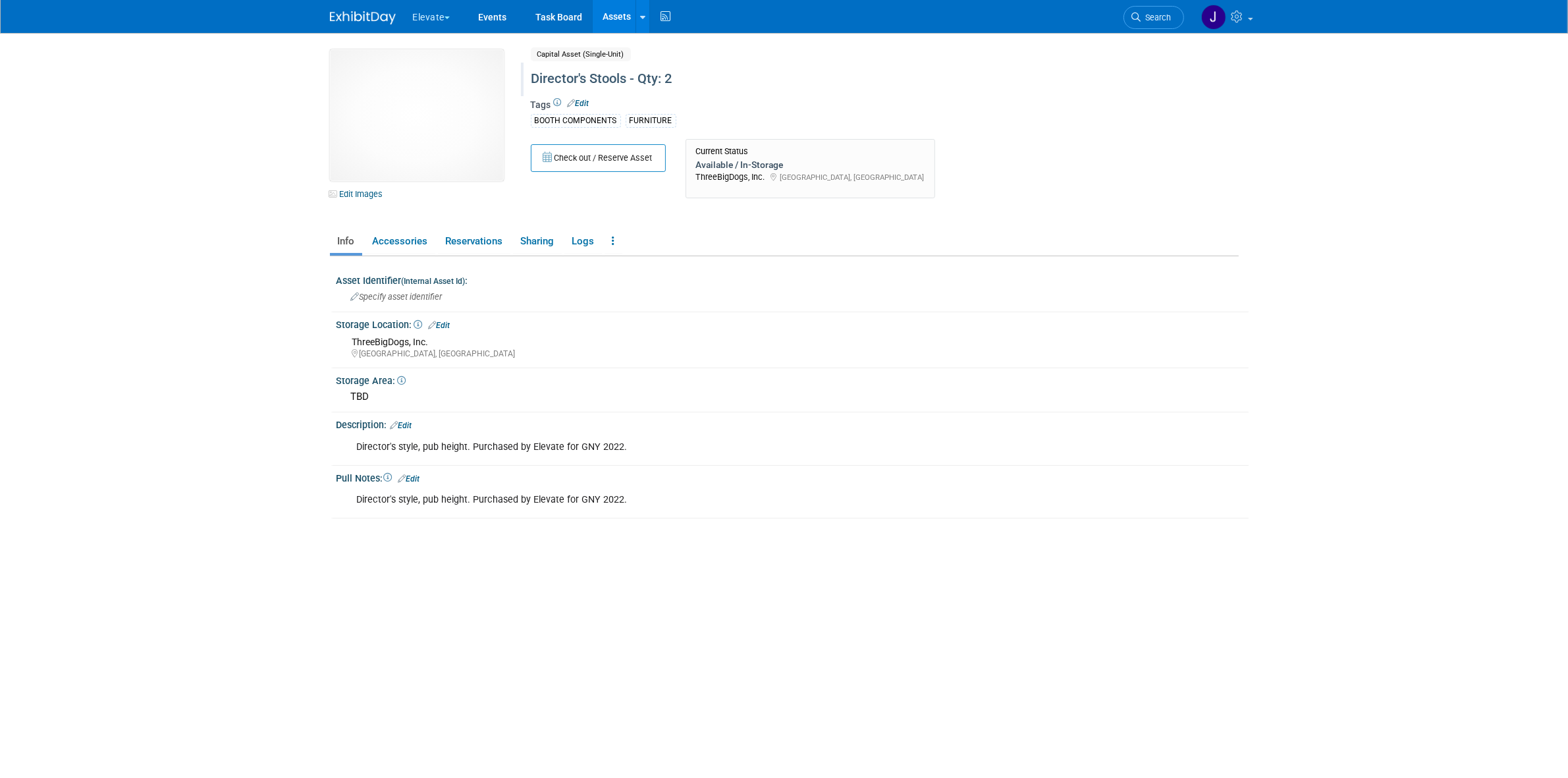
click at [667, 84] on div "Director's Stools - Qty: 2" at bounding box center [829, 78] width 603 height 24
type input "Director's Stools - Qty: 4"
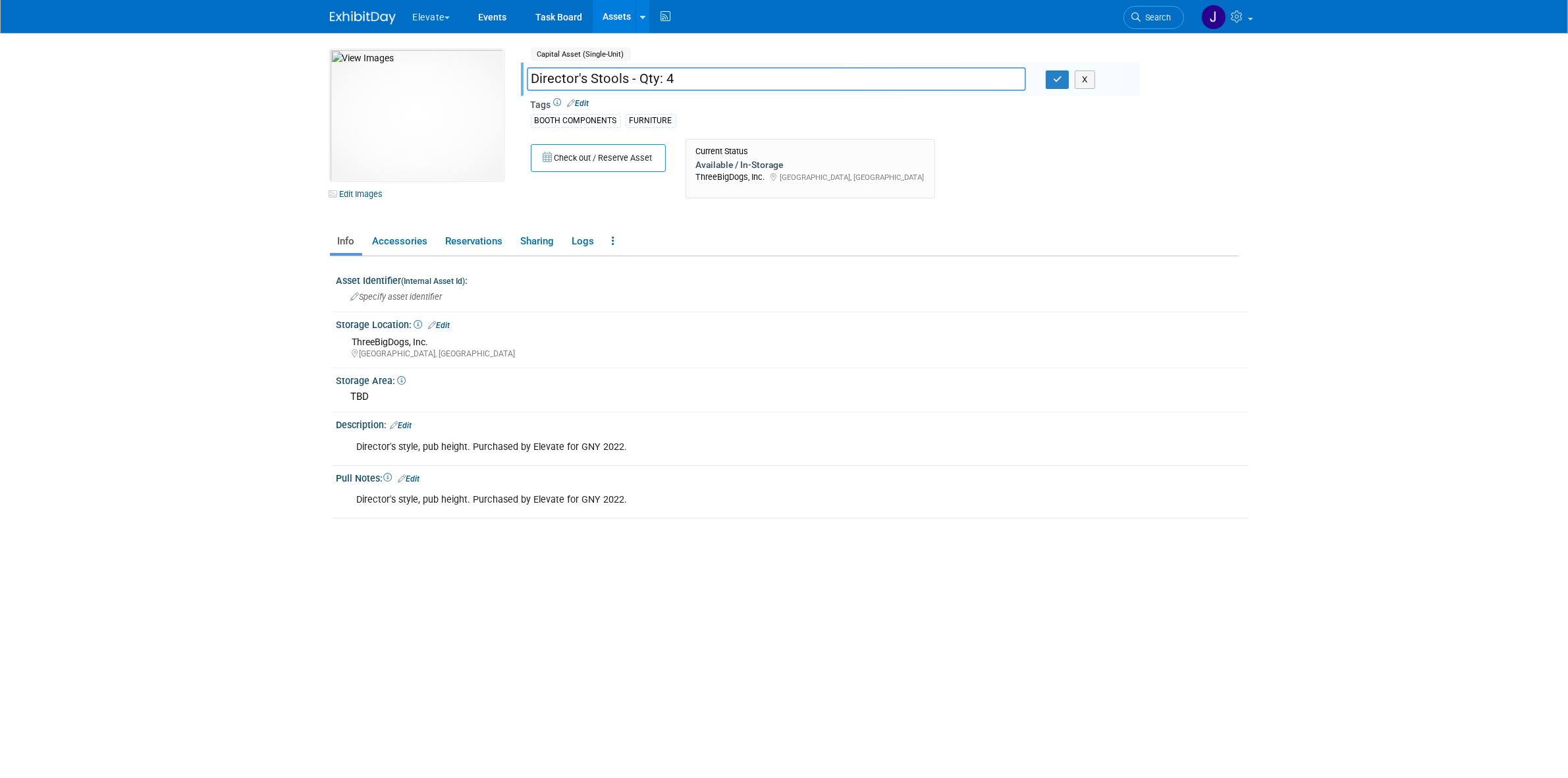
click at [470, 446] on div "Director's style, pub height. Purchased by Elevate for GNY 2022." at bounding box center [712, 447] width 729 height 26
click at [1054, 73] on button "button" at bounding box center [1057, 79] width 24 height 19
click at [410, 425] on link "Edit" at bounding box center [401, 425] width 22 height 9
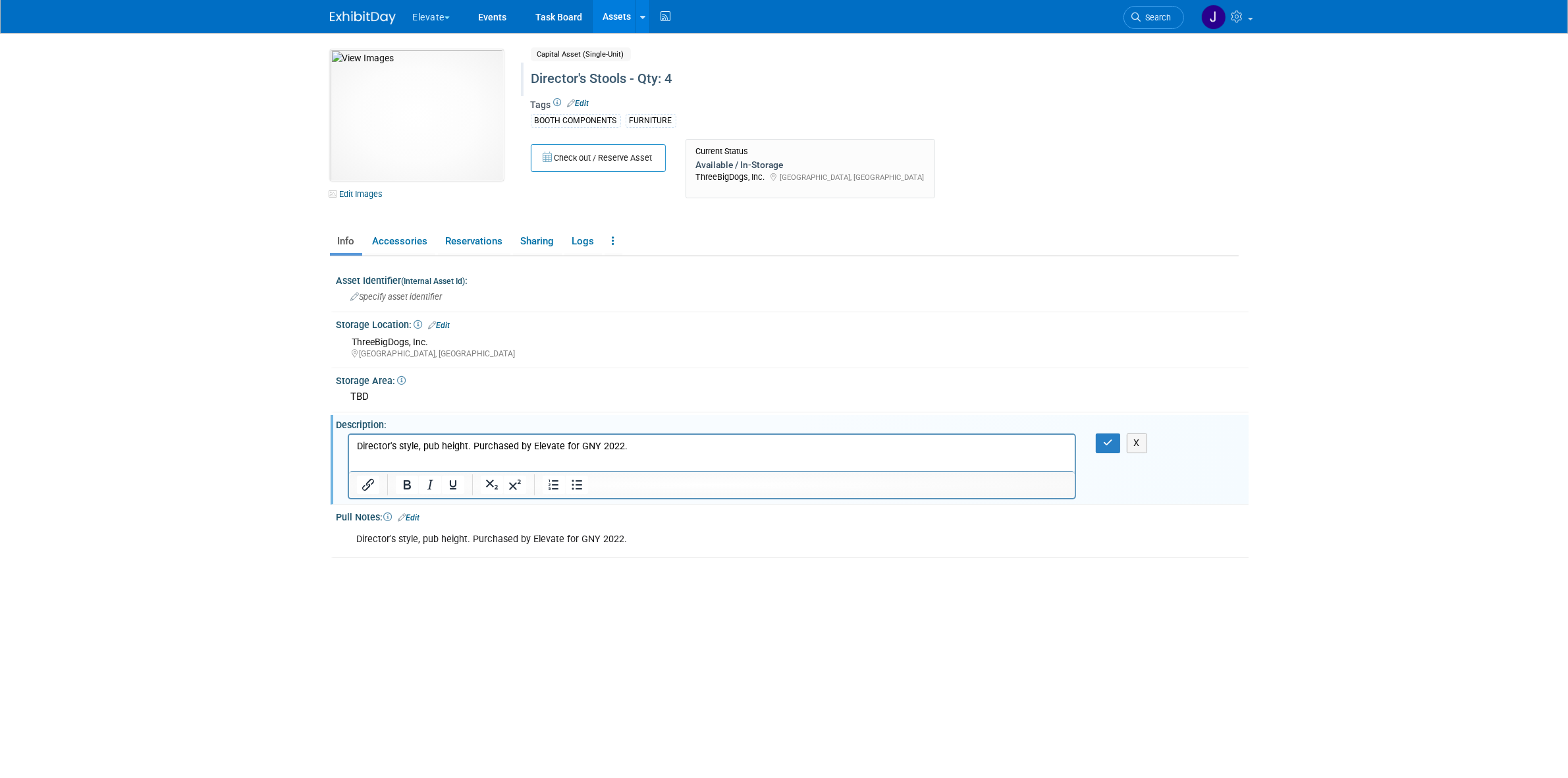
click at [656, 449] on p "Director's style, pub height. Purchased by Elevate for GNY 2022." at bounding box center [712, 446] width 711 height 13
click at [470, 444] on p "Director's style, pub height. Purchased by Elevate for GNY 2022. Purchase 2" at bounding box center [712, 446] width 711 height 13
click at [677, 443] on p "Director's style, pub height. 4 Purchased by Elevate for GNY 2022. Purchase 2" at bounding box center [712, 446] width 711 height 13
click at [629, 446] on p "Director's style, pub height. 4 Purchased by Elevate for GNY 2022. [GEOGRAPHIC_…" at bounding box center [712, 446] width 711 height 13
click at [632, 440] on p "Director's style, pub height. 4 Purchased by Elevate for GNY 2022. [GEOGRAPHIC_…" at bounding box center [712, 446] width 711 height 13
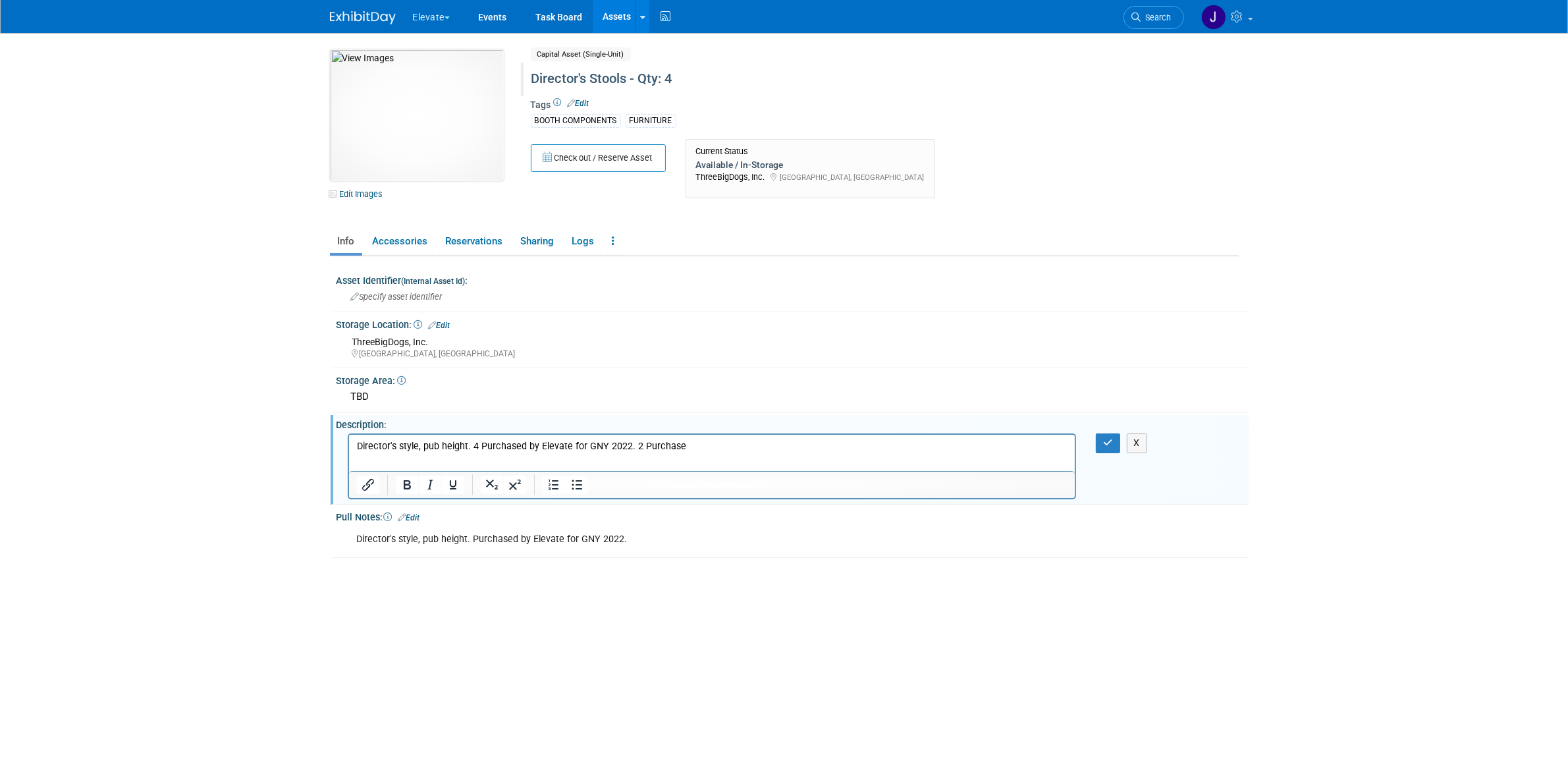
click at [699, 444] on p "Director's style, pub height. 4 Purchased by Elevate for GNY 2022. 2 Purchase" at bounding box center [712, 446] width 711 height 13
click at [696, 446] on p "Director's style, pub height. 4 Purchased by Elevate for GNY 2022. 2 Purchased …" at bounding box center [712, 446] width 711 height 13
drag, startPoint x: 641, startPoint y: 447, endPoint x: 825, endPoint y: 447, distance: 184.0
click at [825, 447] on p "Director's style, pub height. 4 Purchased by Elevate for GNY 2022. 2 Purchased …" at bounding box center [712, 446] width 711 height 13
copy p "2 Purchased by Elevate for GNY 2025."
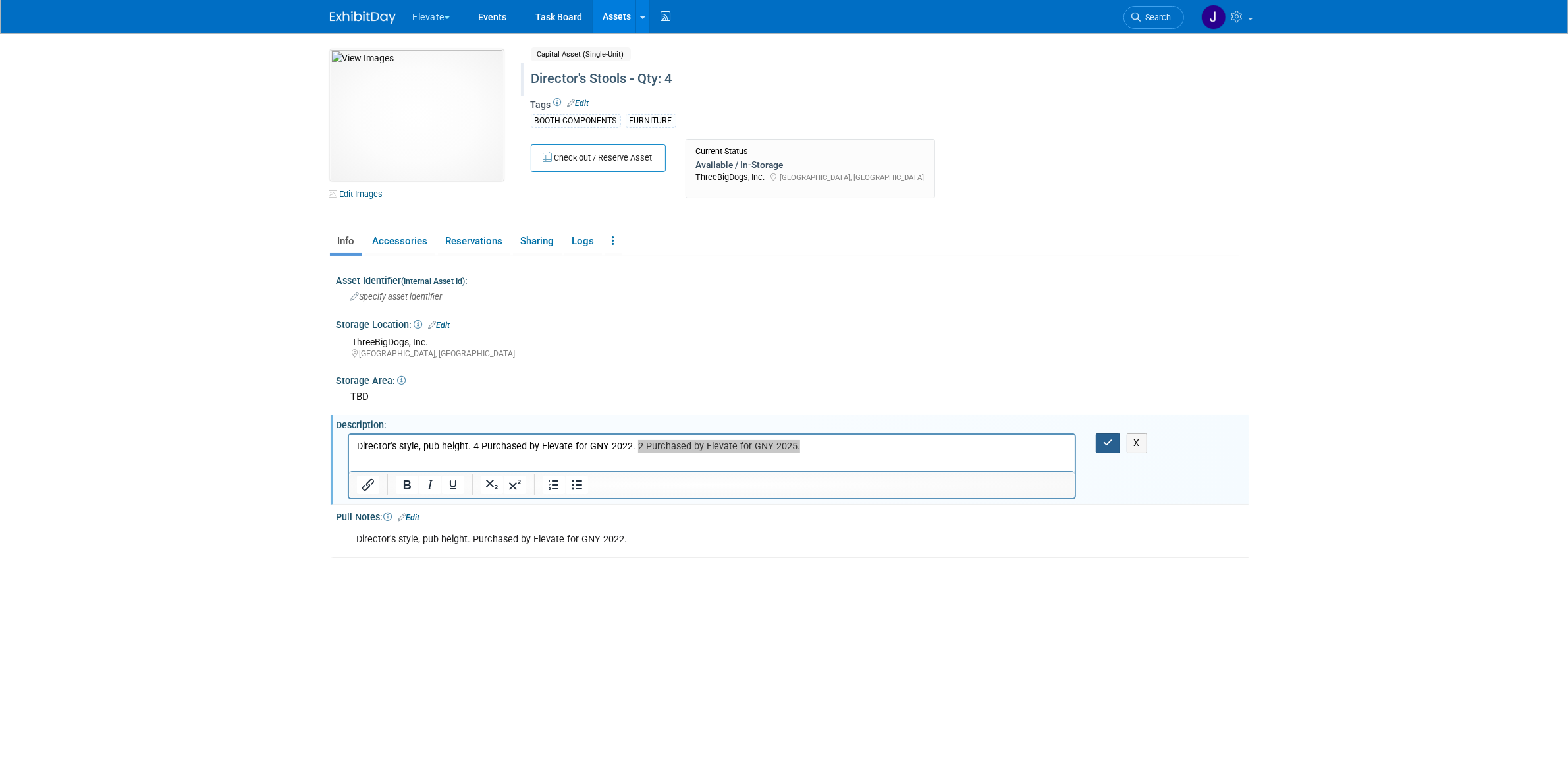
drag, startPoint x: 1115, startPoint y: 441, endPoint x: 719, endPoint y: 20, distance: 578.0
click at [1115, 441] on button "button" at bounding box center [1108, 442] width 25 height 19
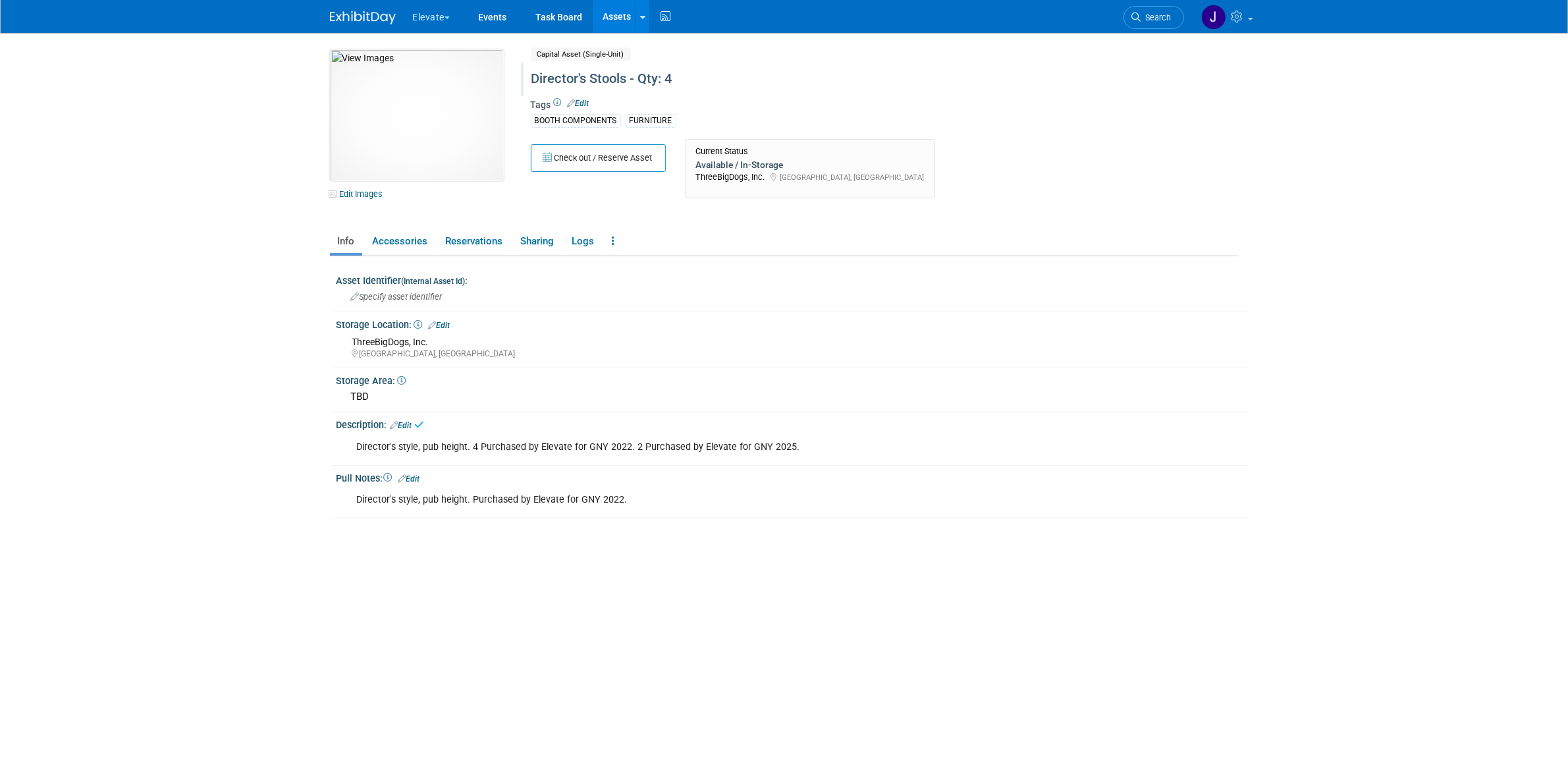
click at [418, 478] on link "Edit" at bounding box center [409, 478] width 22 height 9
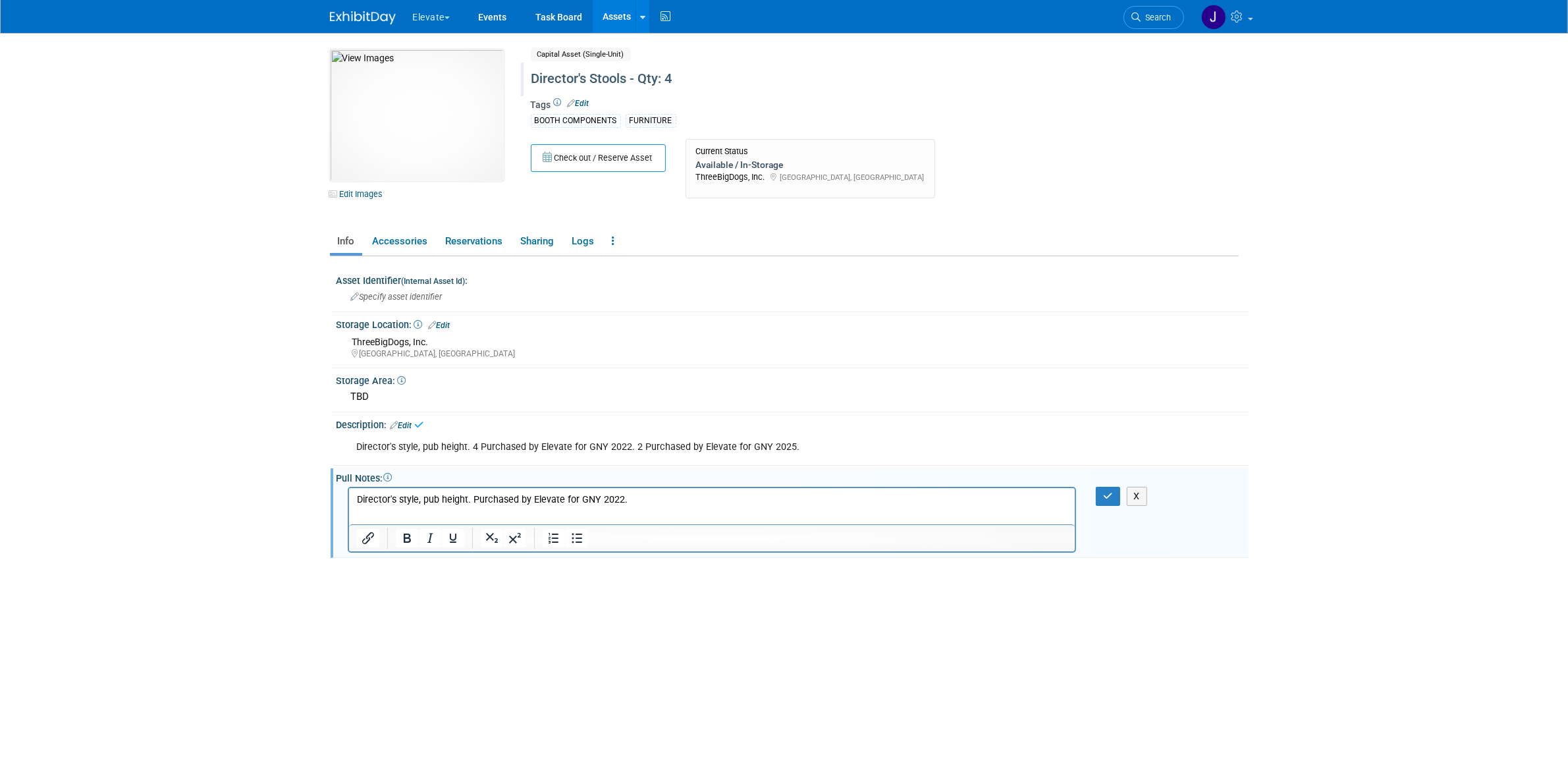
click at [640, 503] on p "Director's style, pub height. Purchased by Elevate for GNY 2022." at bounding box center [712, 500] width 711 height 13
click at [1105, 491] on icon "button" at bounding box center [1108, 495] width 10 height 9
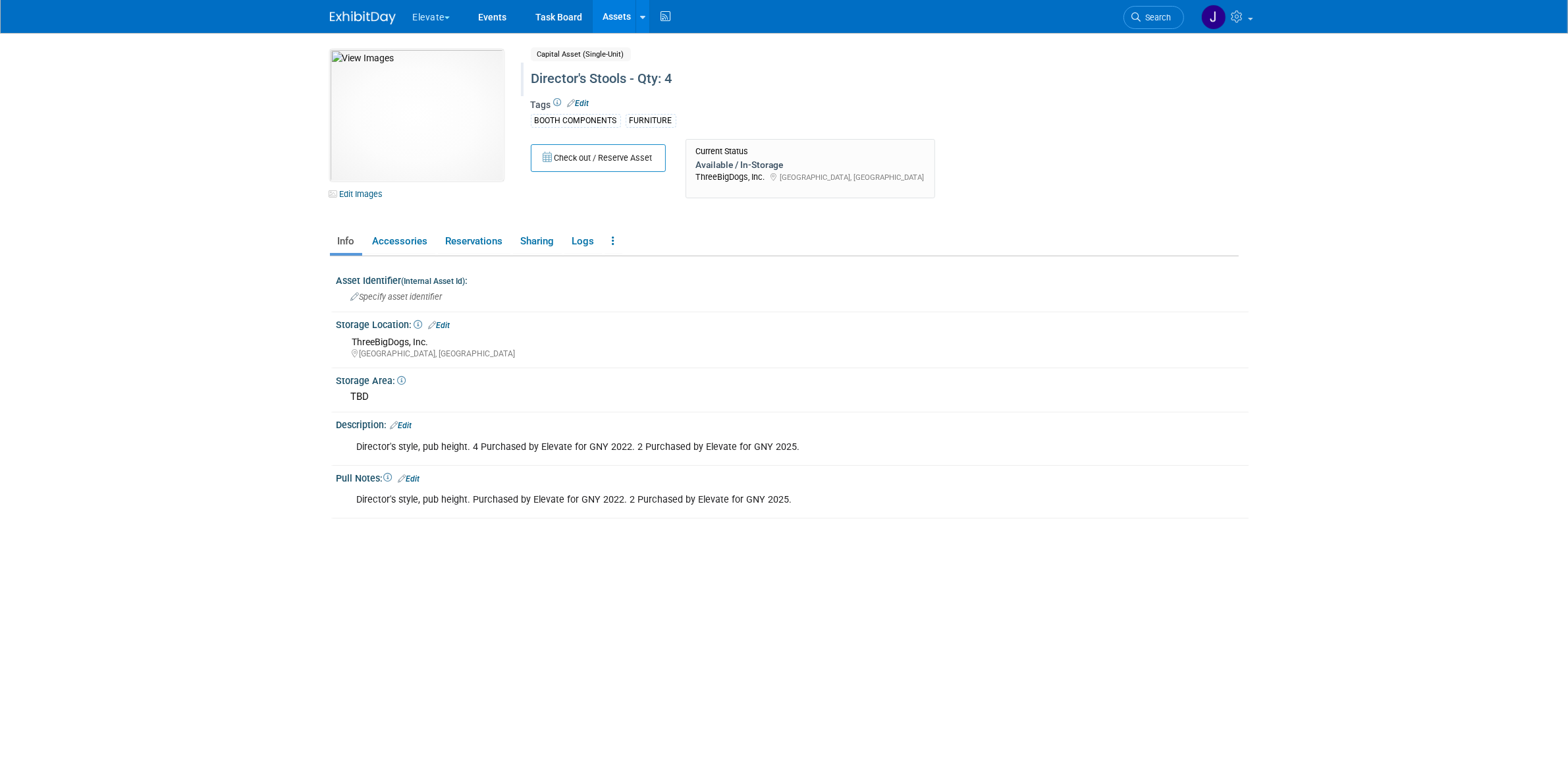
click at [413, 478] on link "Edit" at bounding box center [409, 478] width 22 height 9
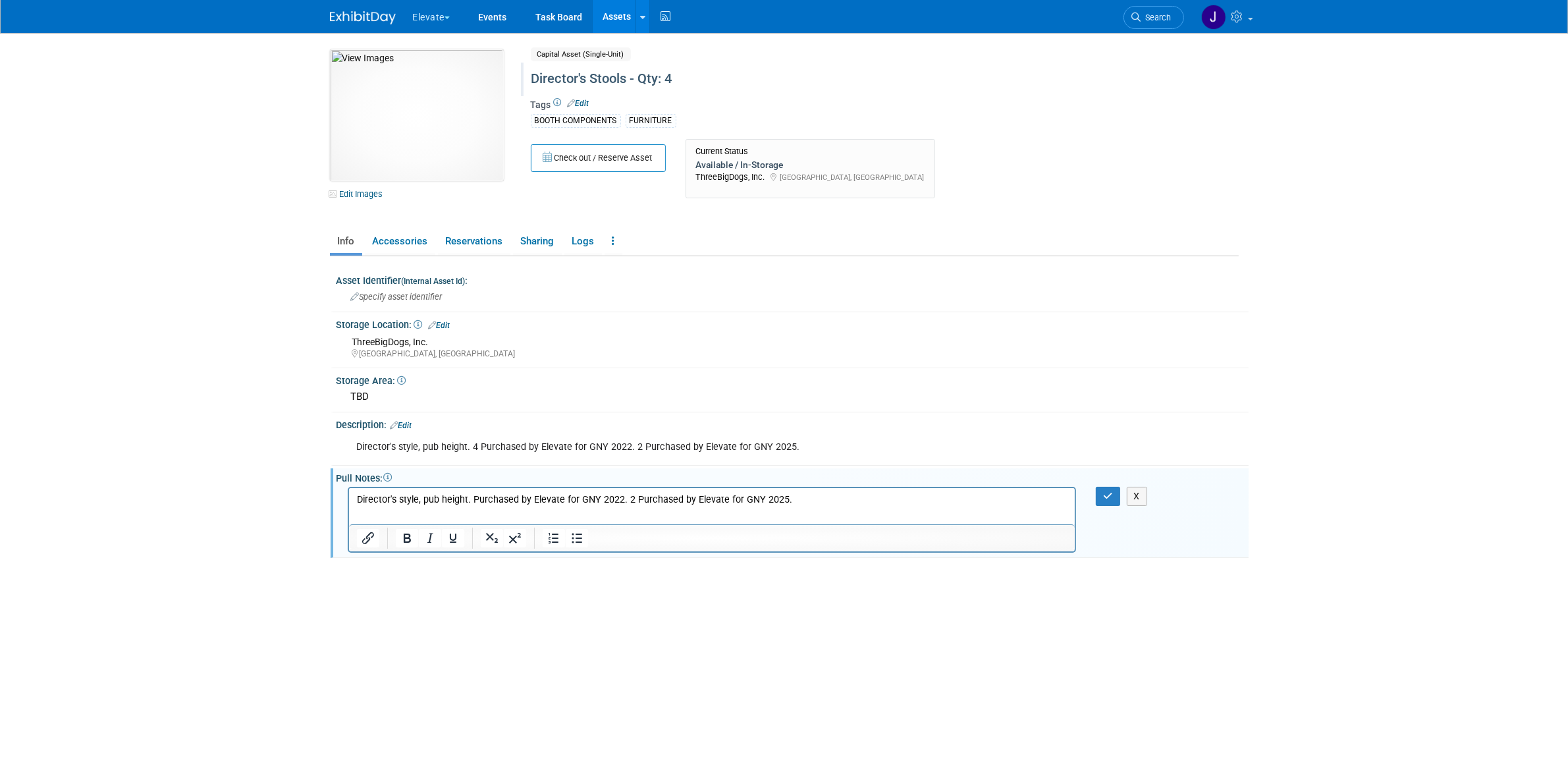
click at [471, 500] on p "Director's style, pub height. Purchased by Elevate for GNY 2022. 2 Purchased by…" at bounding box center [712, 500] width 711 height 13
click at [1108, 494] on icon "button" at bounding box center [1108, 495] width 10 height 9
